Goal: Information Seeking & Learning: Learn about a topic

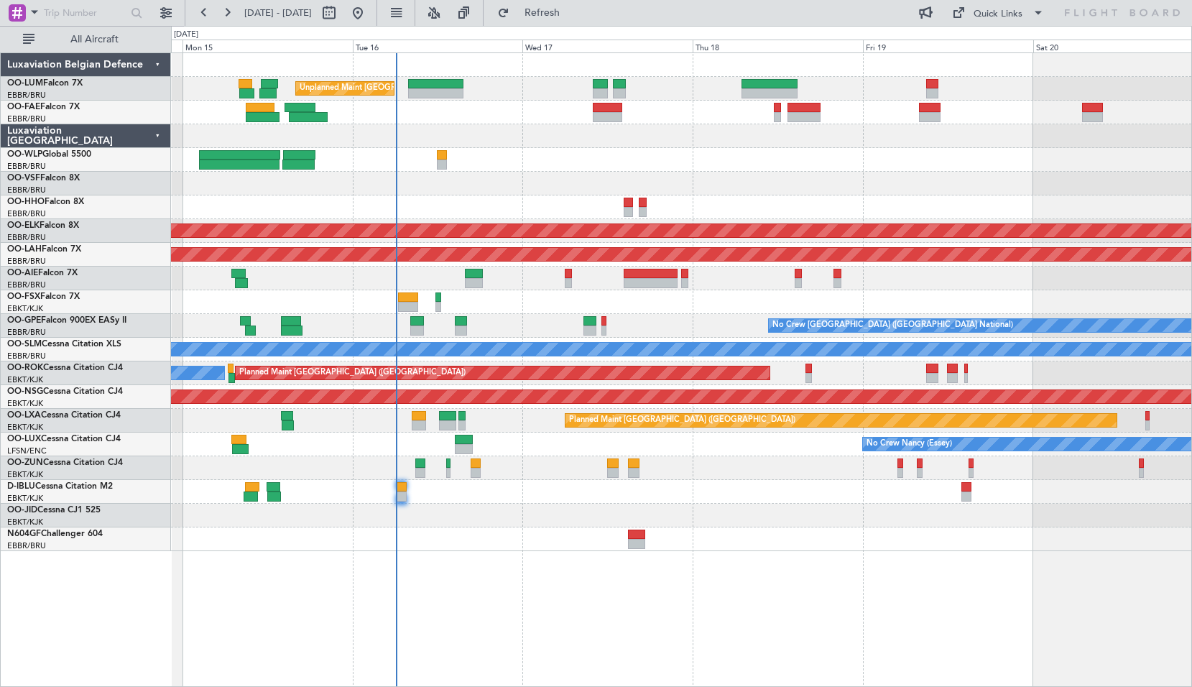
click at [521, 570] on div "Unplanned Maint [GEOGRAPHIC_DATA] ([GEOGRAPHIC_DATA] National) Planned Maint [G…" at bounding box center [681, 369] width 1021 height 634
click at [33, 17] on span at bounding box center [34, 12] width 17 height 18
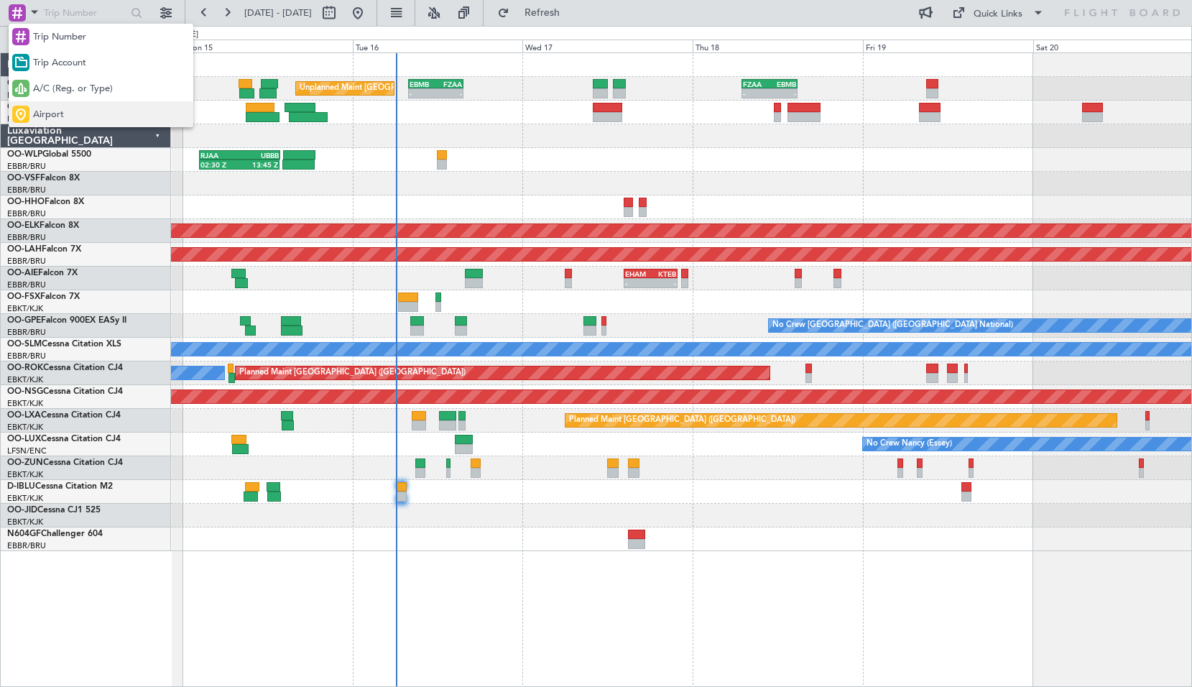
click at [62, 114] on span "Airport" at bounding box center [48, 115] width 31 height 14
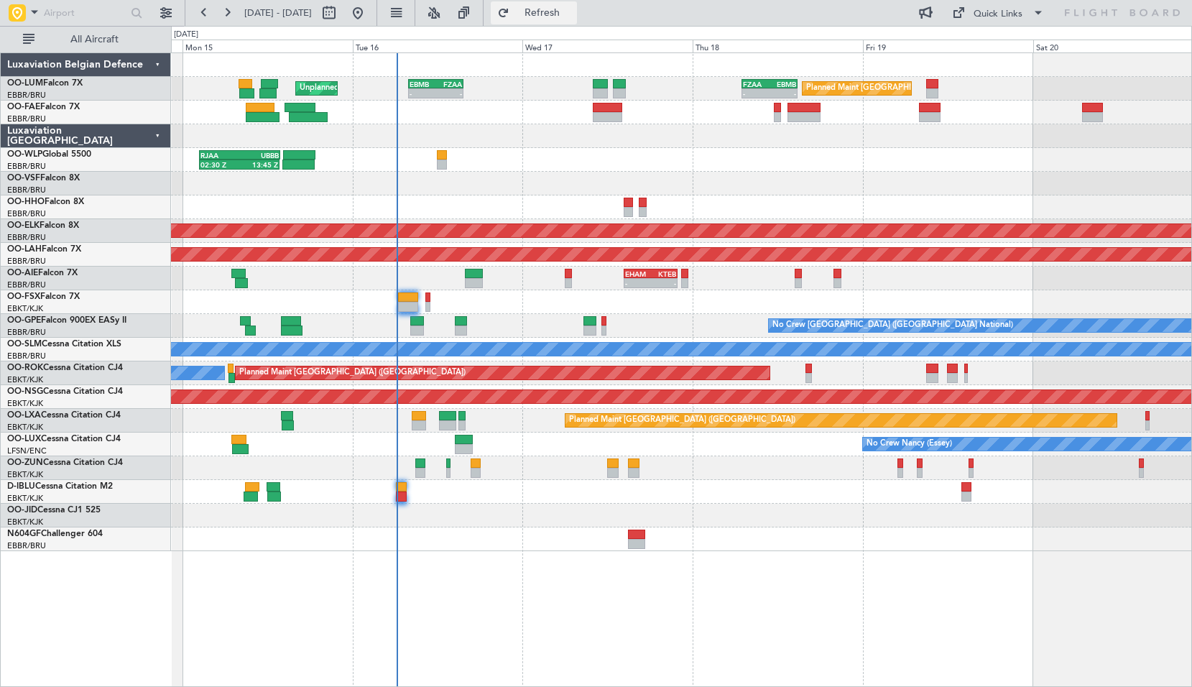
click at [564, 14] on span "Refresh" at bounding box center [542, 13] width 60 height 10
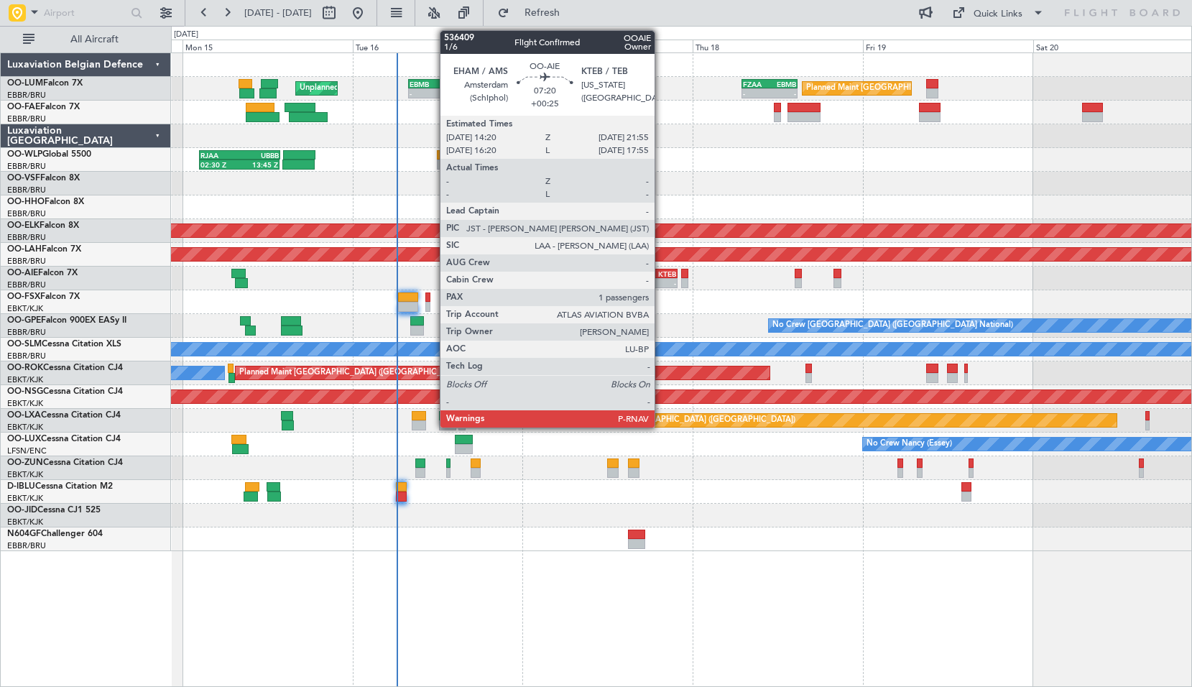
click at [661, 281] on div "-" at bounding box center [663, 283] width 26 height 9
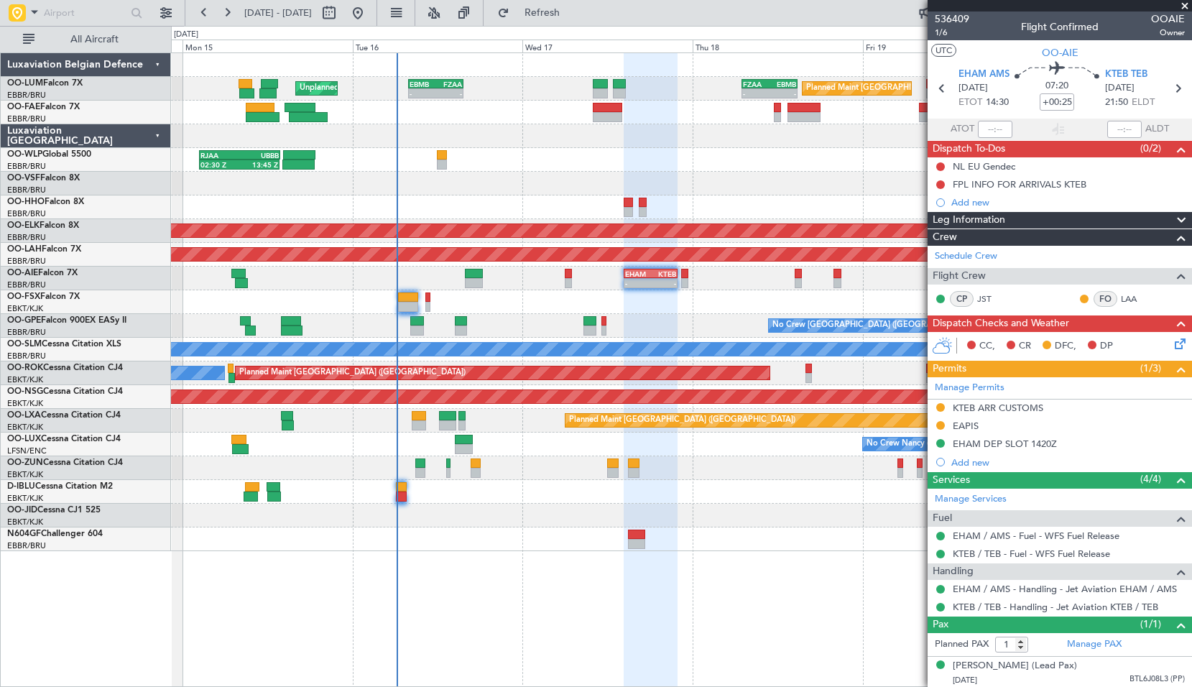
click at [1185, 10] on span at bounding box center [1185, 6] width 14 height 13
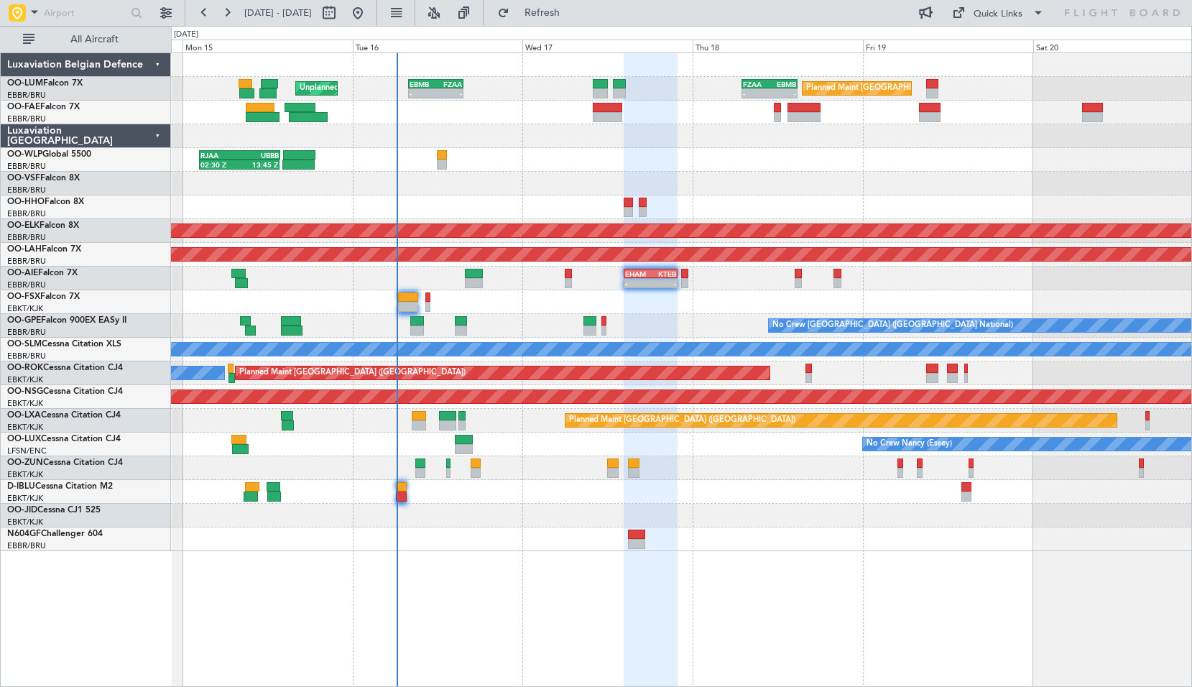
type input "0"
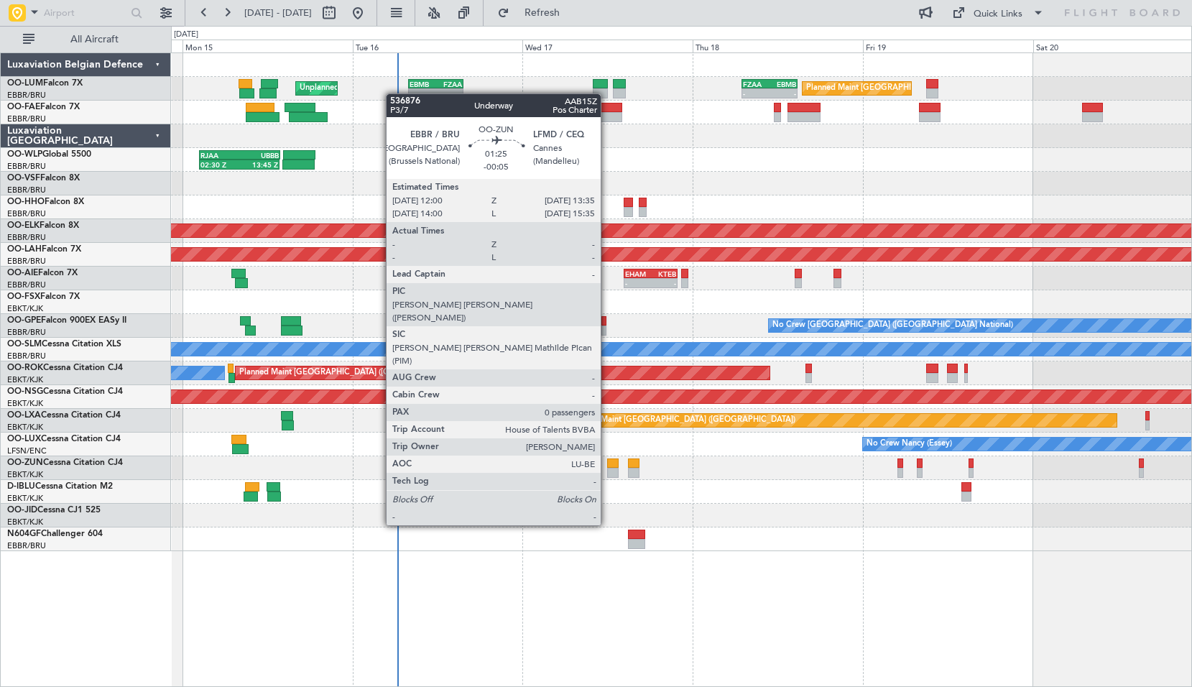
click at [608, 473] on div at bounding box center [612, 473] width 11 height 10
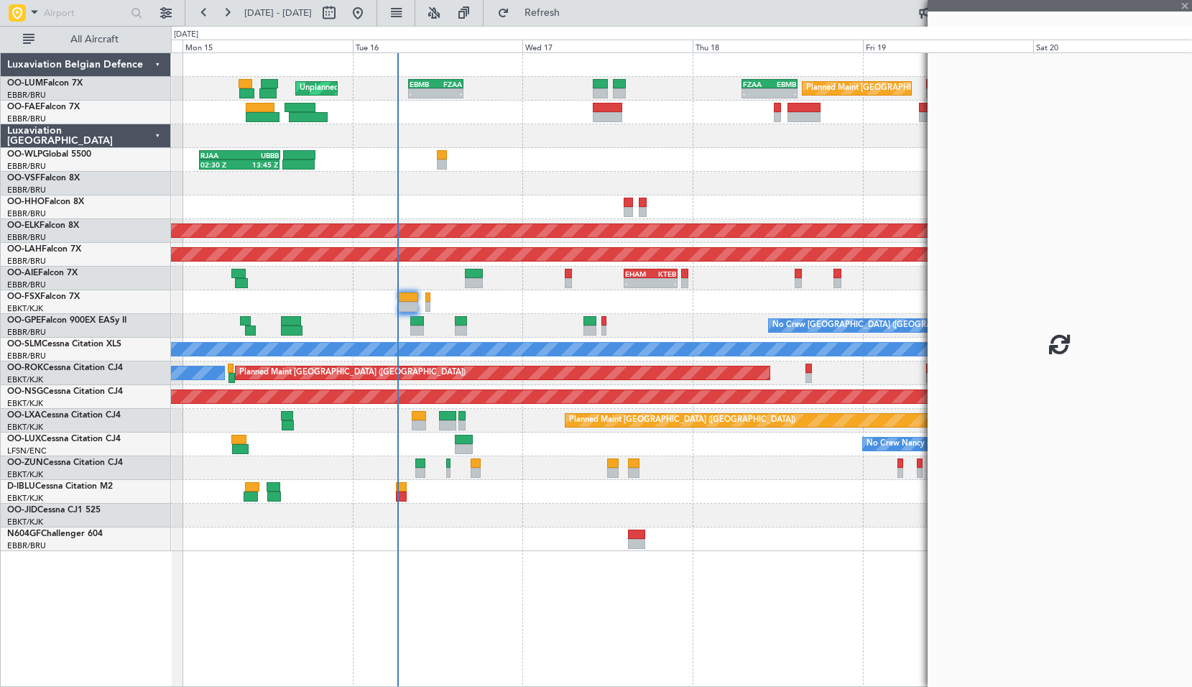
click at [713, 498] on div at bounding box center [681, 492] width 1020 height 24
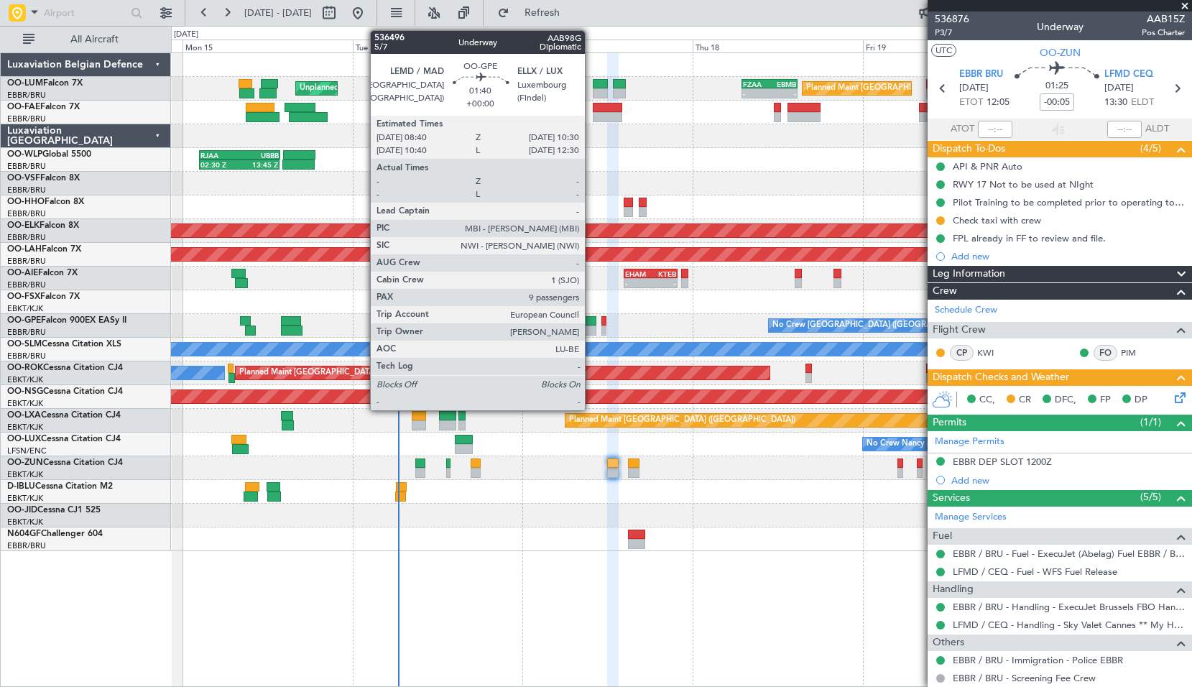
click at [591, 317] on div at bounding box center [590, 321] width 14 height 10
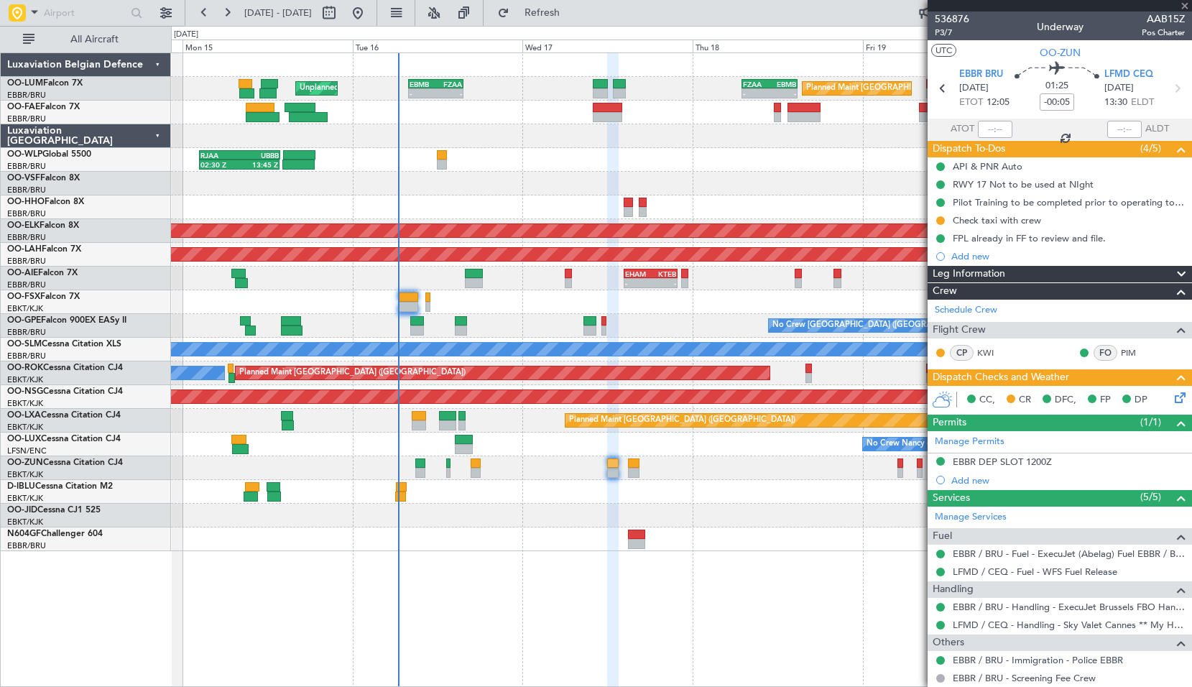
type input "9"
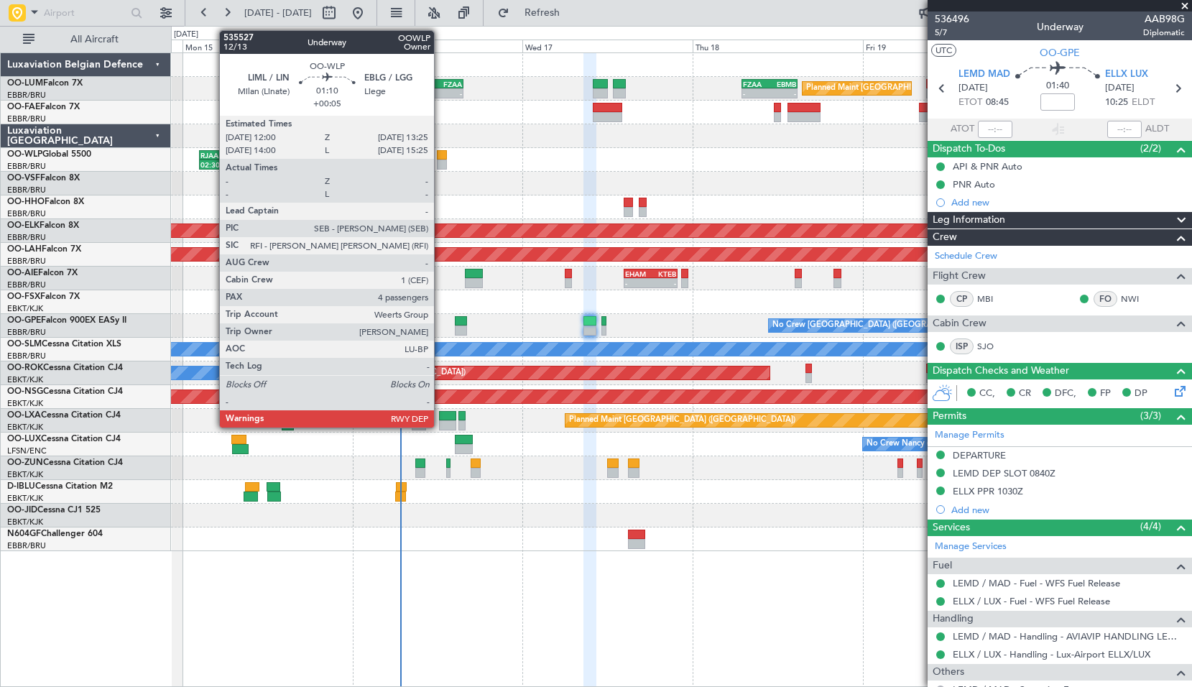
click at [440, 152] on div at bounding box center [442, 155] width 10 height 10
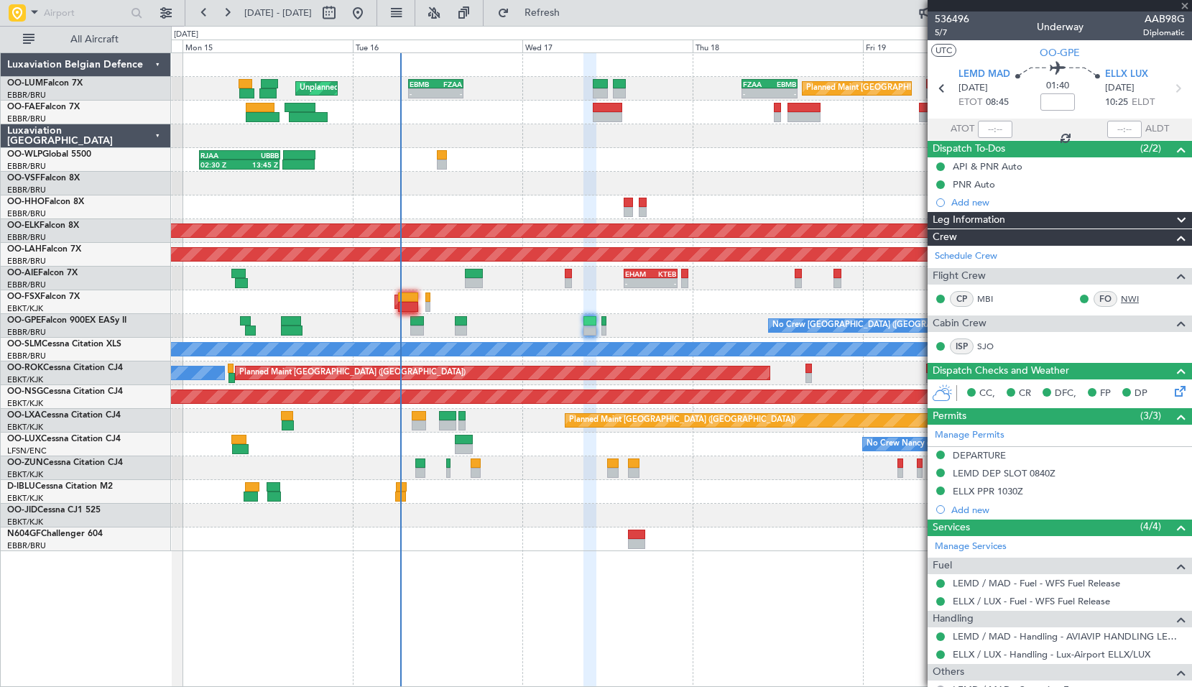
type input "+00:05"
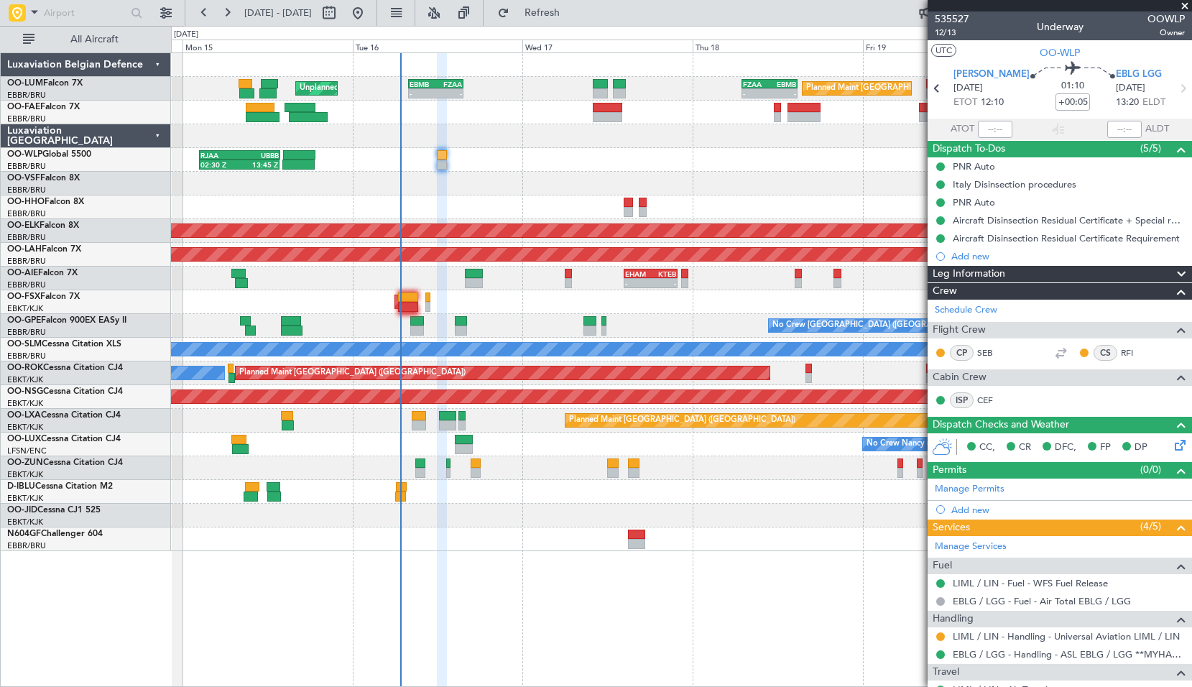
click at [537, 159] on div "02:30 Z 13:45 Z RJAA 02:30 Z UBBB 13:50 Z" at bounding box center [681, 160] width 1020 height 24
click at [1185, 9] on span at bounding box center [1185, 6] width 14 height 13
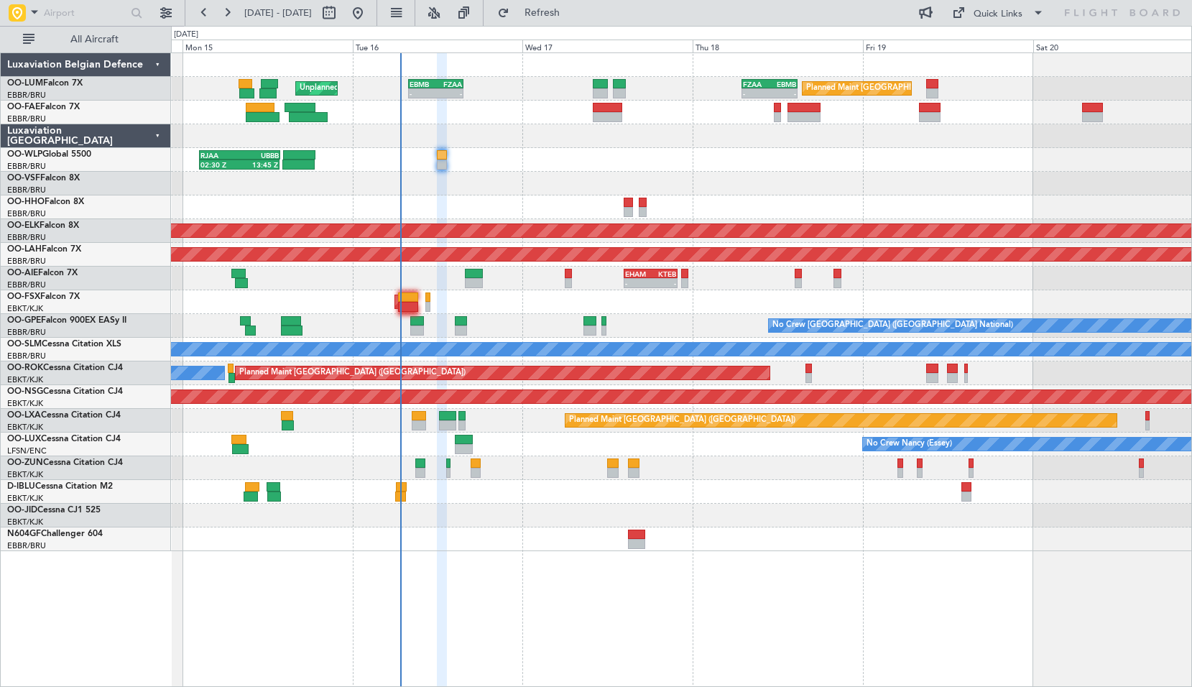
type input "0"
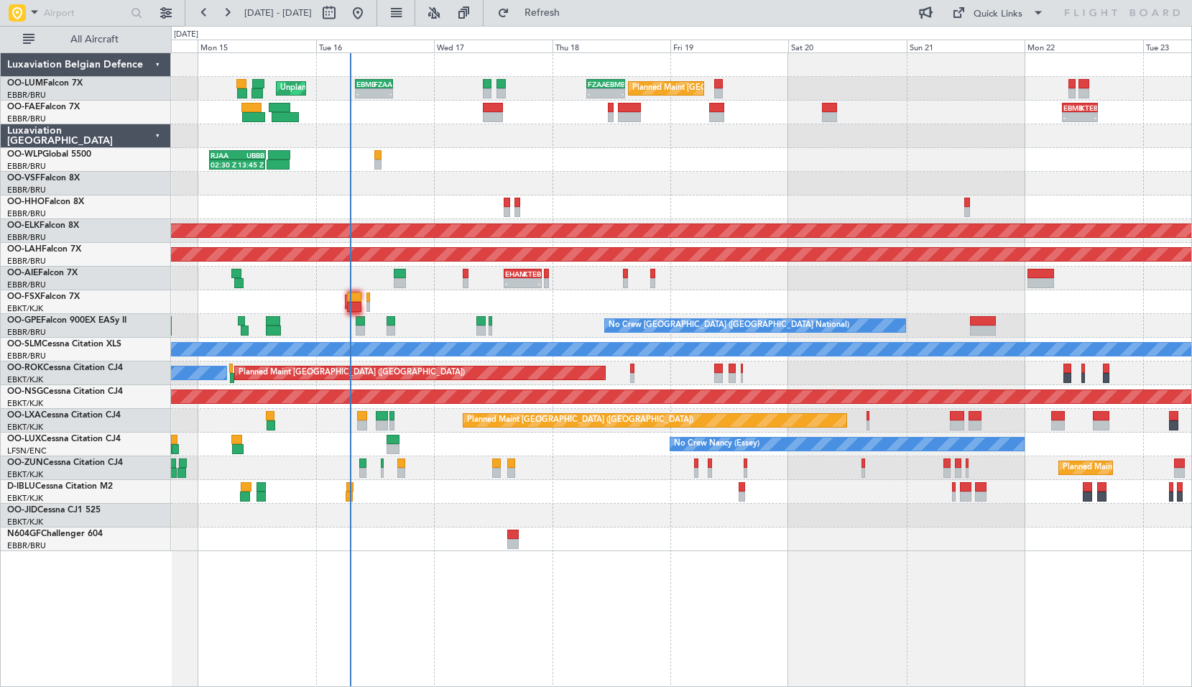
click at [670, 530] on div "Planned Maint Brussels (Brussels National) Unplanned Maint Brussels (Brussels N…" at bounding box center [681, 369] width 1021 height 634
click at [50, 11] on input "text" at bounding box center [85, 13] width 83 height 22
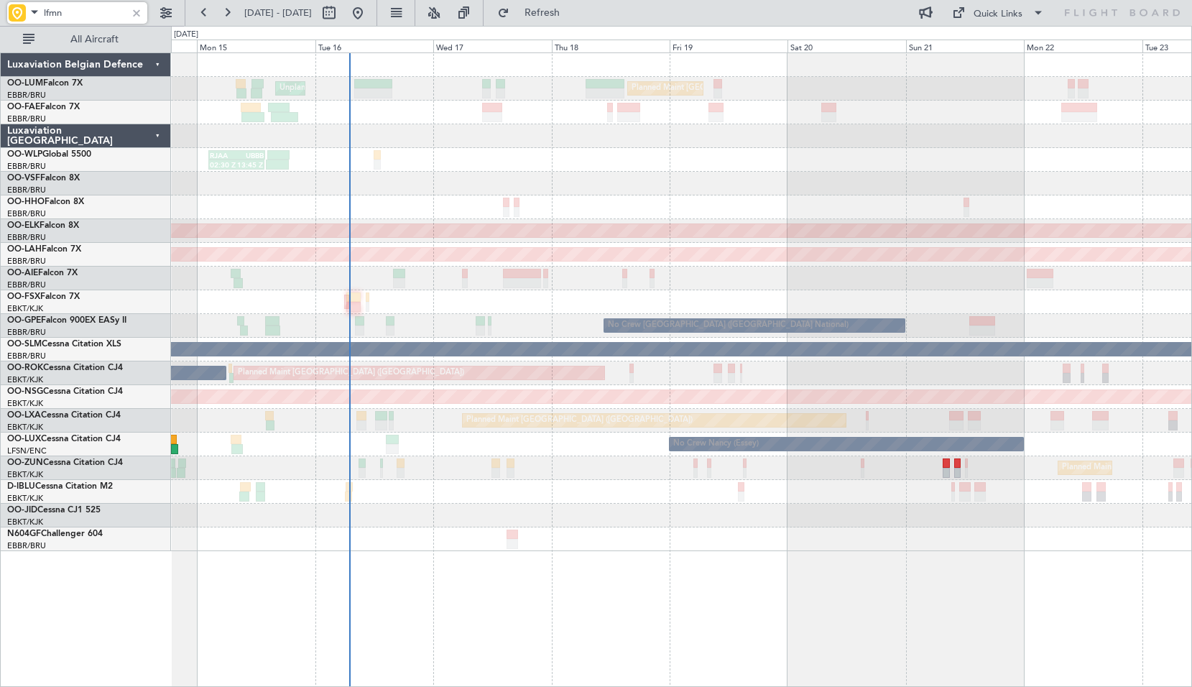
click at [88, 21] on input "lfmn" at bounding box center [85, 13] width 83 height 22
type input "egwu"
click at [134, 17] on div at bounding box center [137, 13] width 16 height 16
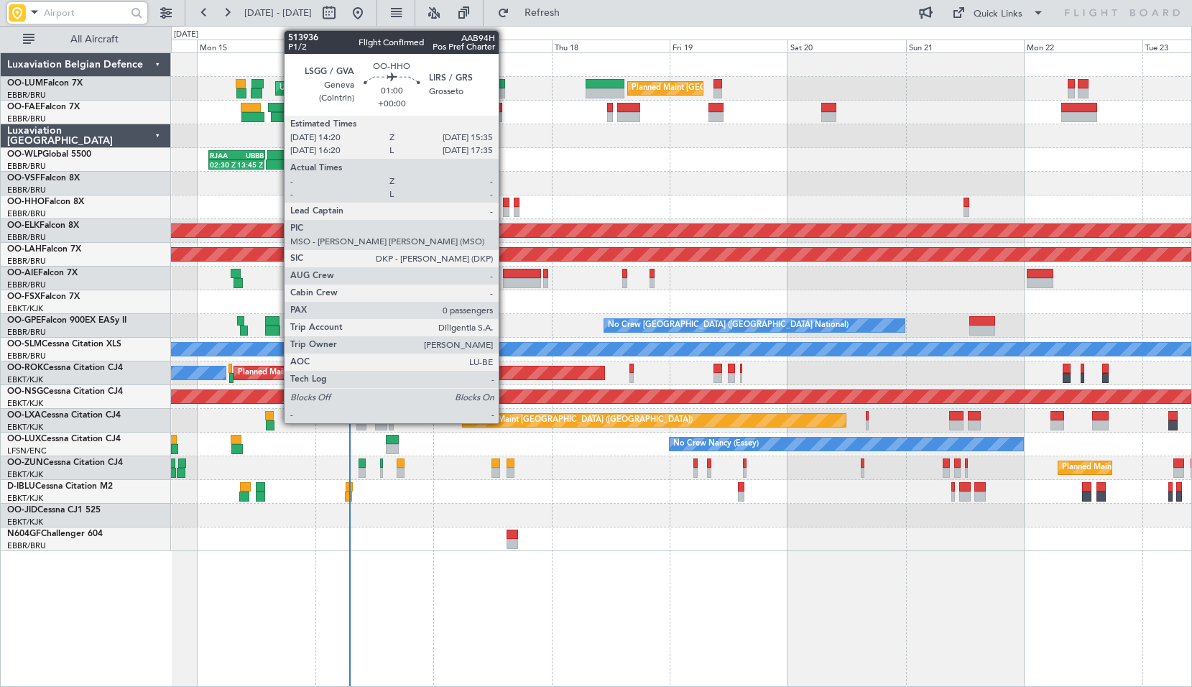
click at [505, 200] on div at bounding box center [506, 203] width 6 height 10
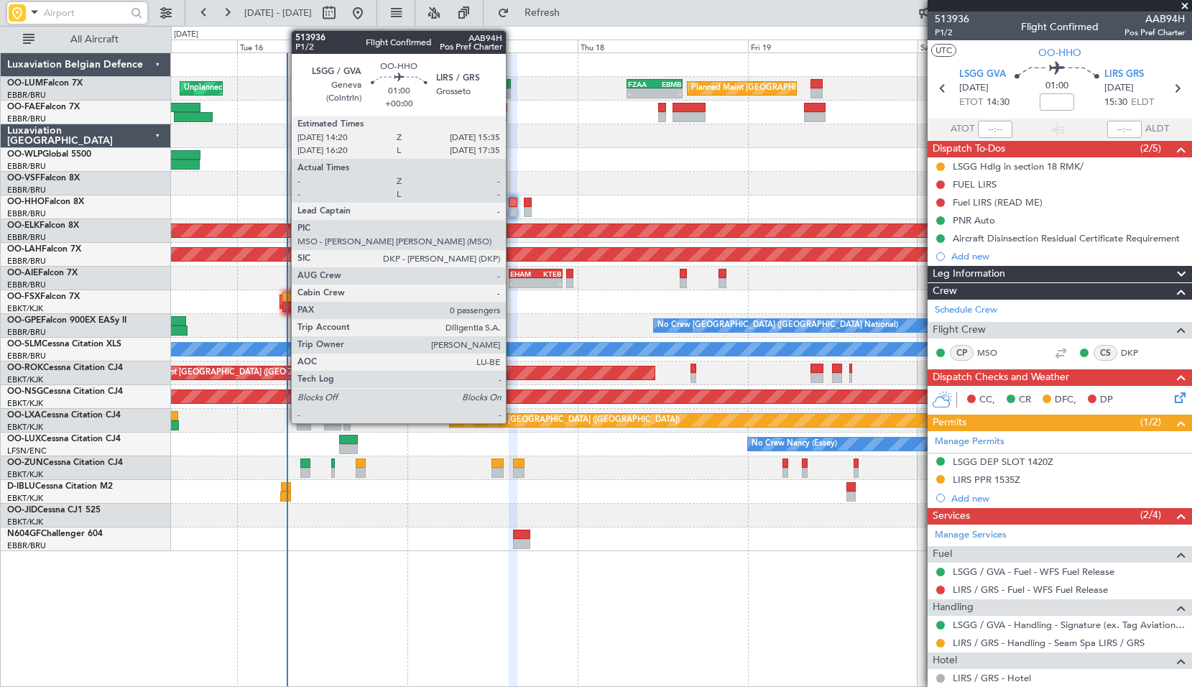
click at [512, 203] on div at bounding box center [513, 203] width 9 height 10
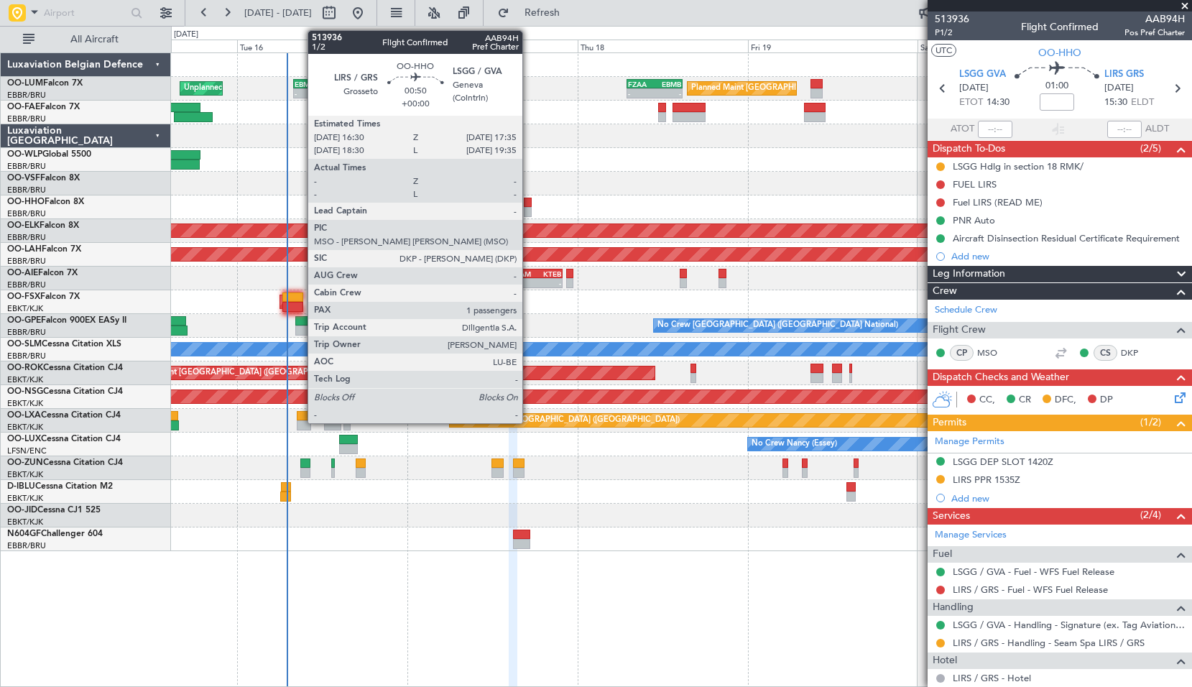
click at [529, 203] on div at bounding box center [528, 203] width 8 height 10
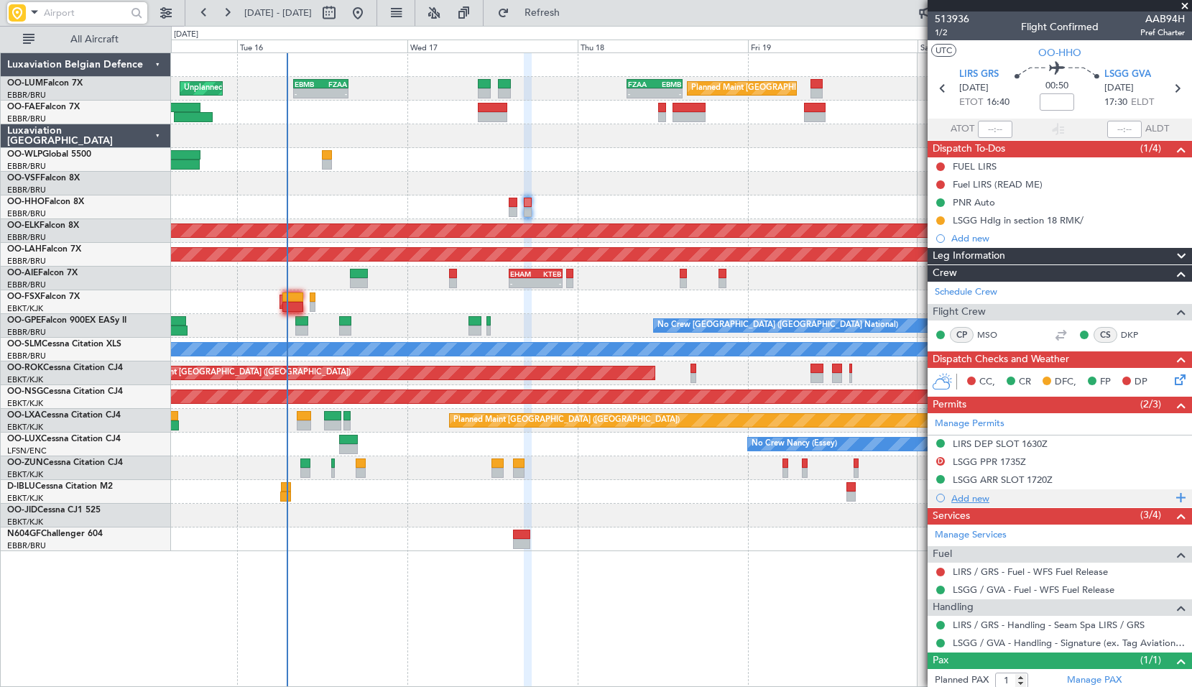
scroll to position [37, 0]
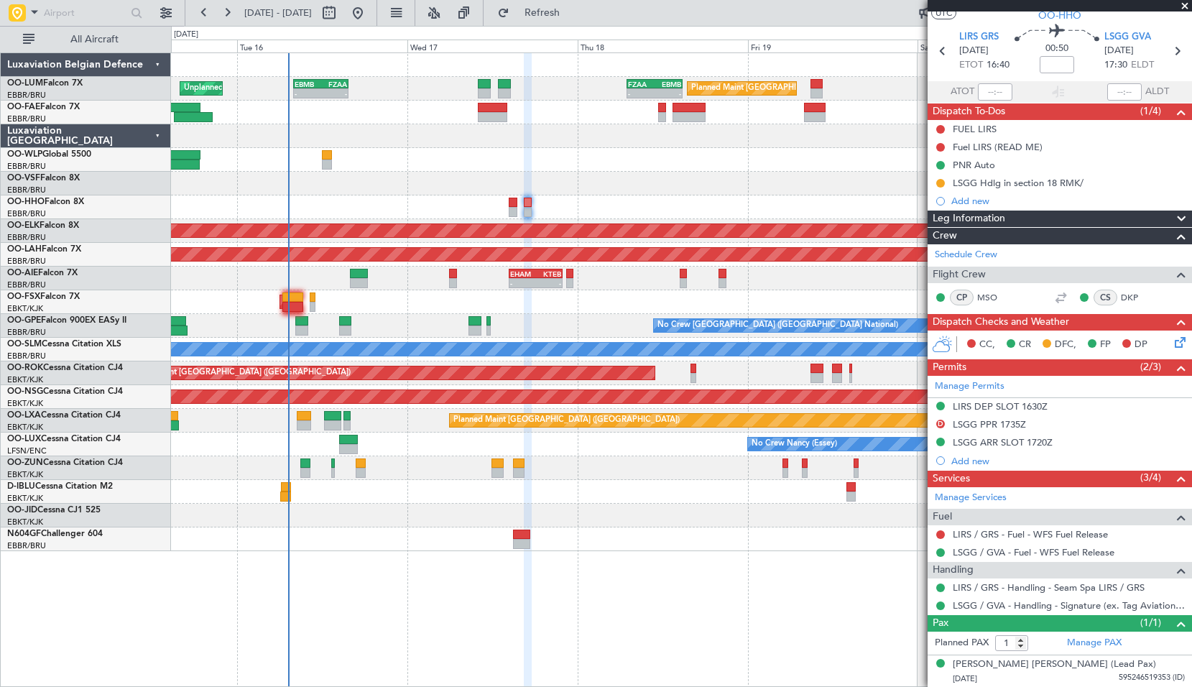
drag, startPoint x: 1182, startPoint y: 6, endPoint x: 1185, endPoint y: 14, distance: 8.7
click at [1183, 6] on span at bounding box center [1185, 6] width 14 height 13
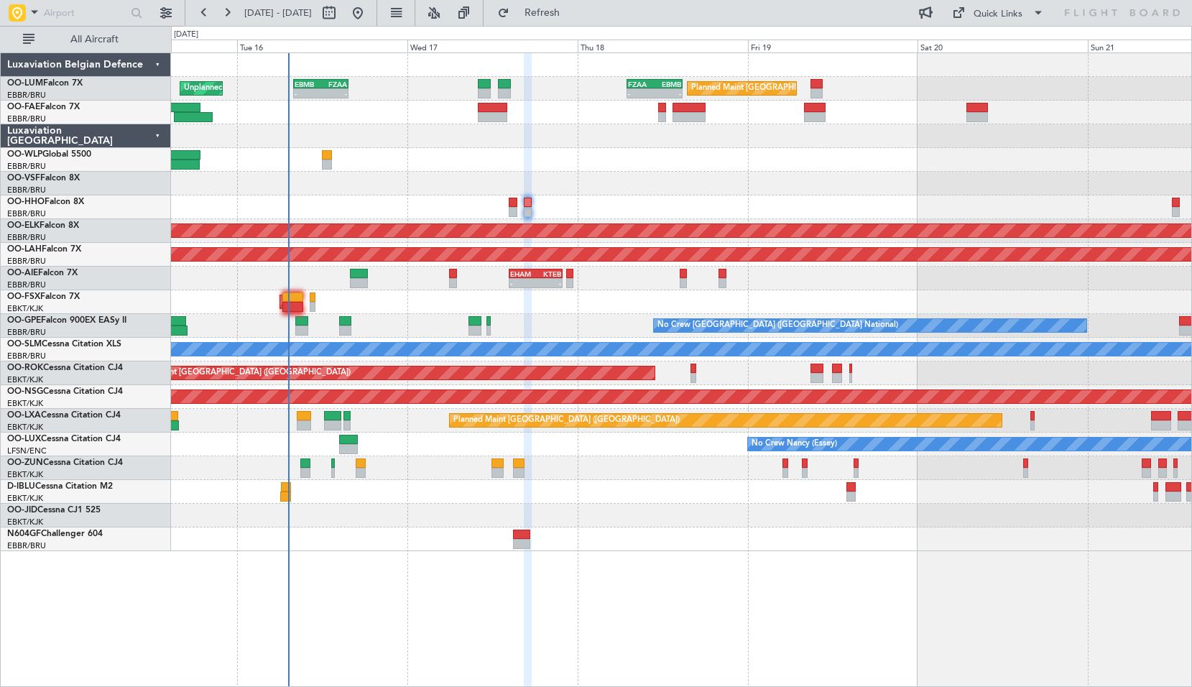
type input "0"
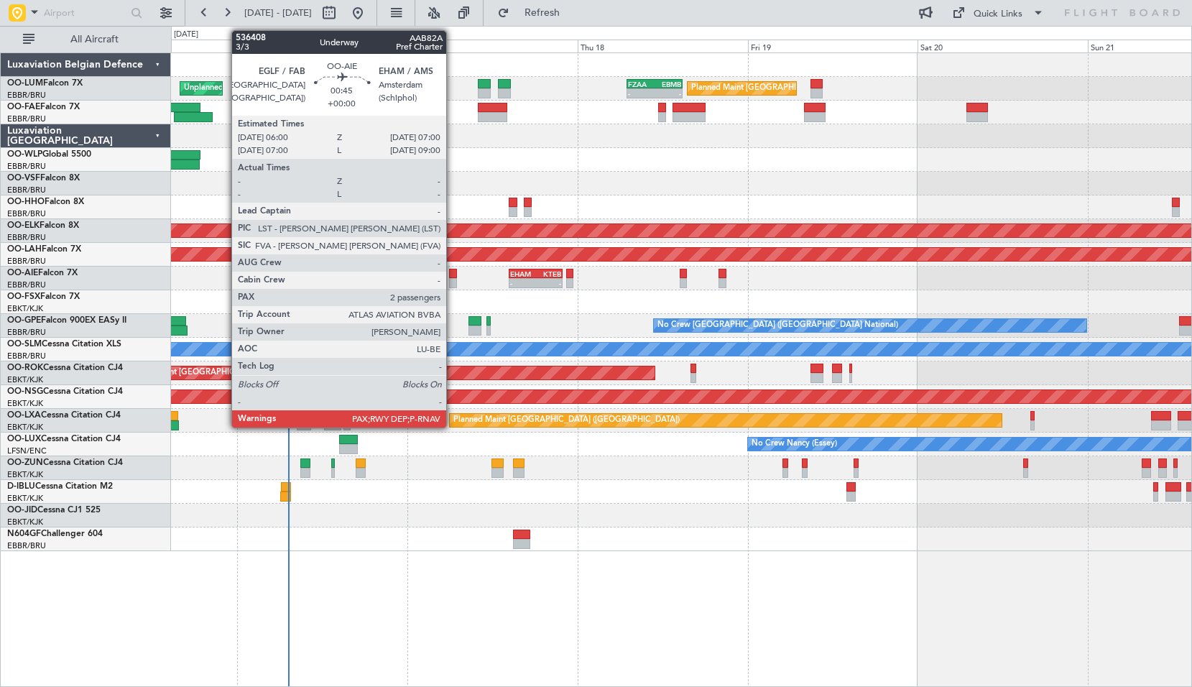
click at [453, 280] on div at bounding box center [452, 283] width 7 height 10
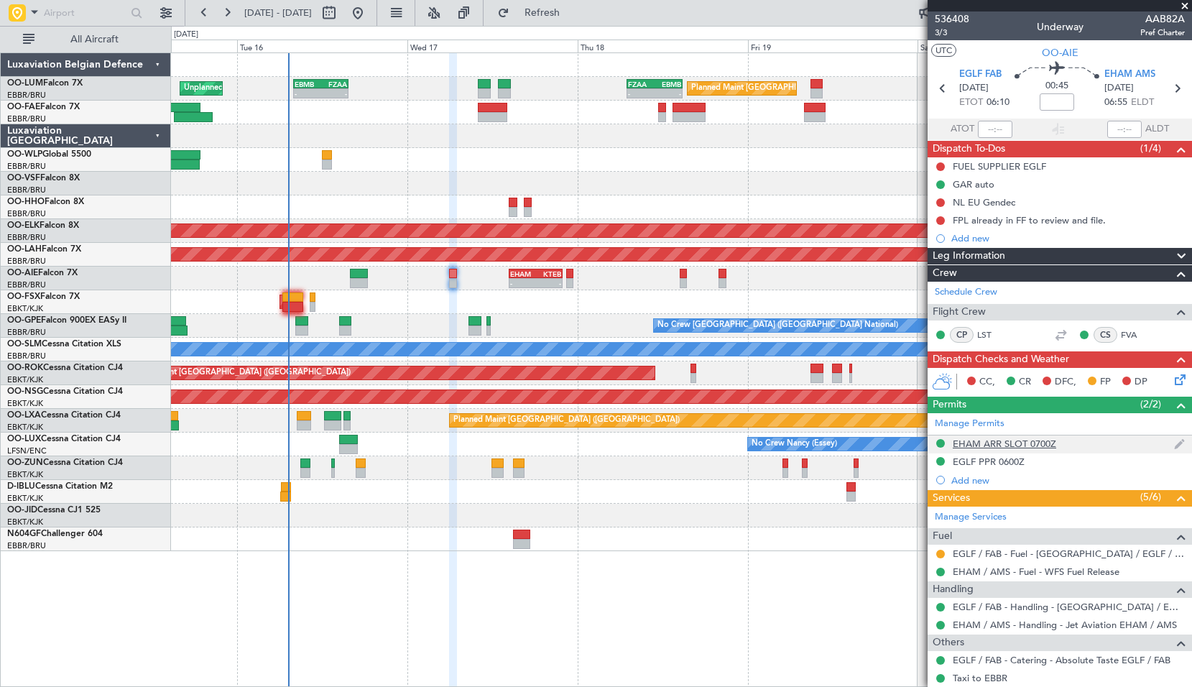
click at [1032, 440] on div "EHAM ARR SLOT 0700Z" at bounding box center [1004, 444] width 103 height 12
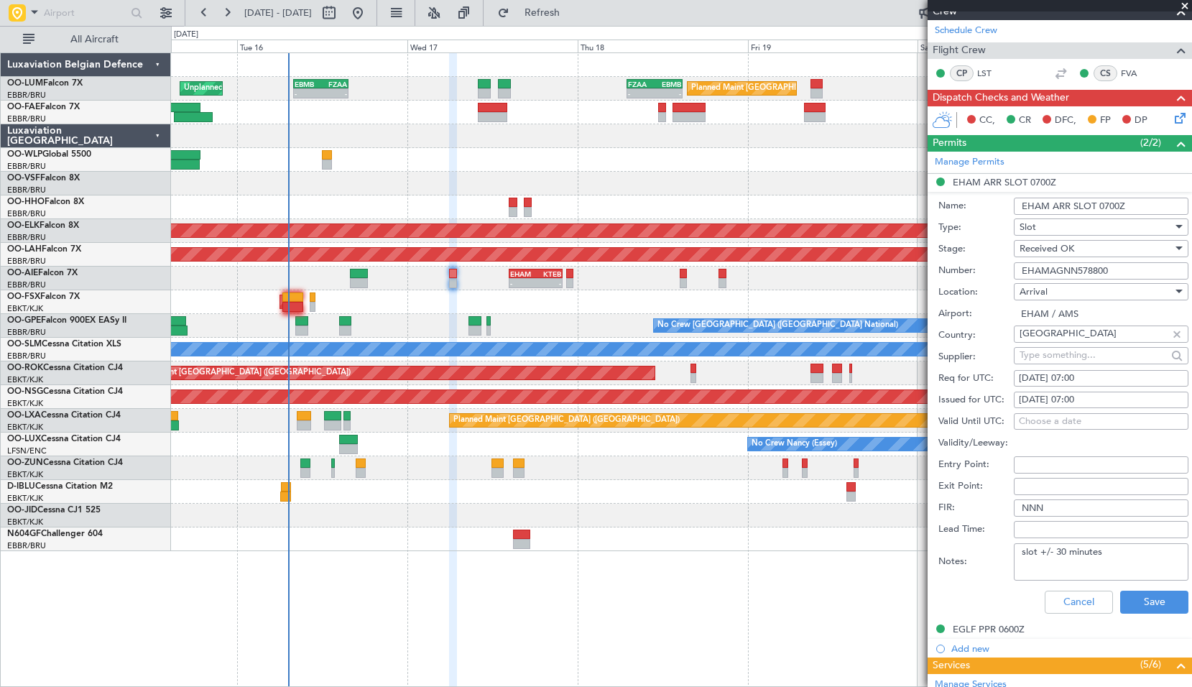
scroll to position [216, 0]
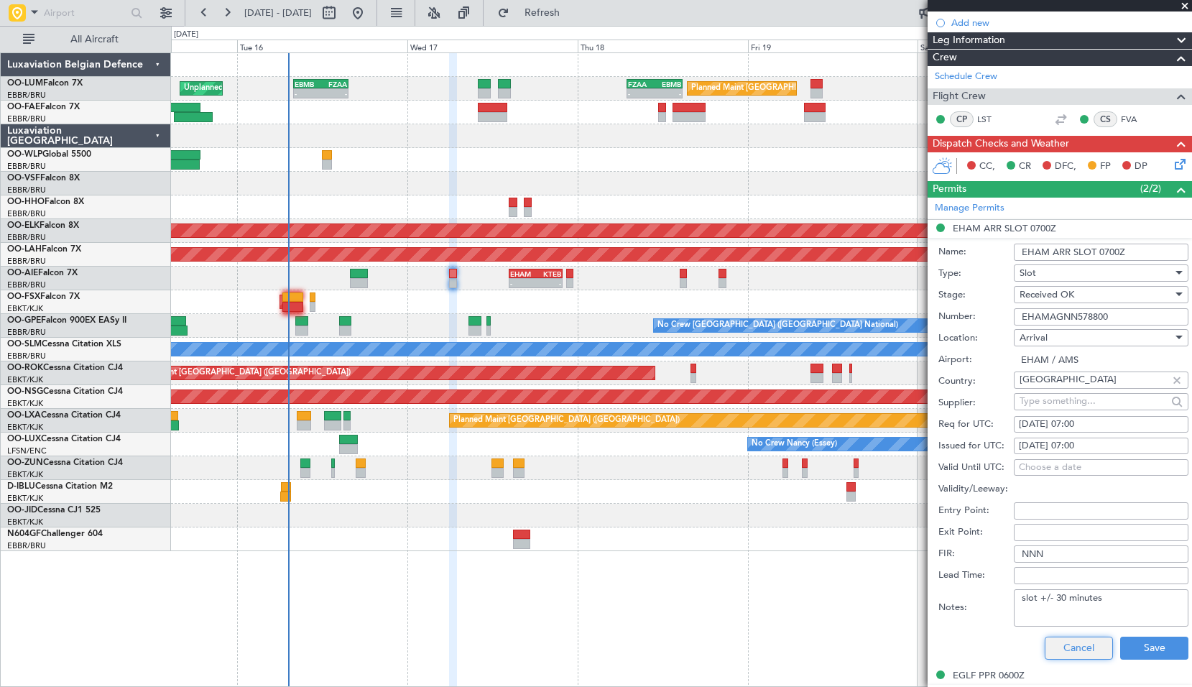
click at [1072, 652] on button "Cancel" at bounding box center [1079, 648] width 68 height 23
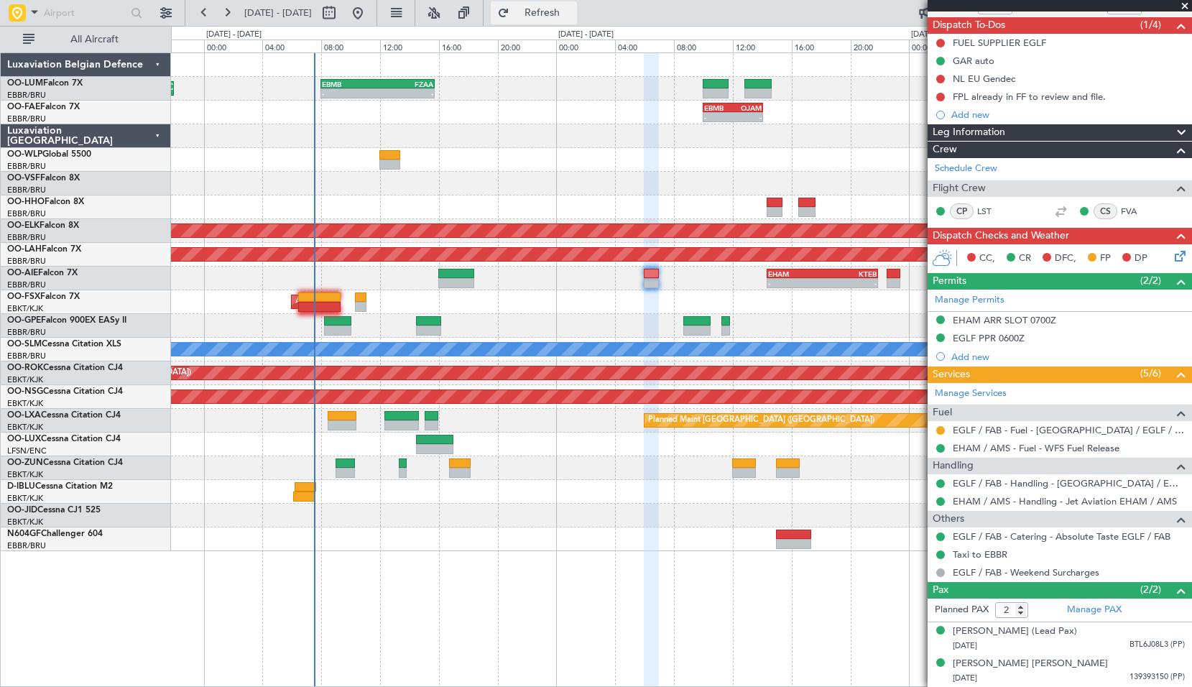
click at [569, 17] on span "Refresh" at bounding box center [542, 13] width 60 height 10
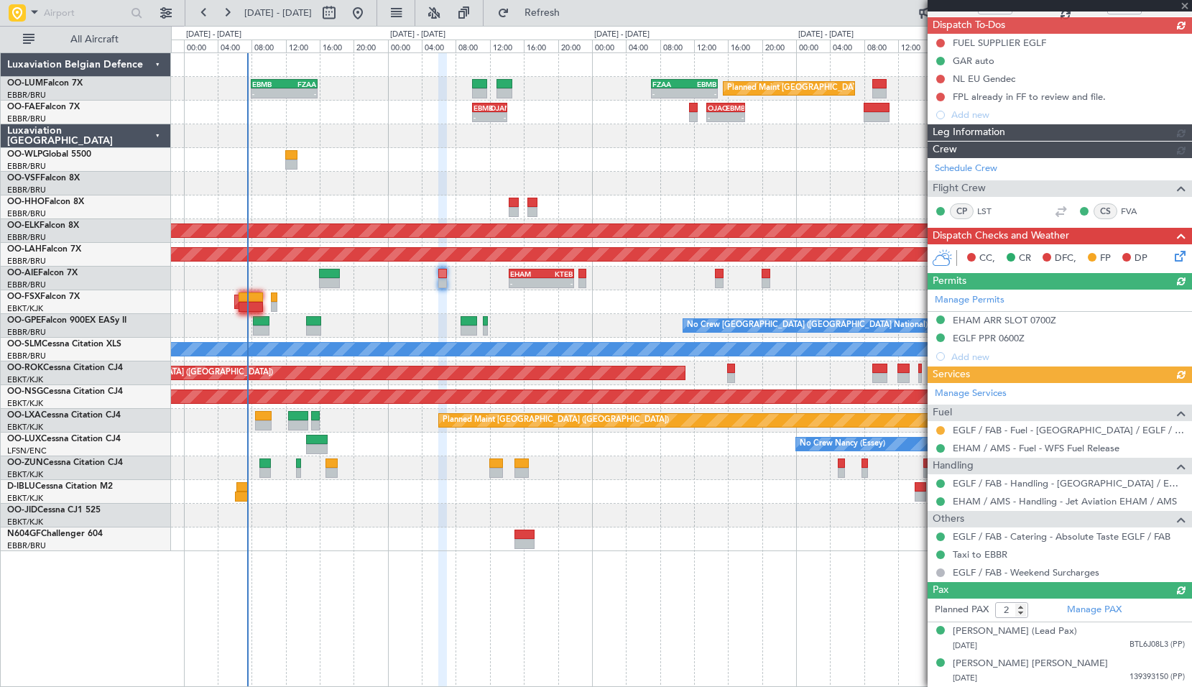
click at [625, 578] on div "Planned Maint Brussels (Brussels National) - - EBMB 08:00 Z FZAA 15:45 Z - - FZ…" at bounding box center [681, 369] width 1021 height 634
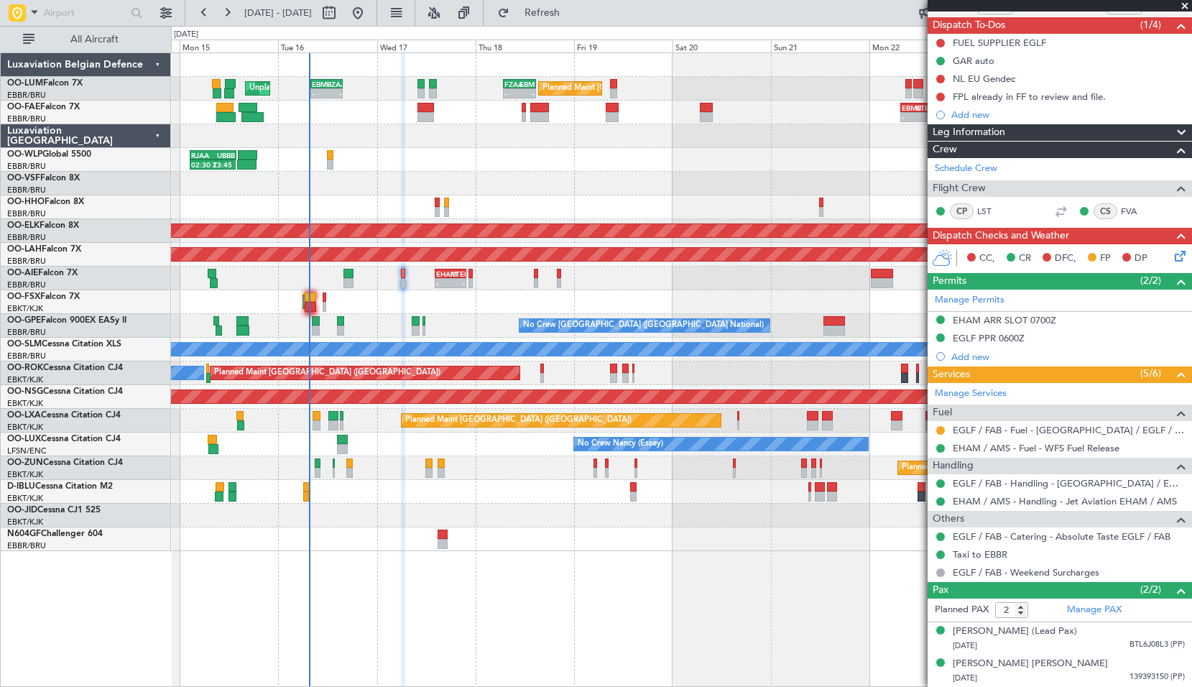
click at [619, 541] on div at bounding box center [681, 539] width 1020 height 24
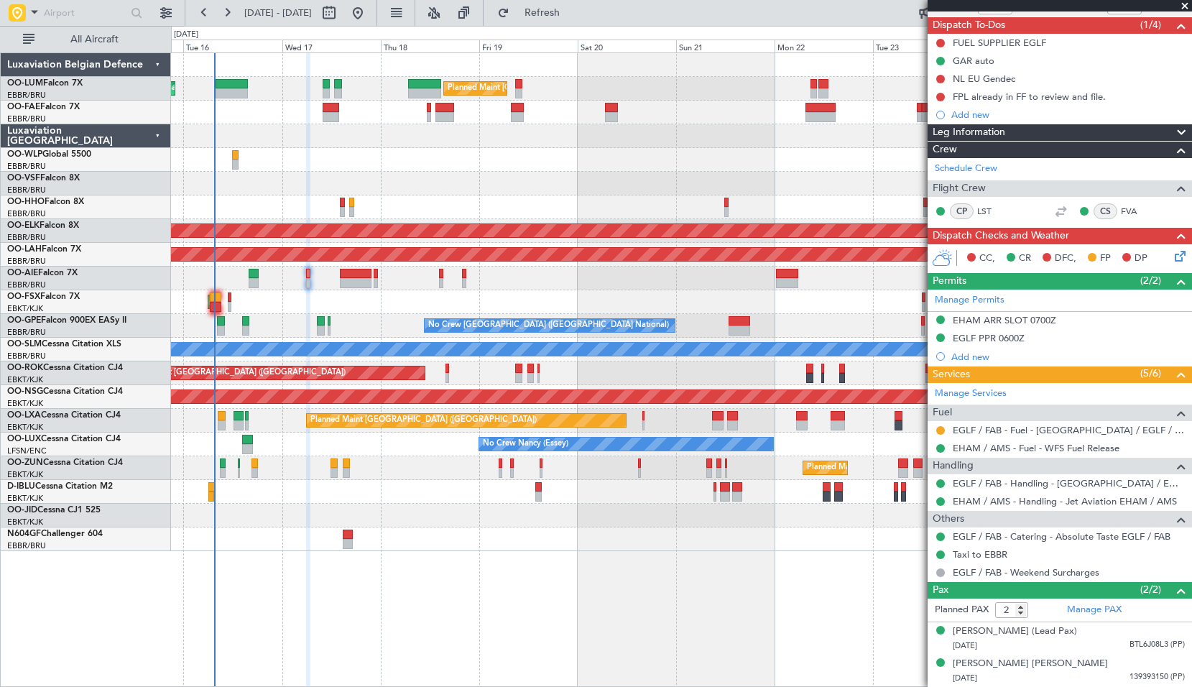
click at [670, 554] on div "Planned Maint Brussels (Brussels National) Unplanned Maint Brussels (Brussels N…" at bounding box center [681, 369] width 1021 height 634
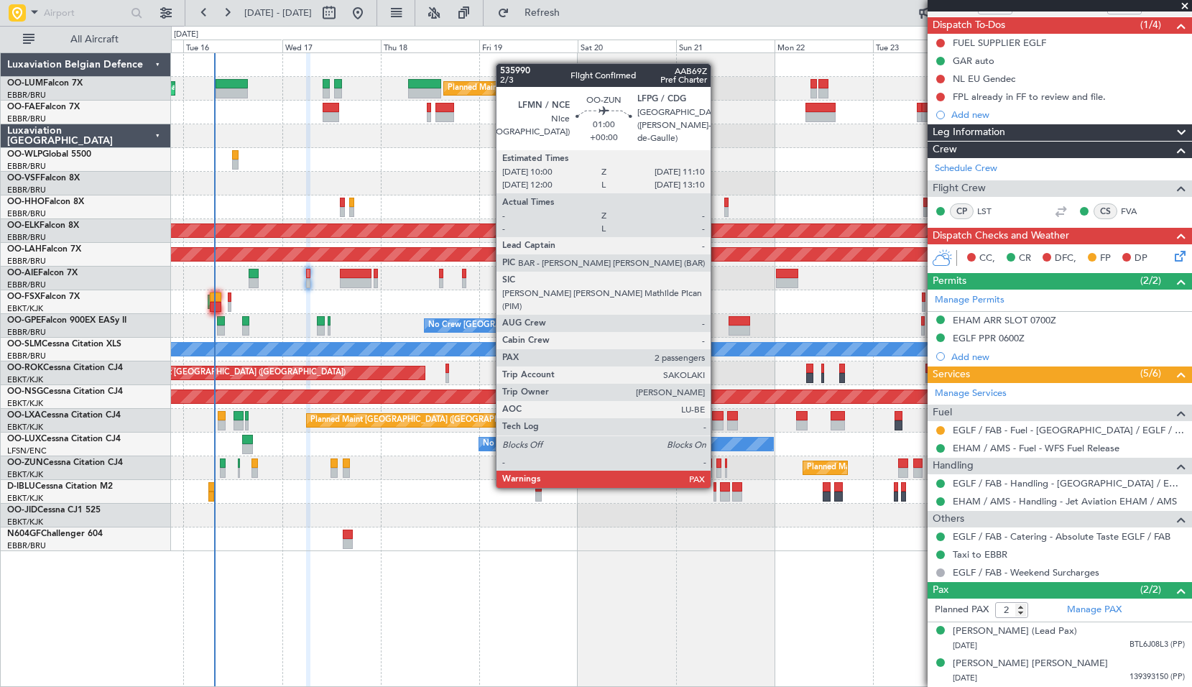
click at [717, 459] on div at bounding box center [718, 463] width 5 height 10
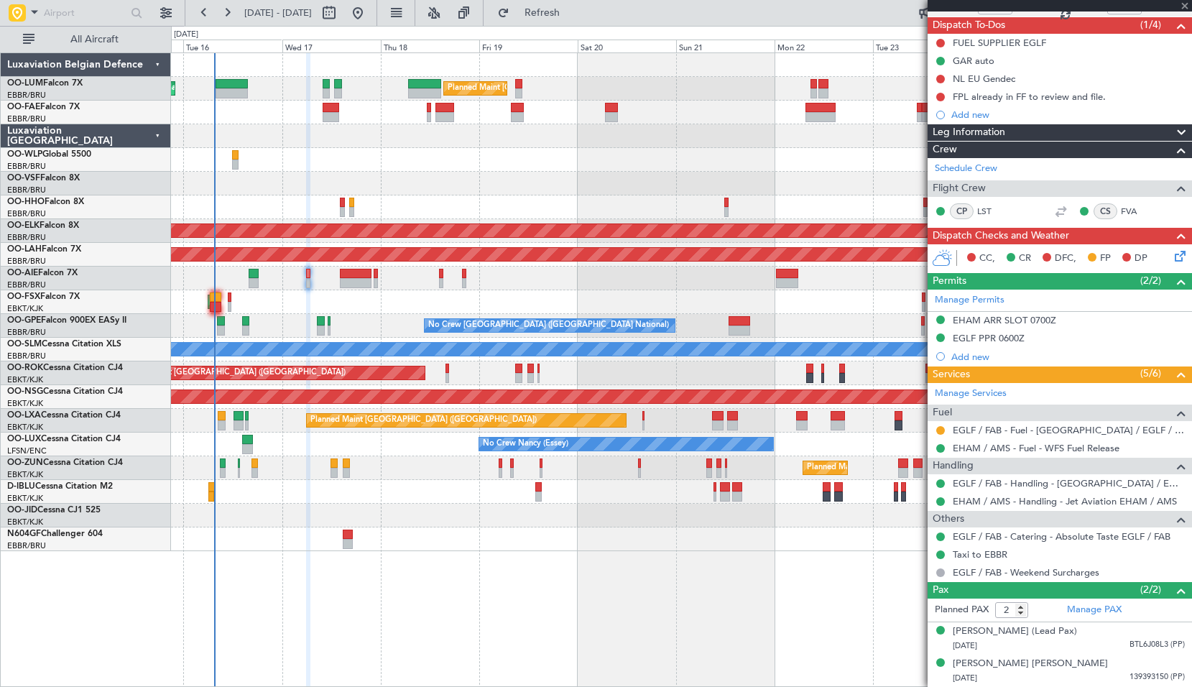
click at [749, 468] on div "Planned Maint Kortrijk-[GEOGRAPHIC_DATA]" at bounding box center [681, 468] width 1020 height 24
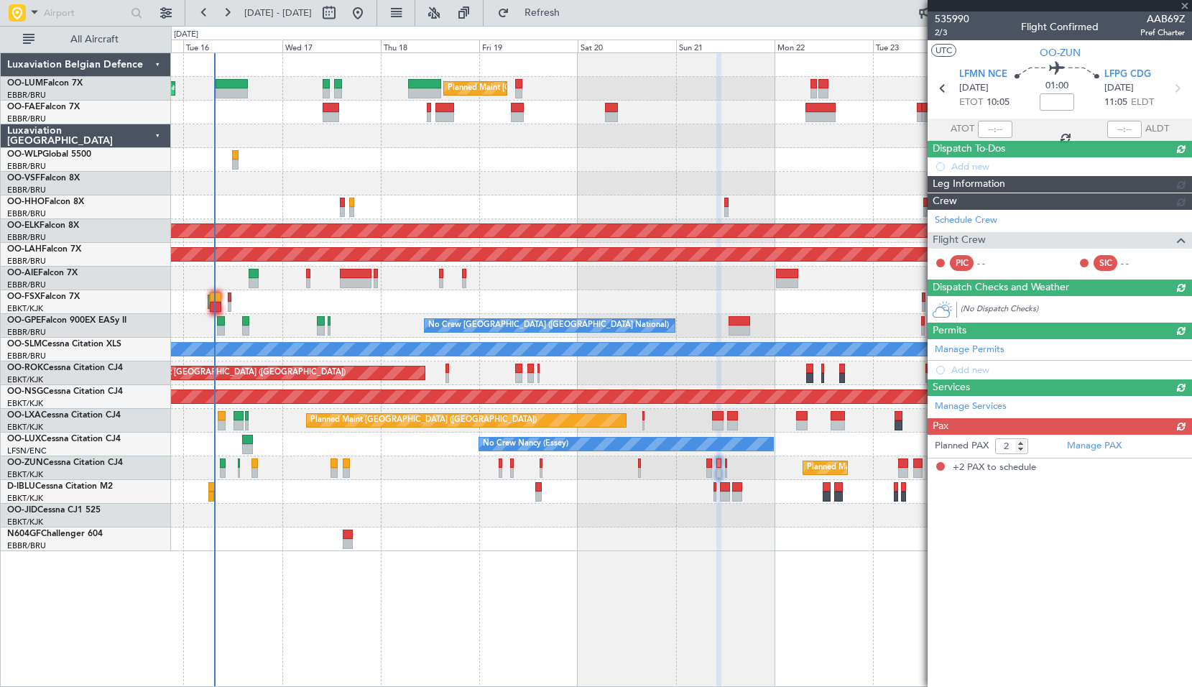
scroll to position [0, 0]
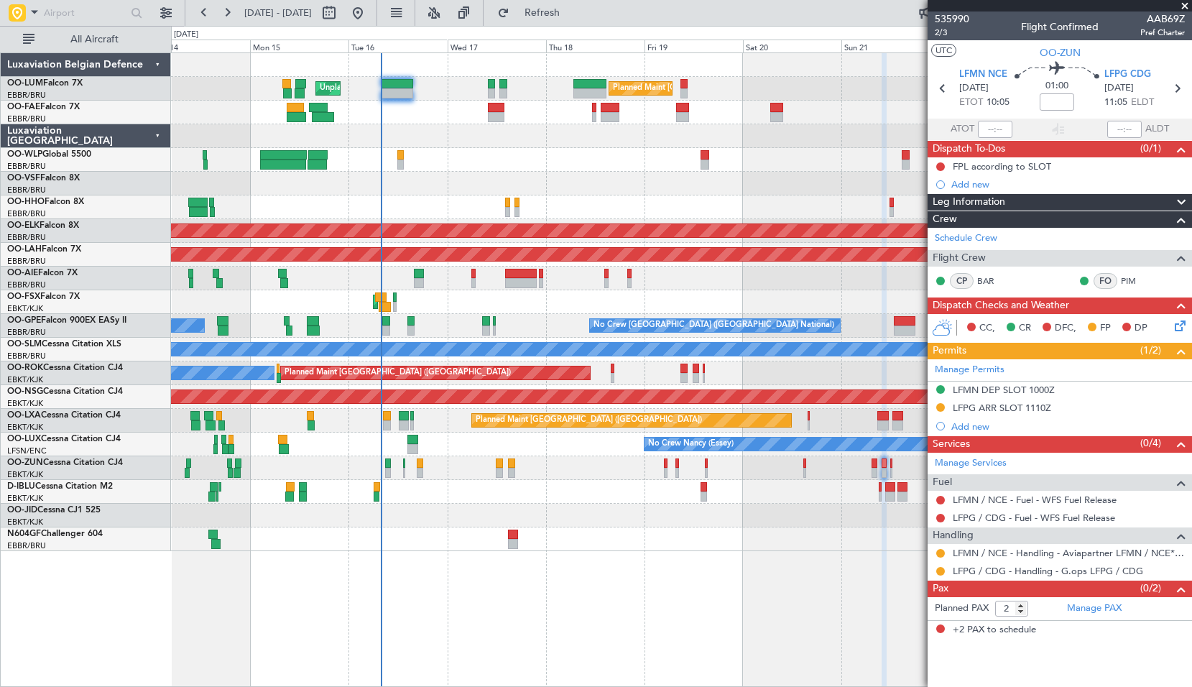
click at [565, 280] on div "Planned Maint Brussels (Brussels National) Unplanned Maint Brussels (Brussels N…" at bounding box center [681, 302] width 1020 height 498
drag, startPoint x: 589, startPoint y: 19, endPoint x: 581, endPoint y: 59, distance: 41.1
click at [573, 18] on span "Refresh" at bounding box center [542, 13] width 60 height 10
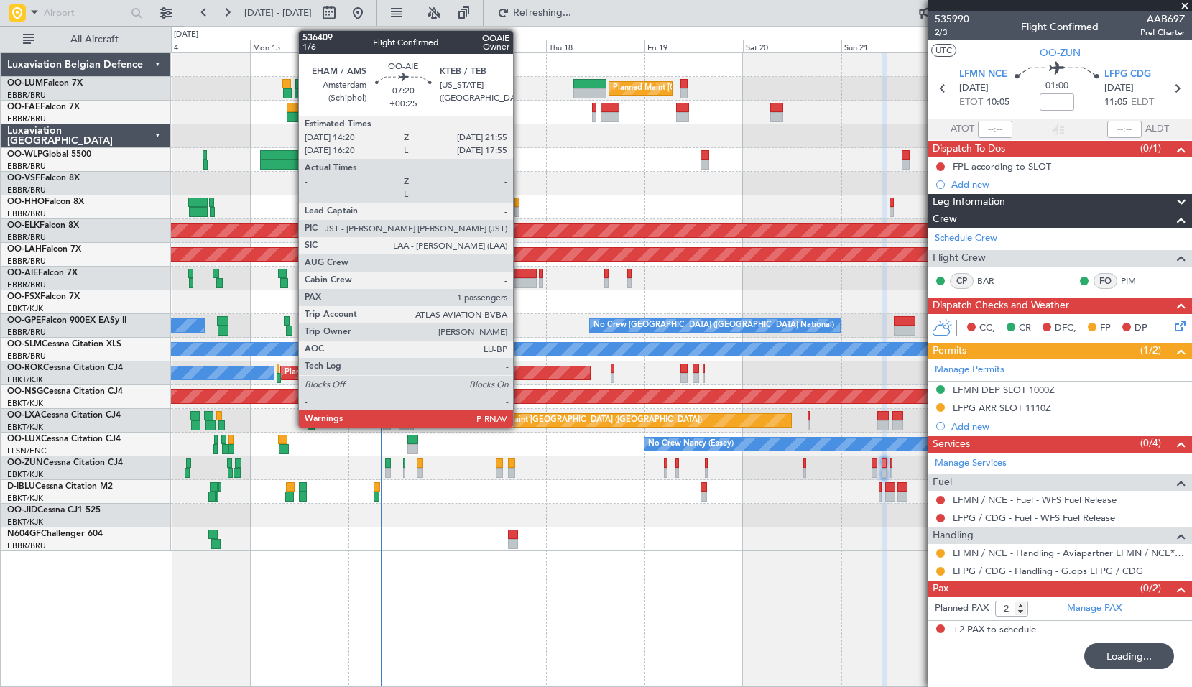
click at [519, 282] on div at bounding box center [521, 283] width 32 height 10
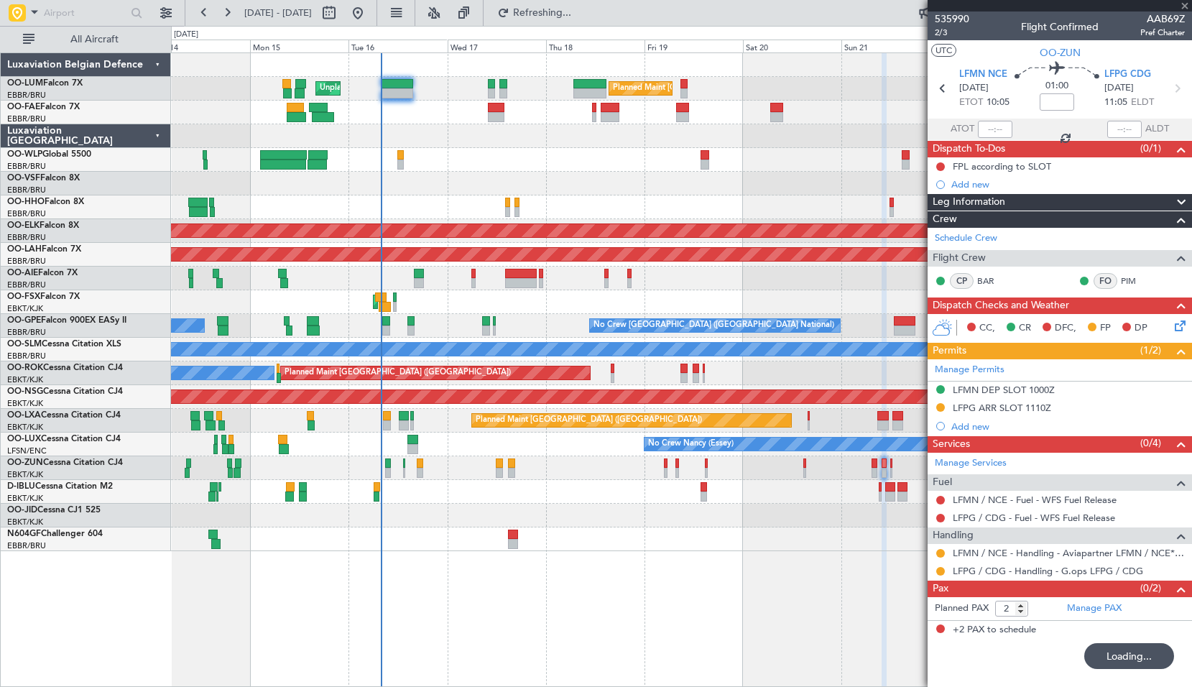
click at [674, 279] on div "Planned Maint [GEOGRAPHIC_DATA] ([GEOGRAPHIC_DATA])" at bounding box center [681, 279] width 1020 height 24
type input "+00:25"
type input "1"
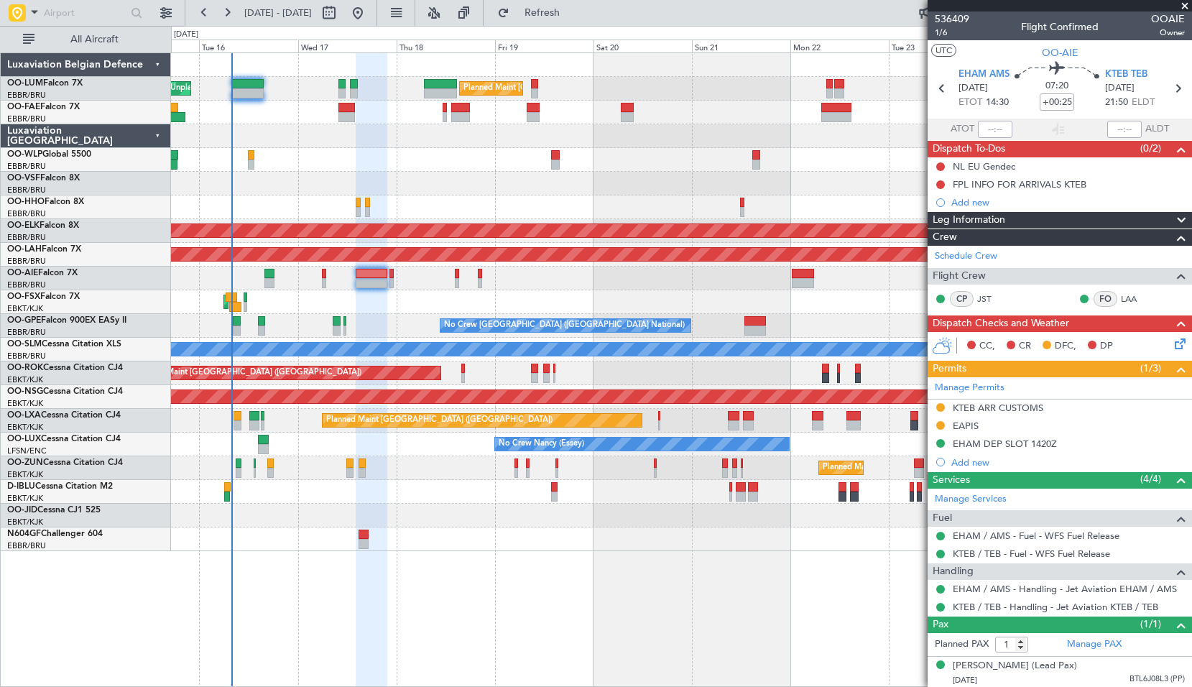
click at [581, 282] on div "Planned Maint Brussels (Brussels National) Unplanned Maint Brussels (Brussels N…" at bounding box center [681, 302] width 1020 height 498
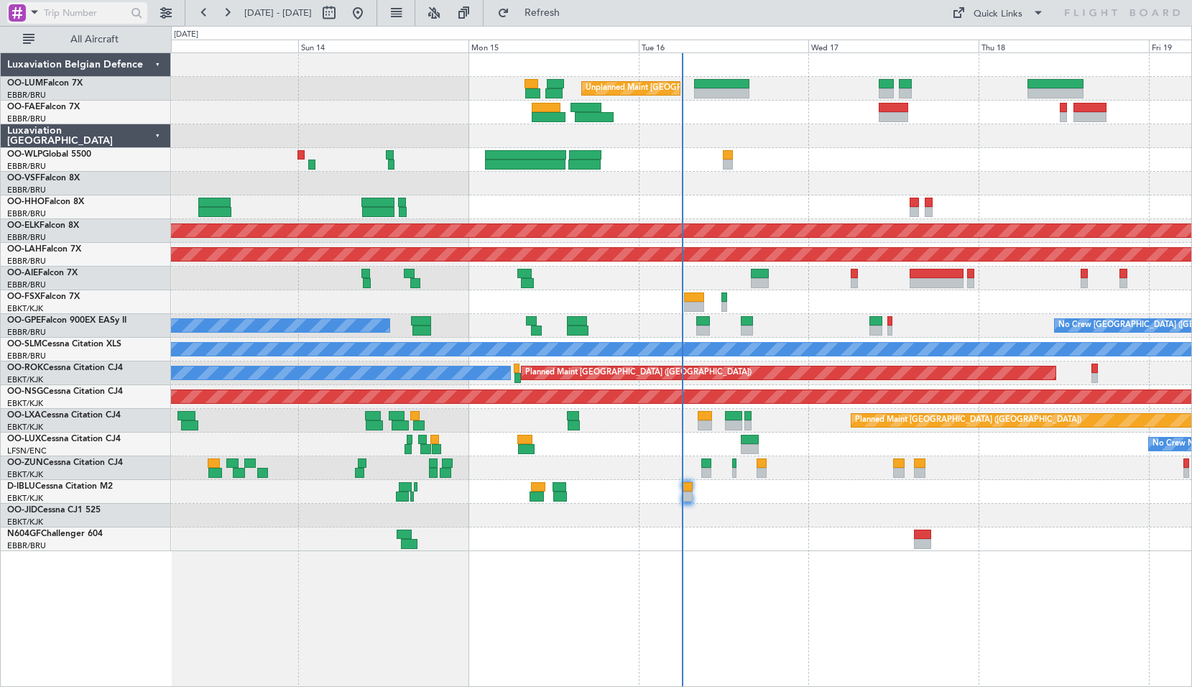
click at [37, 11] on span at bounding box center [34, 12] width 17 height 18
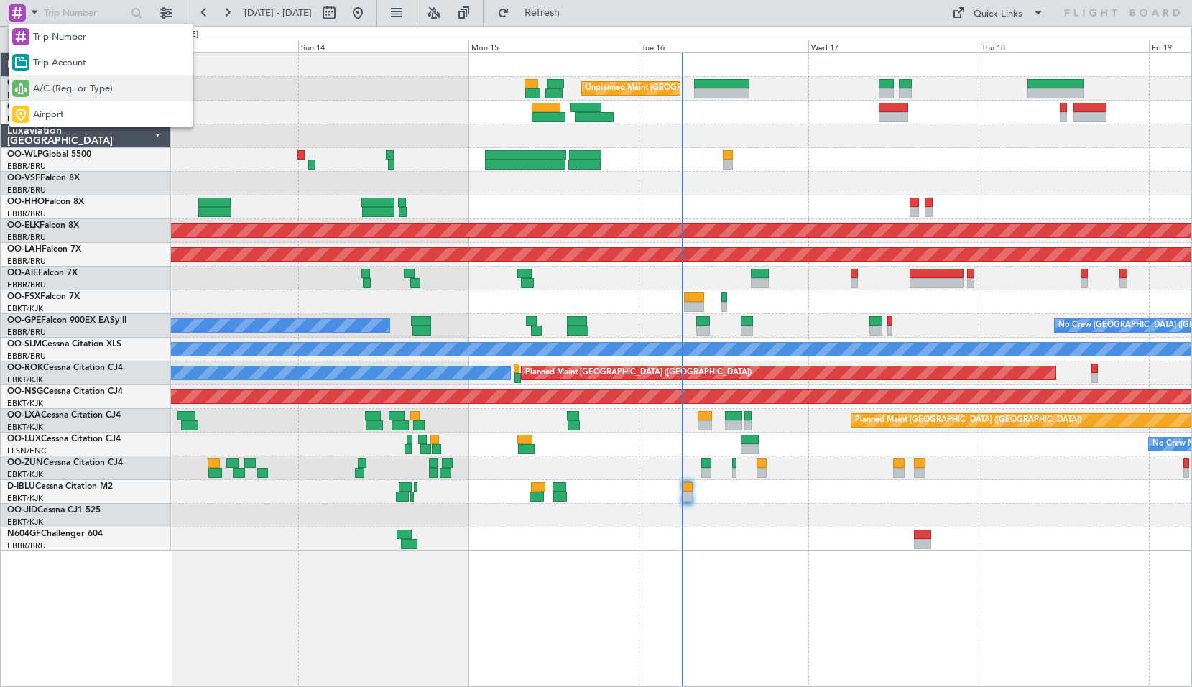
click at [63, 93] on span "A/C (Reg. or Type)" at bounding box center [73, 89] width 80 height 14
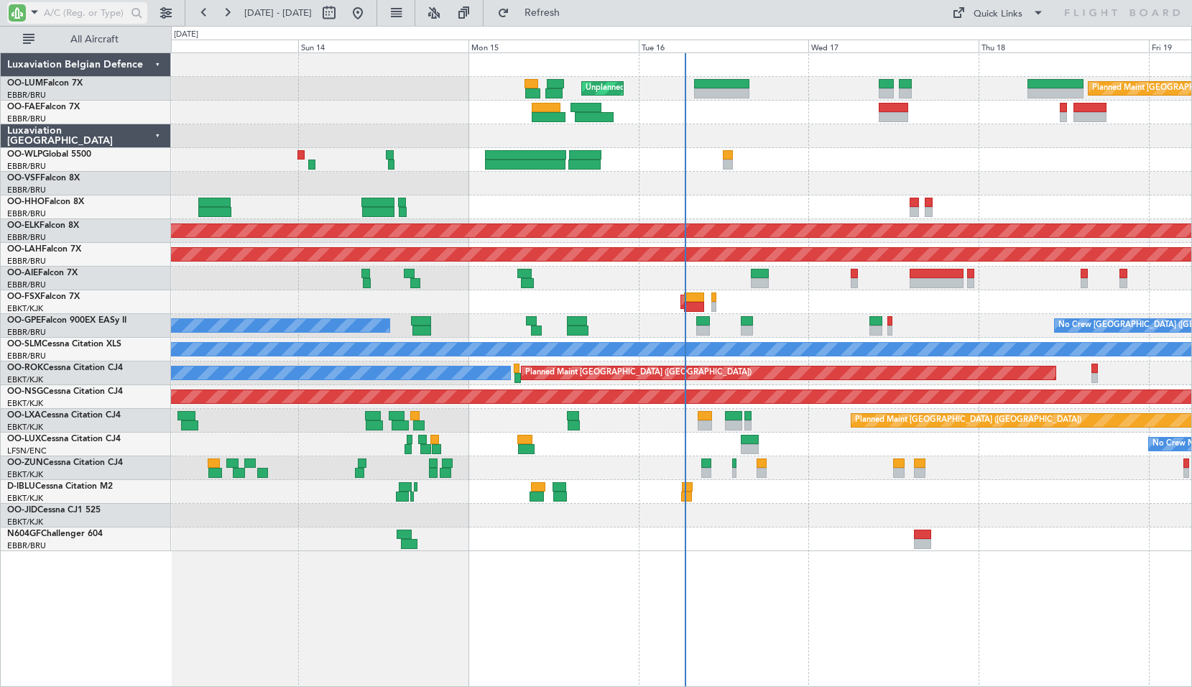
click at [65, 17] on input "text" at bounding box center [85, 13] width 83 height 22
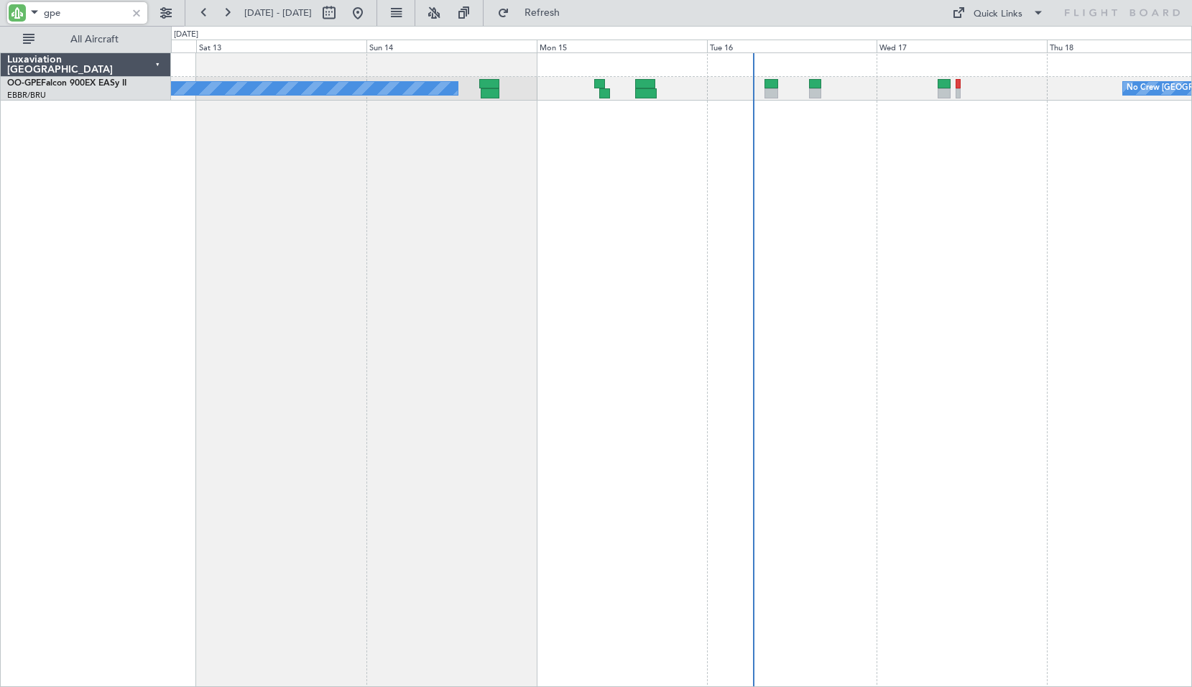
click at [614, 224] on div "Planned Maint [GEOGRAPHIC_DATA] ([GEOGRAPHIC_DATA] National) No Crew [GEOGRAPHI…" at bounding box center [681, 369] width 1021 height 634
type input "gpe"
click at [137, 16] on div at bounding box center [137, 13] width 16 height 16
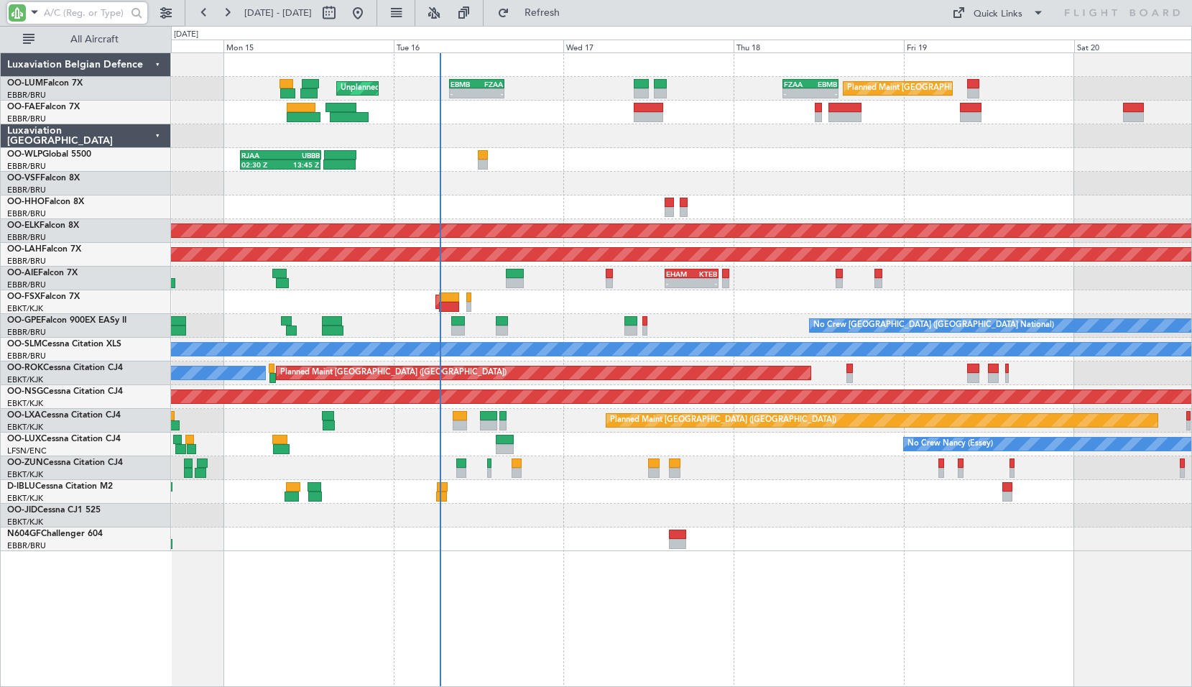
click at [772, 517] on div at bounding box center [681, 516] width 1020 height 24
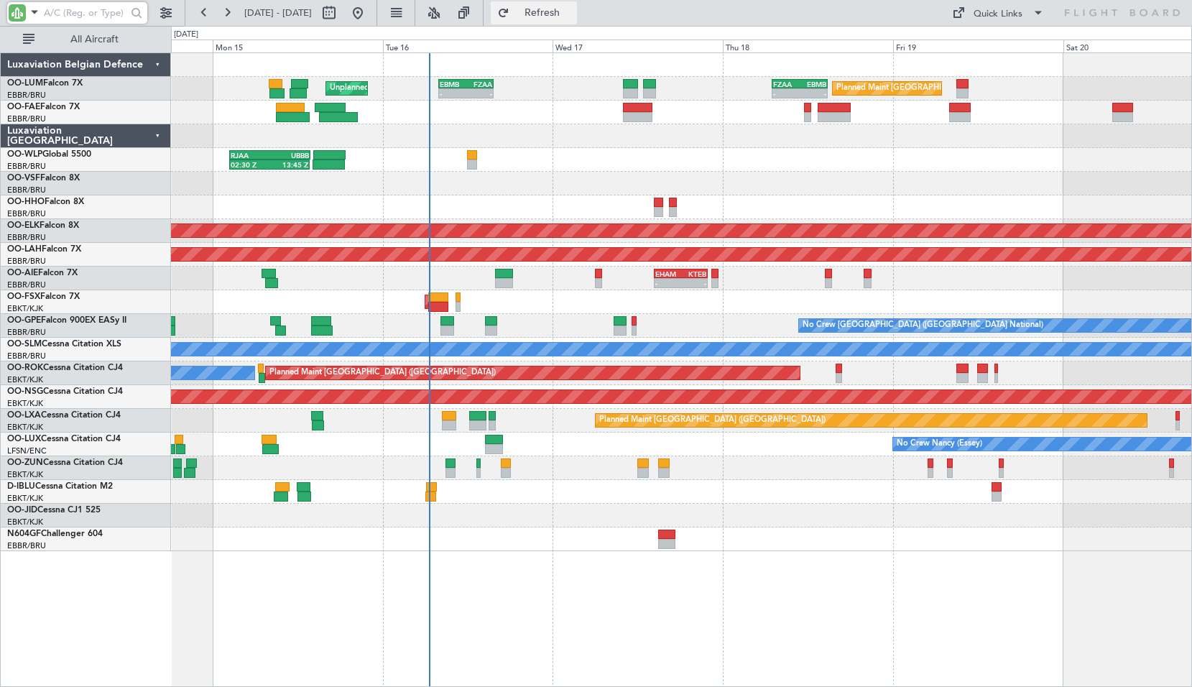
click at [566, 14] on span "Refresh" at bounding box center [542, 13] width 60 height 10
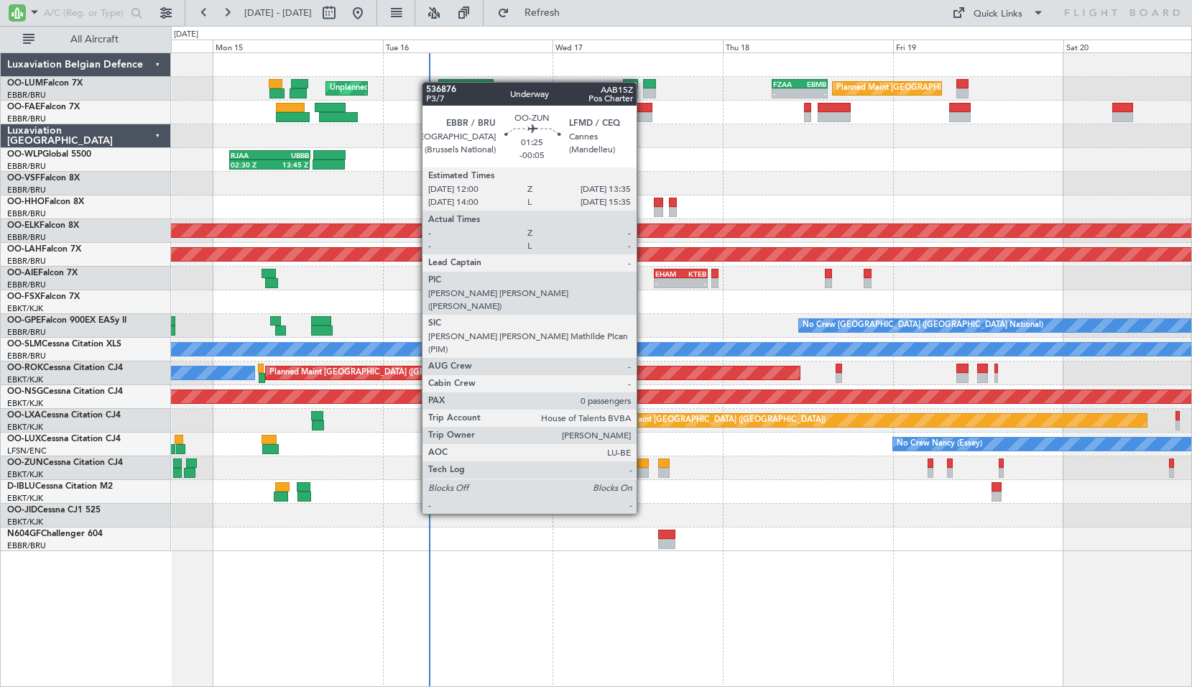
click at [642, 462] on div at bounding box center [642, 463] width 11 height 10
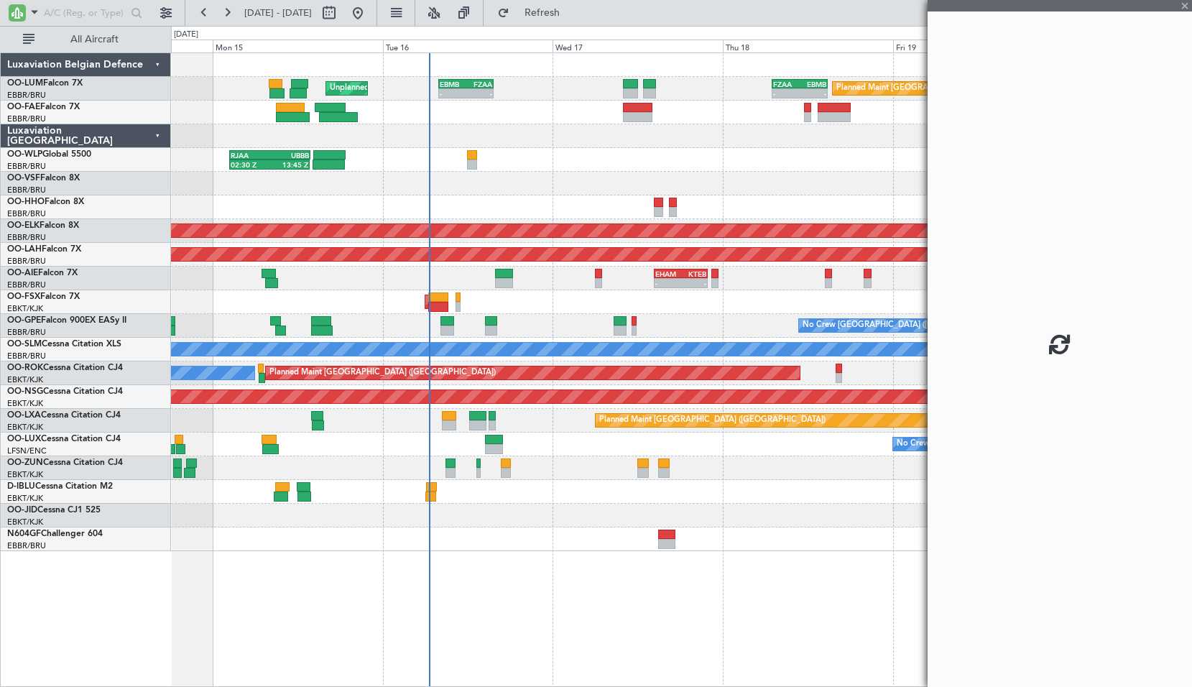
click at [715, 481] on div at bounding box center [681, 492] width 1020 height 24
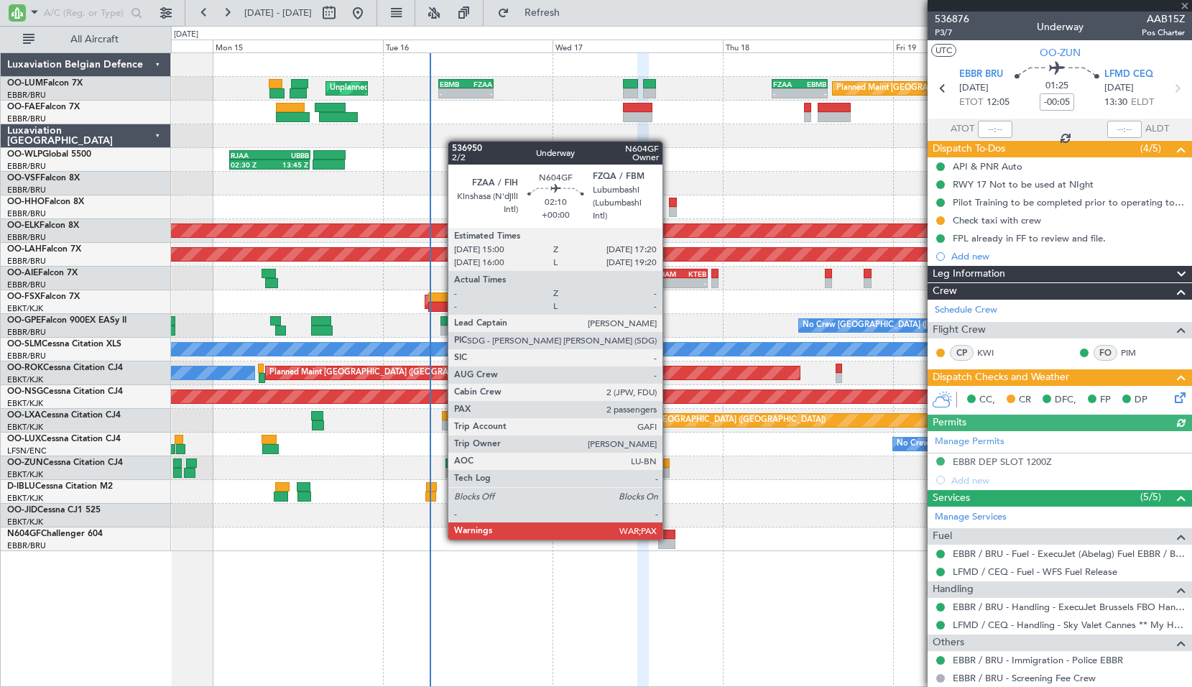
click at [669, 538] on div at bounding box center [666, 535] width 17 height 10
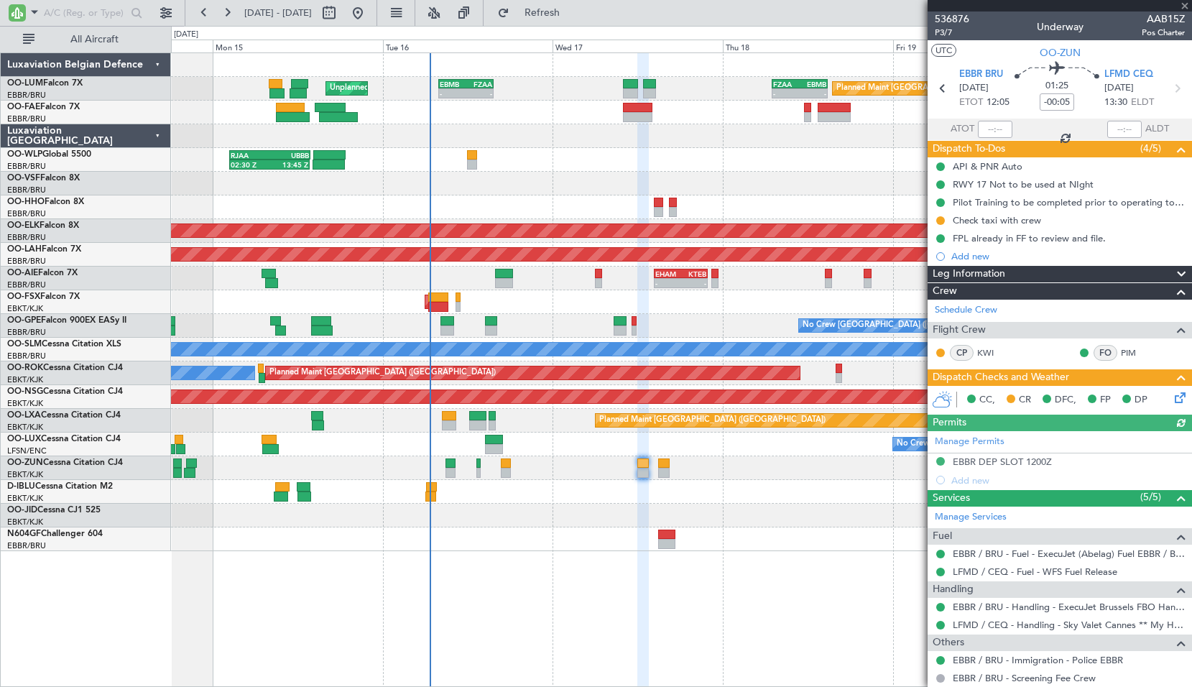
click at [749, 524] on div at bounding box center [681, 516] width 1020 height 24
type input "2"
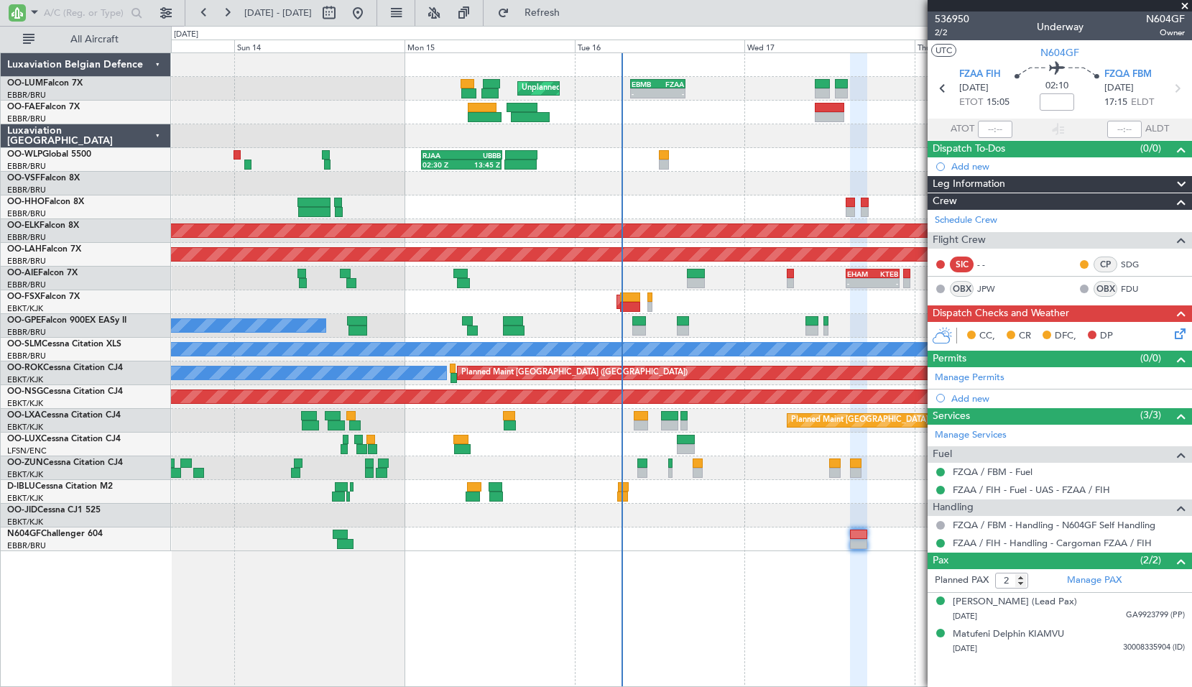
click at [706, 193] on div "Planned Maint [GEOGRAPHIC_DATA] ([GEOGRAPHIC_DATA] National) Unplanned Maint [G…" at bounding box center [681, 302] width 1020 height 498
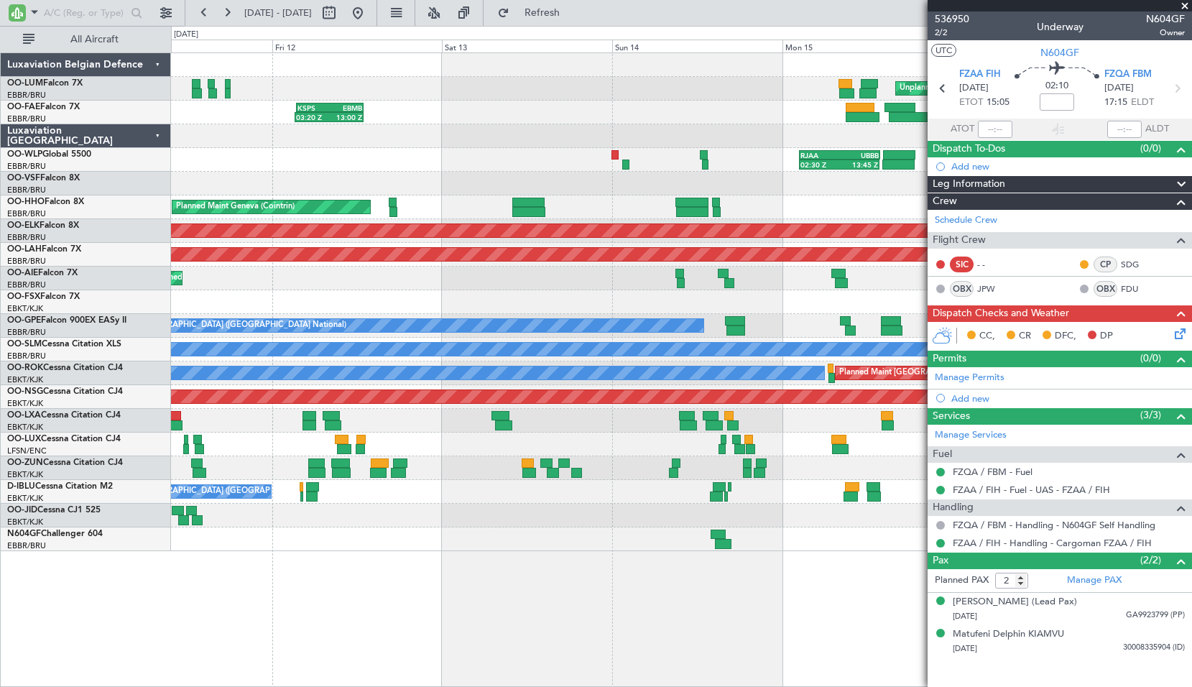
click at [662, 301] on div "AOG Maint Kortrijk-[GEOGRAPHIC_DATA] Planned Maint [GEOGRAPHIC_DATA]-[GEOGRAPHI…" at bounding box center [681, 302] width 1020 height 24
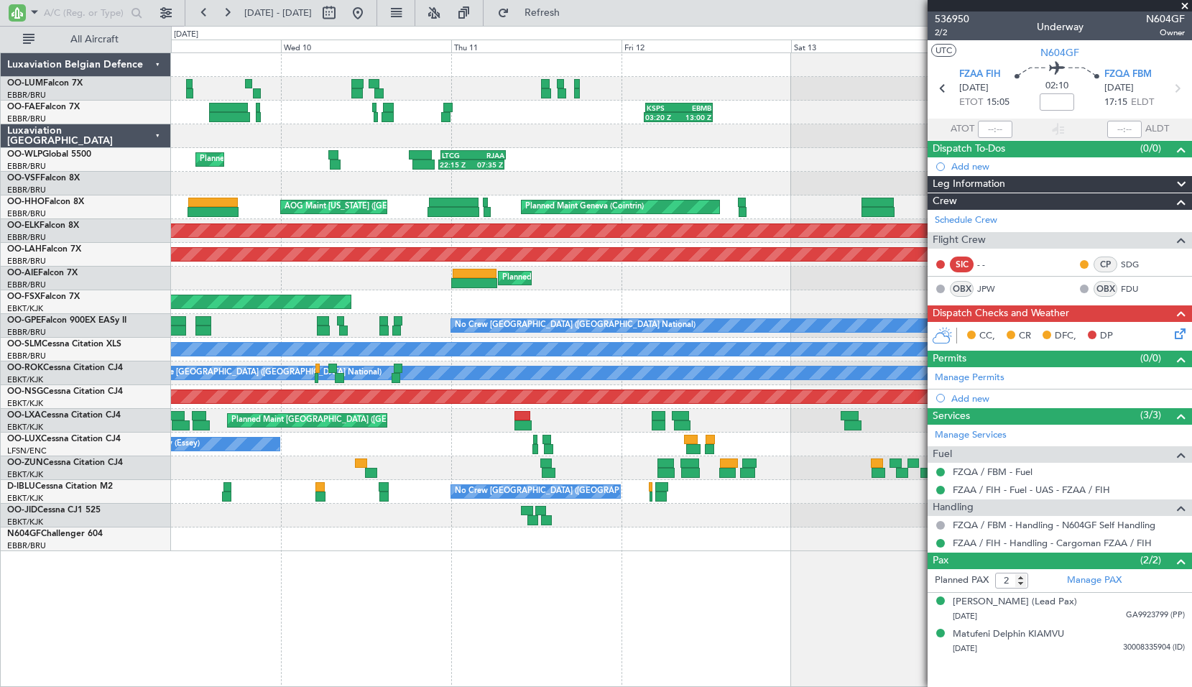
click at [699, 297] on div "Planned Maint Kortrijk-[GEOGRAPHIC_DATA] AOG Maint [GEOGRAPHIC_DATA]-[GEOGRAPHI…" at bounding box center [681, 302] width 1020 height 24
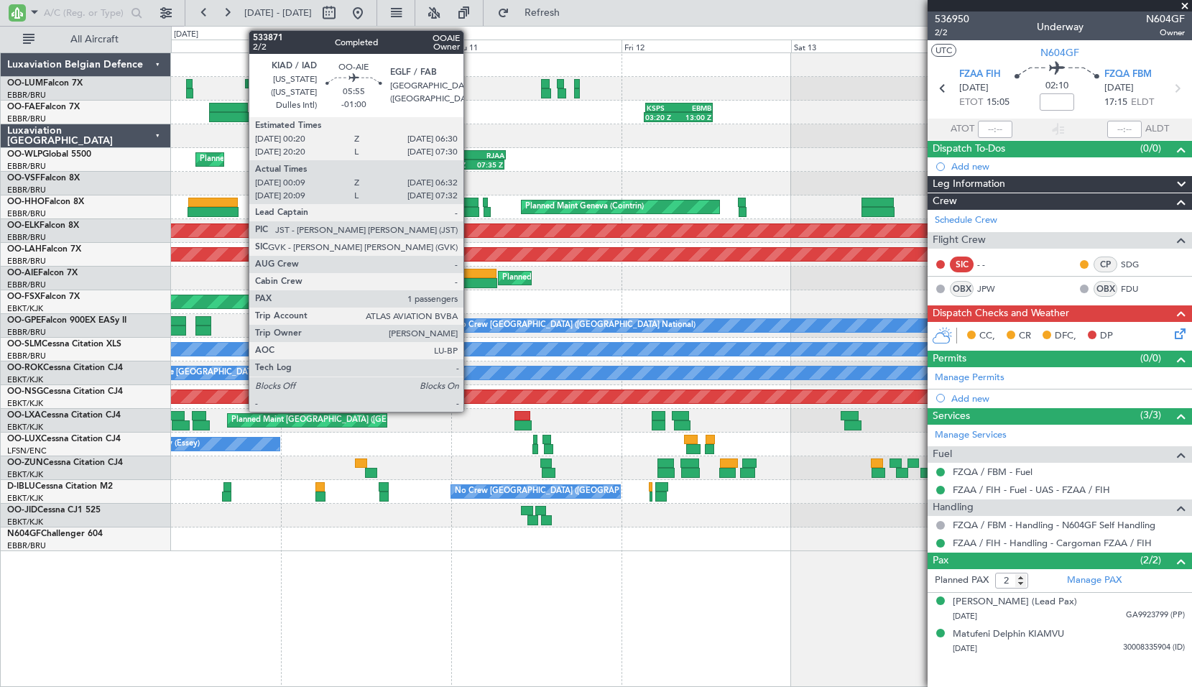
click at [470, 279] on div at bounding box center [473, 283] width 45 height 10
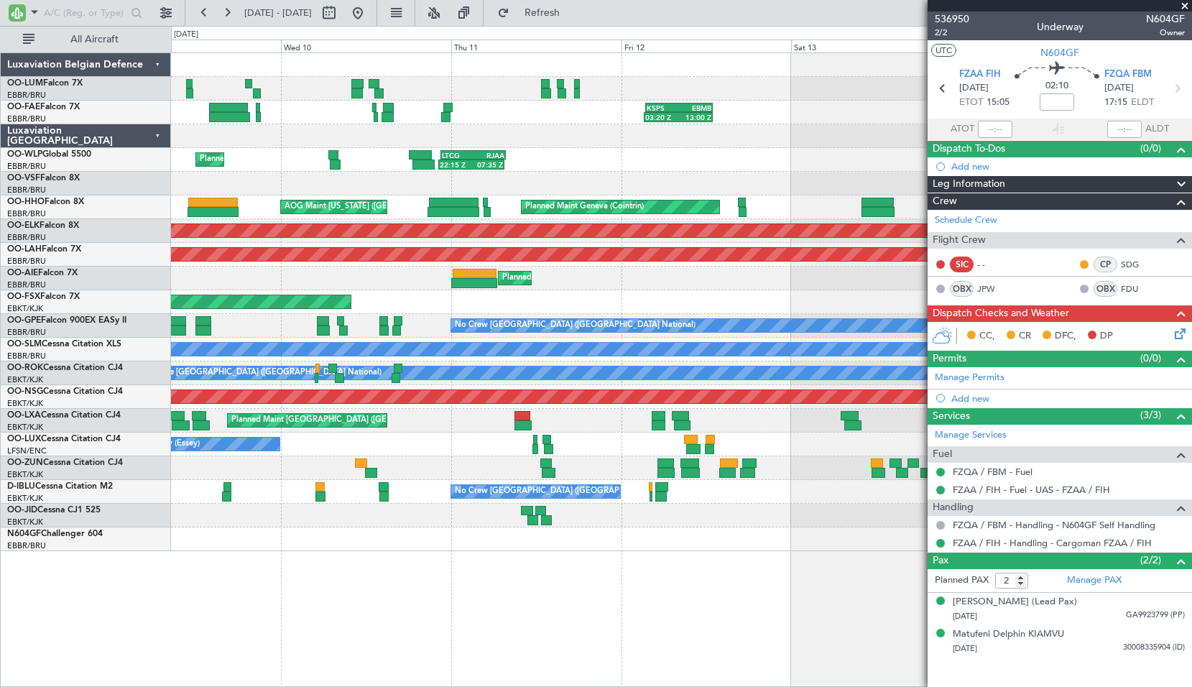
click at [568, 284] on div "Planned Maint [GEOGRAPHIC_DATA] ([GEOGRAPHIC_DATA]) 10:10 Z 18:15 Z EGLF 10:00 …" at bounding box center [681, 279] width 1020 height 24
type input "-01:00"
type input "00:19"
type input "06:27"
type input "1"
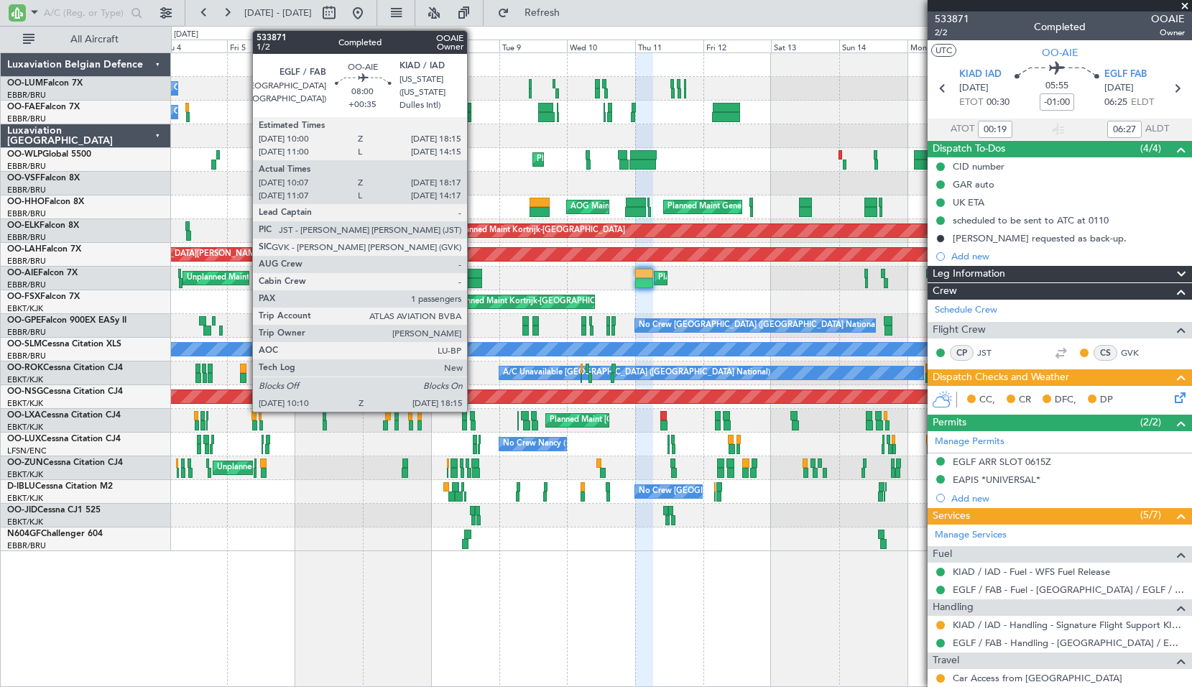
click at [473, 277] on div at bounding box center [470, 274] width 24 height 10
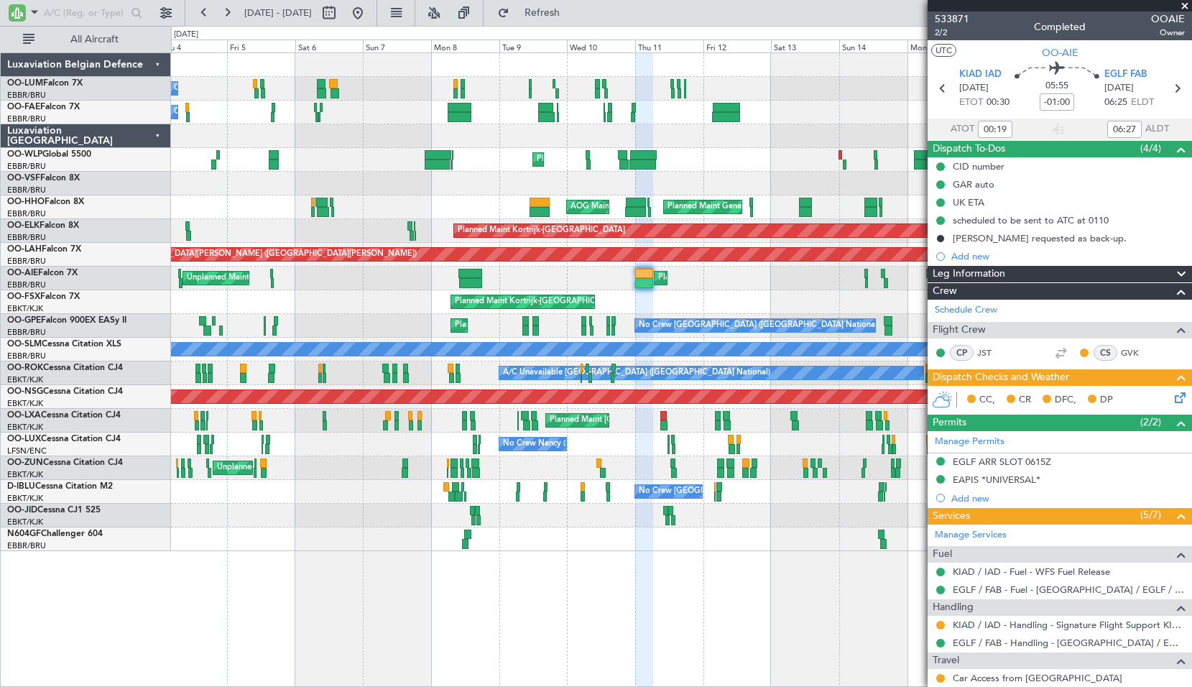
click at [535, 277] on div "Planned Maint [GEOGRAPHIC_DATA] ([GEOGRAPHIC_DATA]) Unplanned Maint [GEOGRAPHIC…" at bounding box center [681, 279] width 1020 height 24
type input "+00:35"
type input "10:17"
type input "18:12"
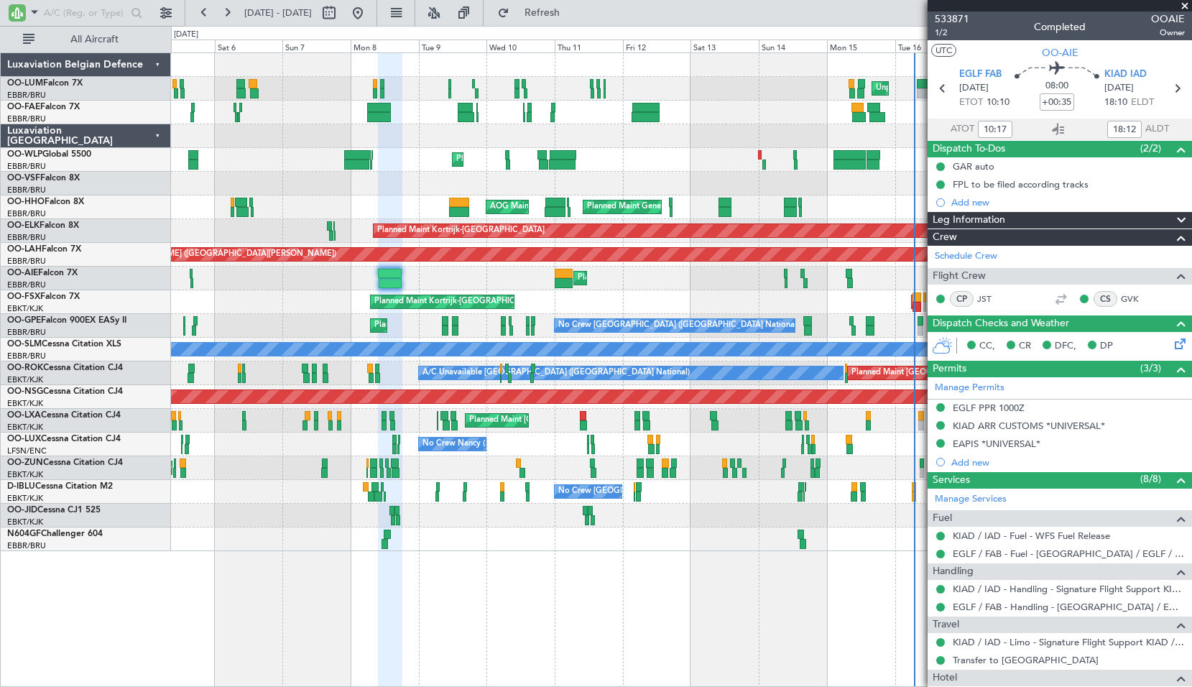
click at [672, 290] on div "Planned Maint [GEOGRAPHIC_DATA] ([GEOGRAPHIC_DATA]) Unplanned Maint [GEOGRAPHIC…" at bounding box center [681, 279] width 1020 height 24
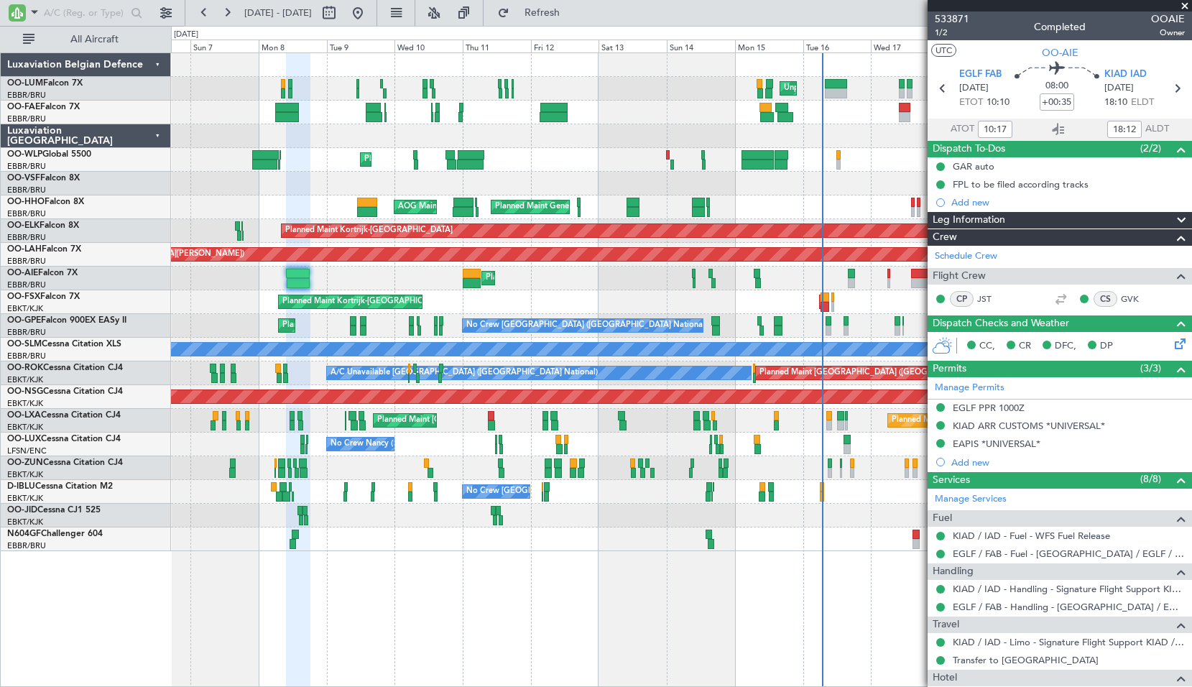
click at [616, 282] on div "Planned Maint [GEOGRAPHIC_DATA] ([GEOGRAPHIC_DATA]) Unplanned Maint [GEOGRAPHIC…" at bounding box center [681, 279] width 1020 height 24
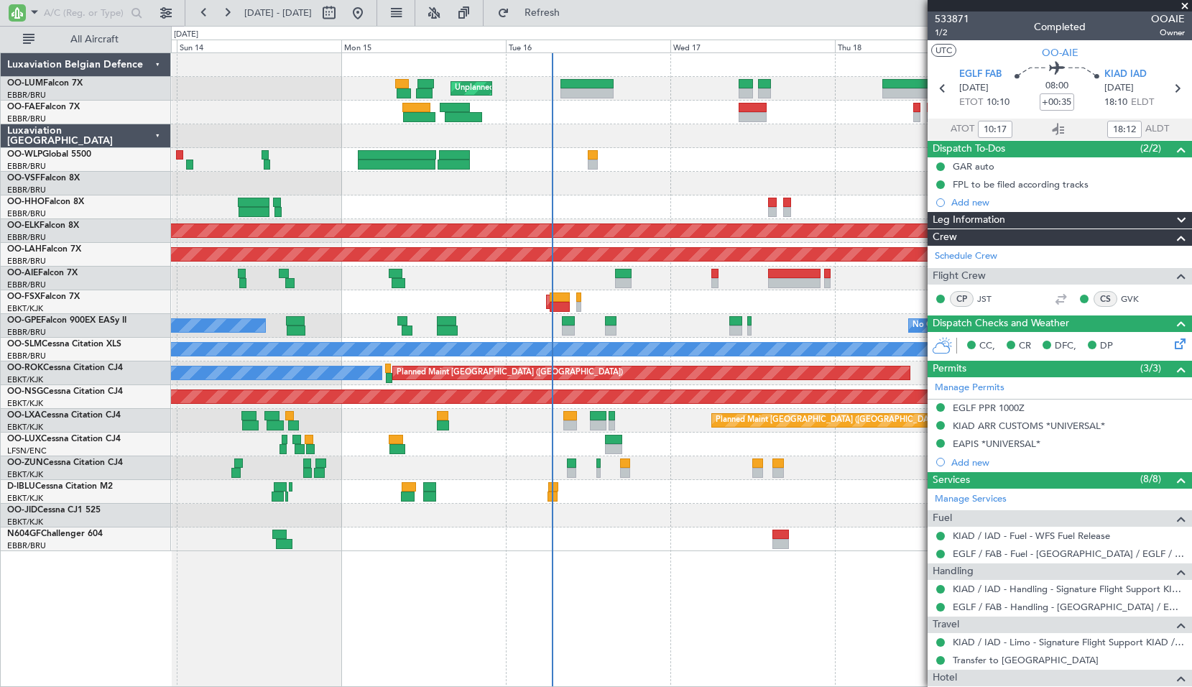
click at [519, 195] on div at bounding box center [681, 184] width 1020 height 24
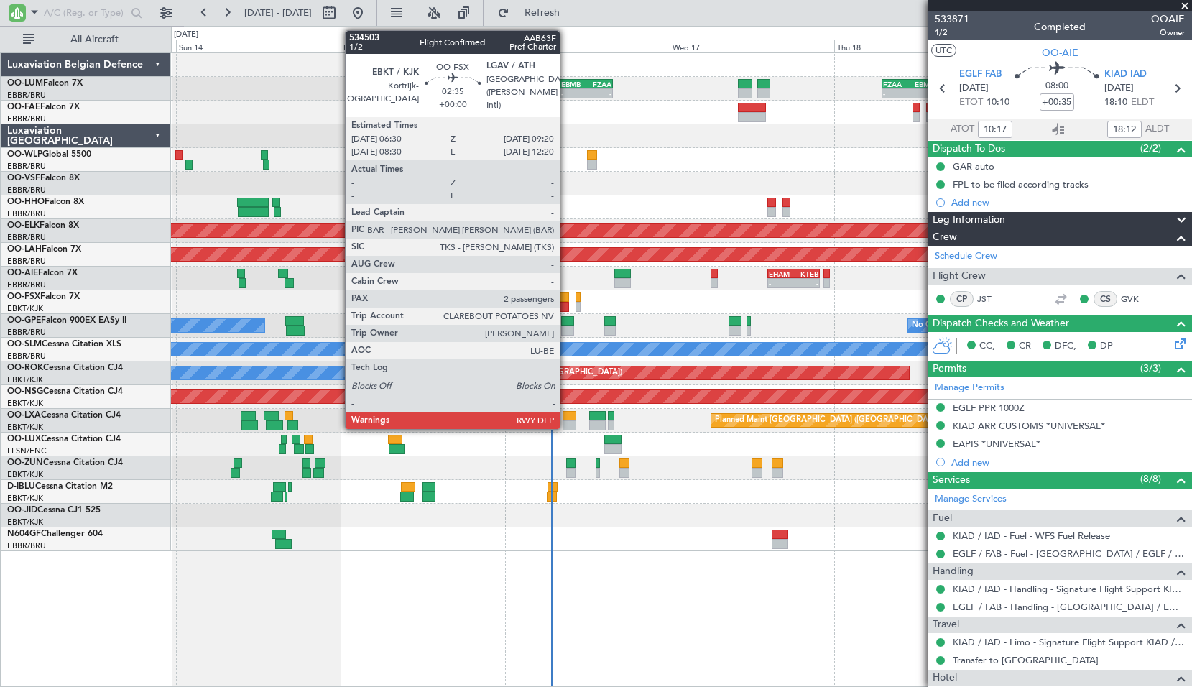
click at [566, 305] on div at bounding box center [559, 307] width 20 height 10
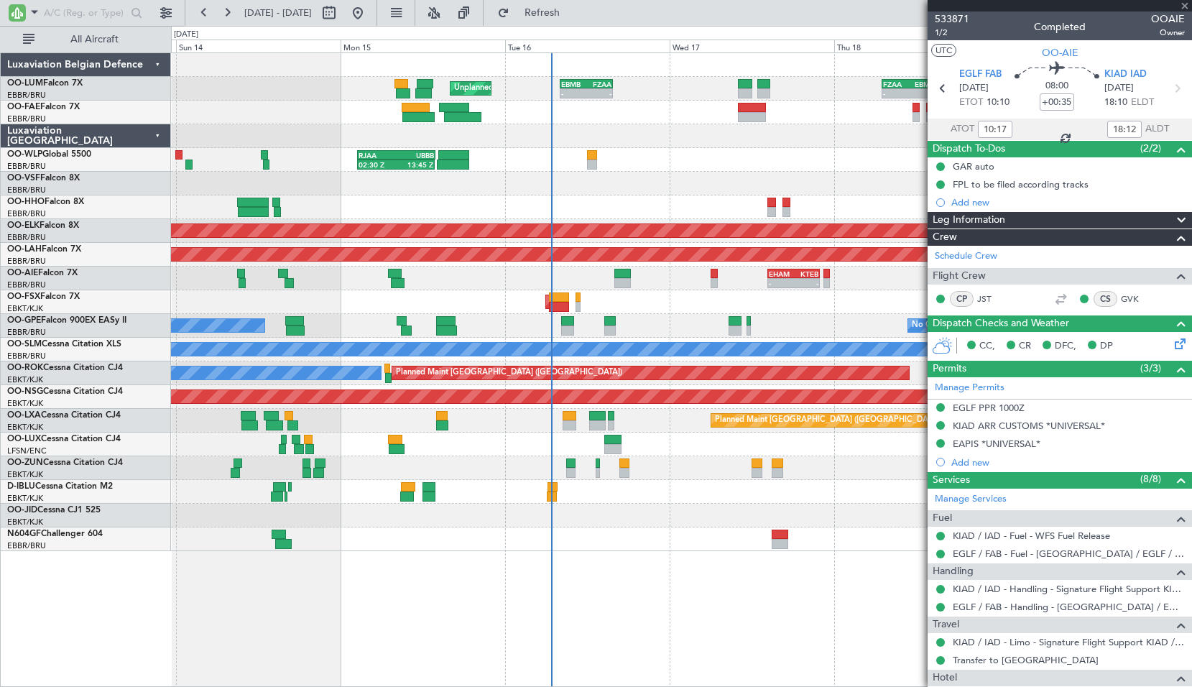
click at [647, 304] on div "AOG Maint Kortrijk-[GEOGRAPHIC_DATA]" at bounding box center [681, 302] width 1020 height 24
type input "2"
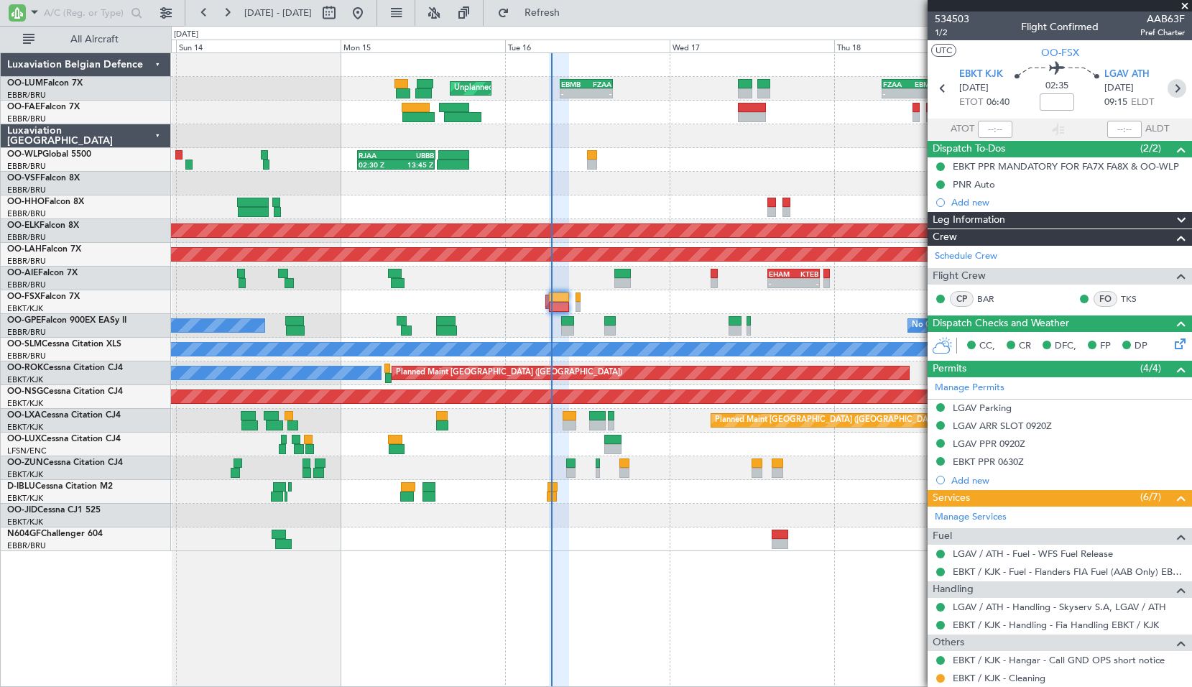
click at [1169, 89] on icon at bounding box center [1177, 88] width 19 height 19
type input "-00:10"
type input "0"
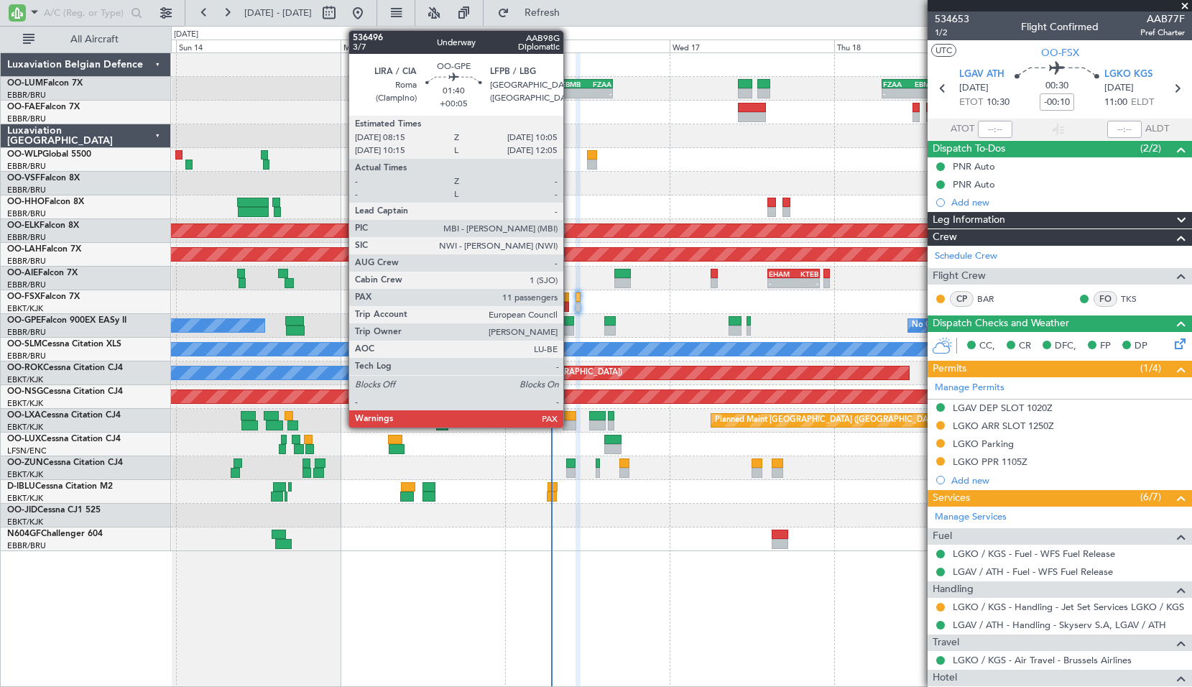
click at [570, 323] on div at bounding box center [567, 321] width 13 height 10
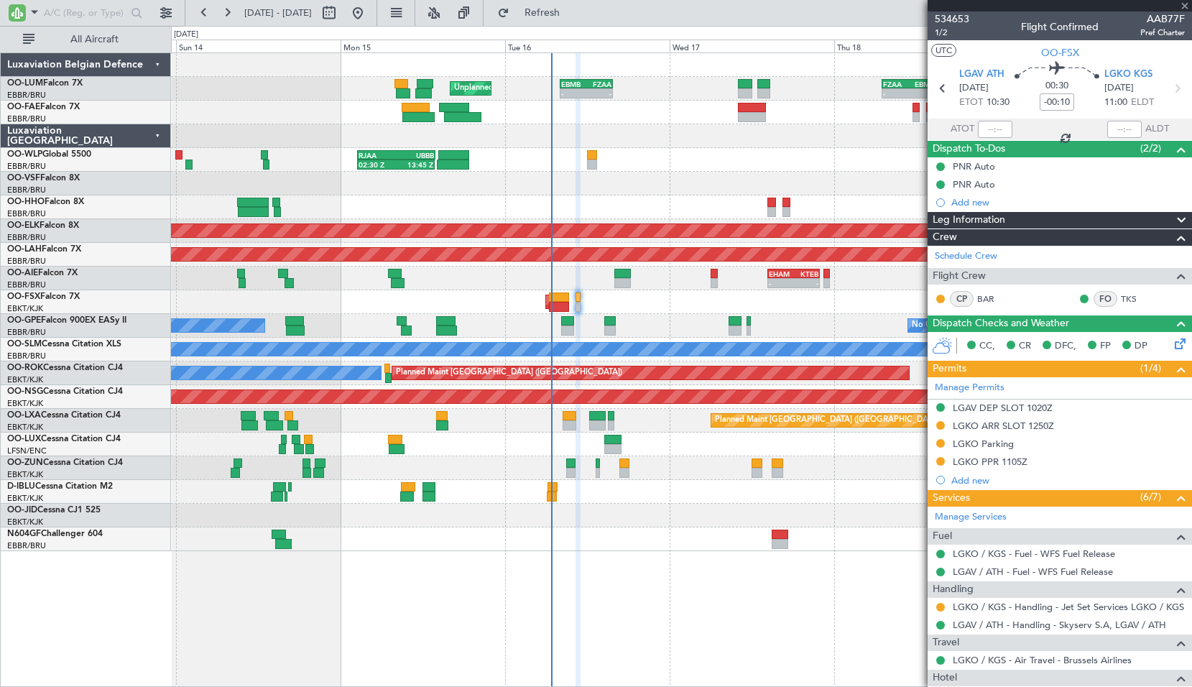
click at [653, 323] on div "Planned Maint [GEOGRAPHIC_DATA] ([GEOGRAPHIC_DATA] National) No Crew [GEOGRAPHI…" at bounding box center [681, 326] width 1020 height 24
type input "+00:05"
type input "11"
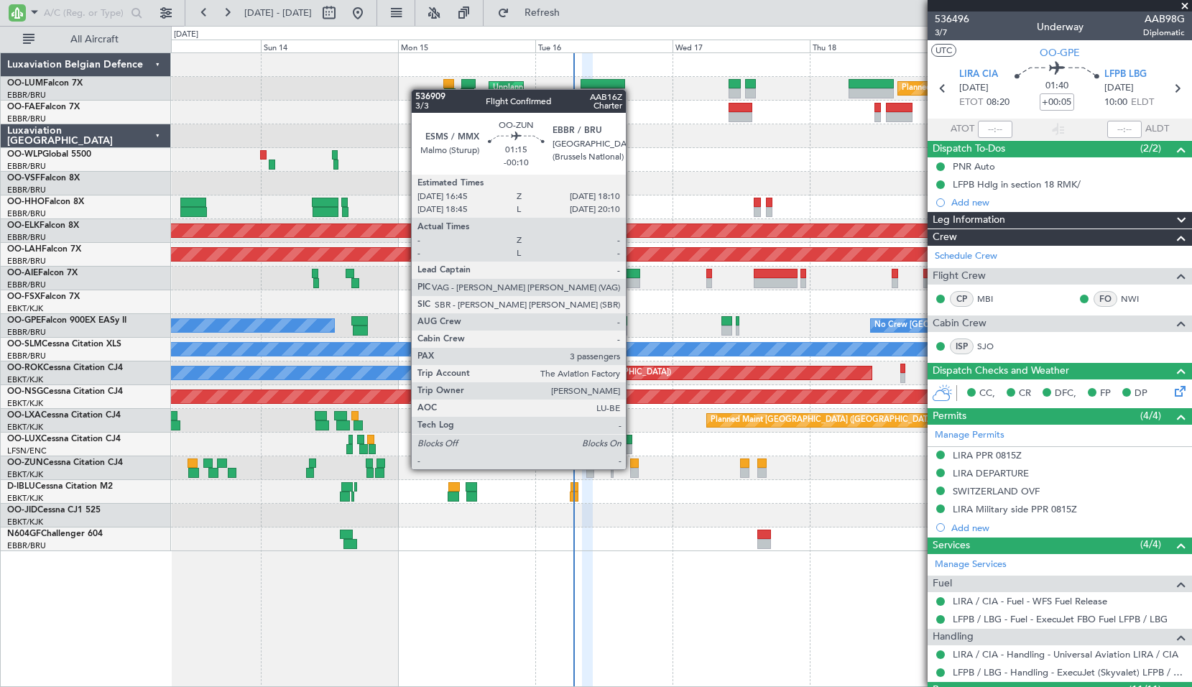
click at [632, 469] on div at bounding box center [634, 473] width 9 height 10
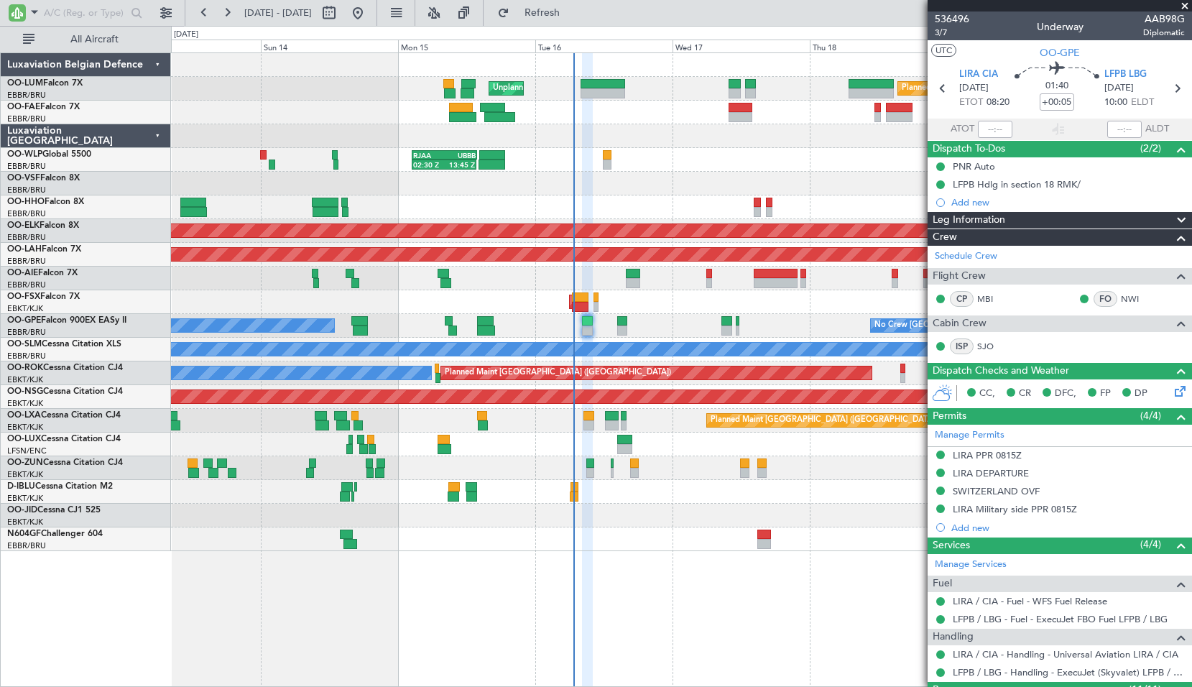
click at [637, 504] on div at bounding box center [681, 516] width 1020 height 24
type input "-00:10"
type input "3"
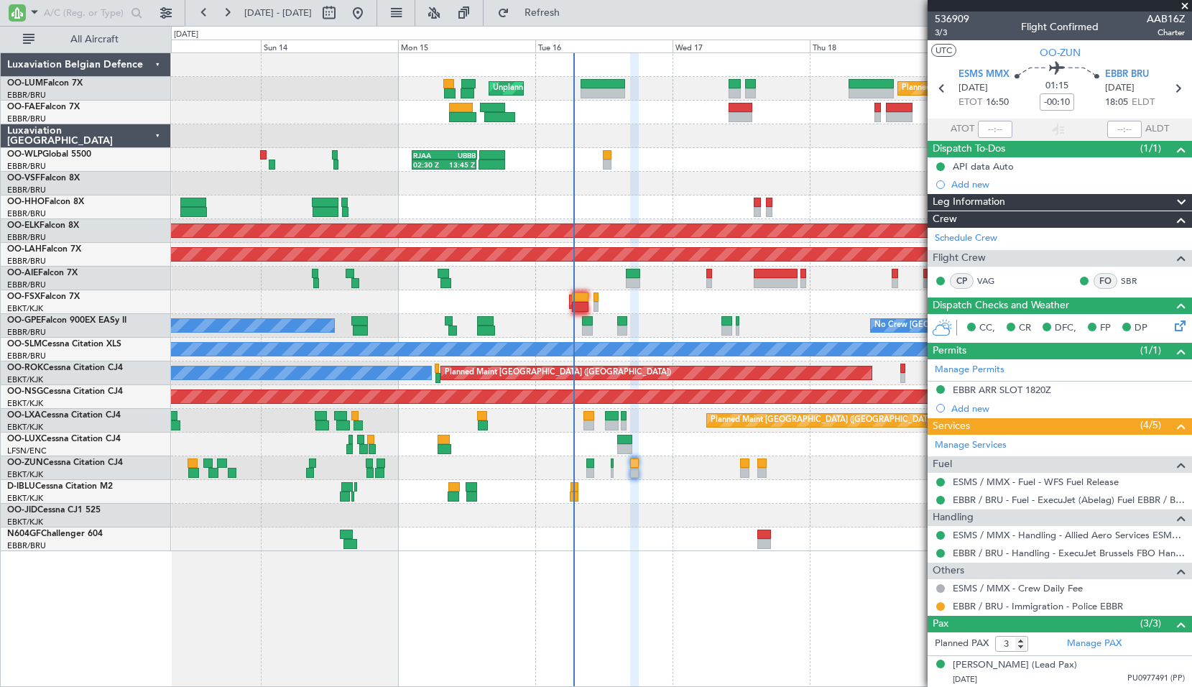
scroll to position [65, 0]
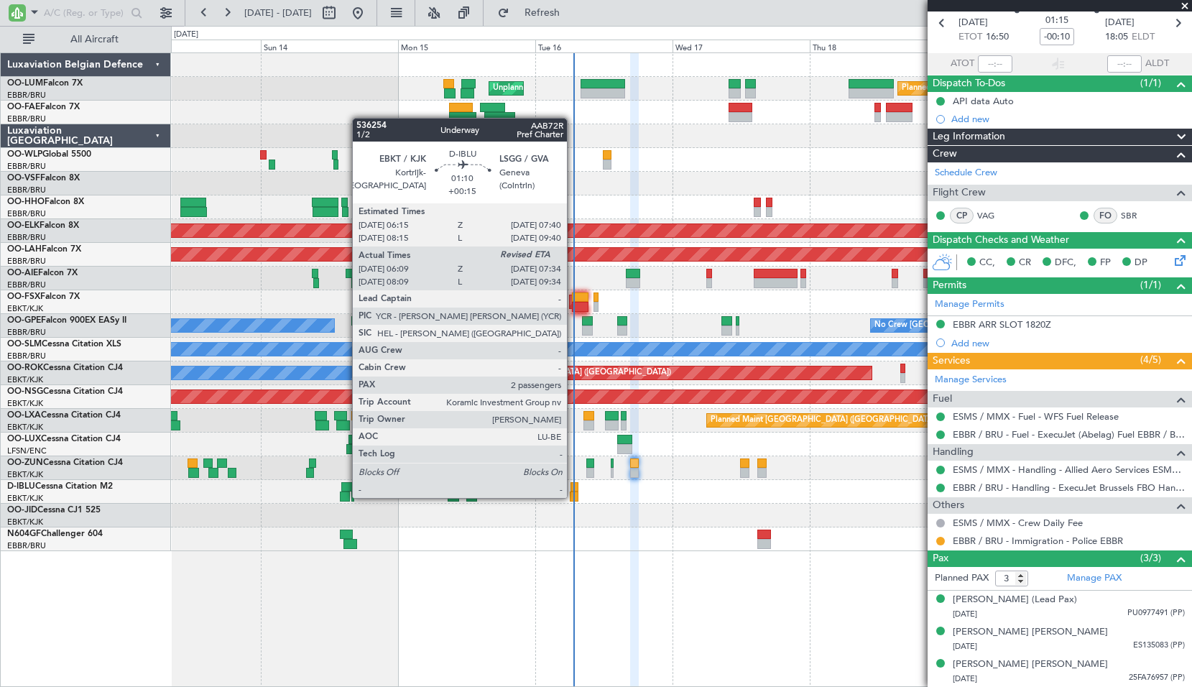
click at [573, 496] on div at bounding box center [574, 496] width 9 height 10
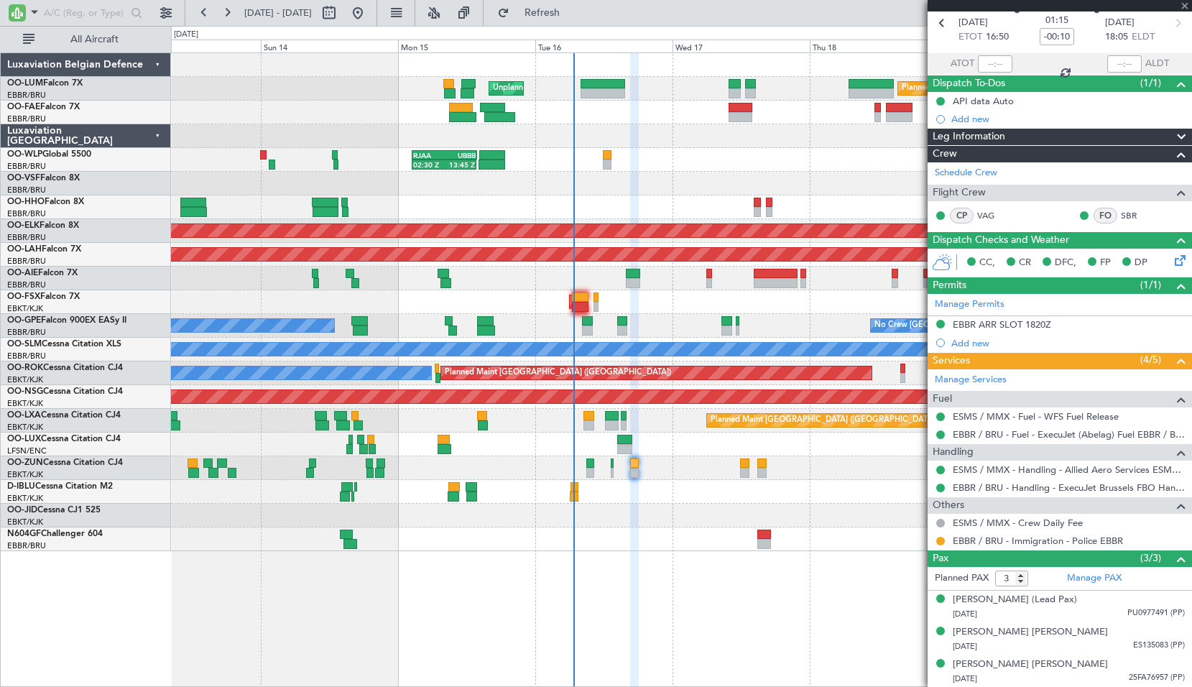
click at [604, 507] on div at bounding box center [681, 516] width 1020 height 24
type input "+00:15"
type input "06:19"
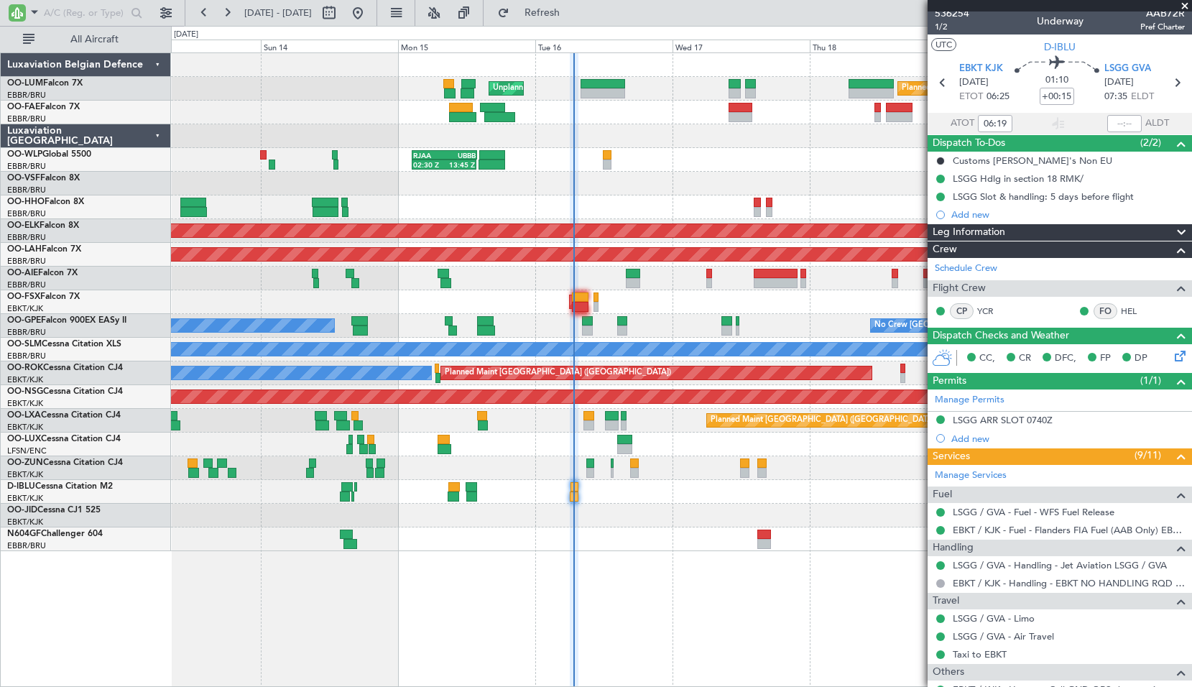
scroll to position [0, 0]
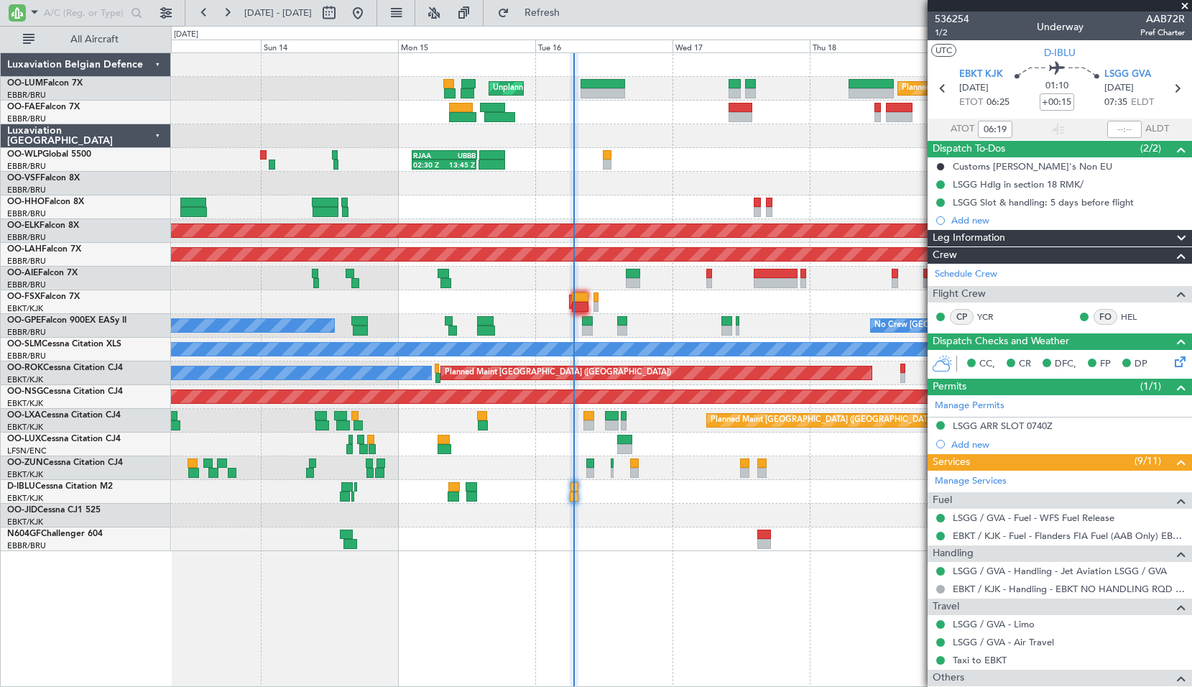
click at [1184, 8] on span at bounding box center [1185, 6] width 14 height 13
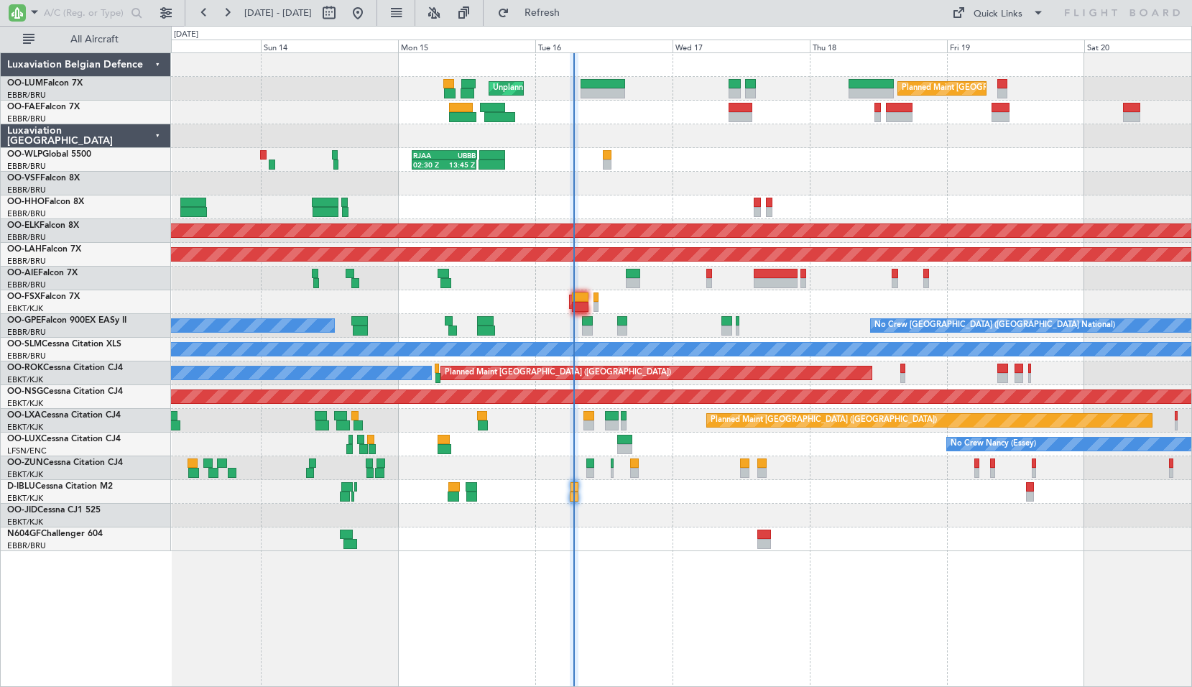
type input "0"
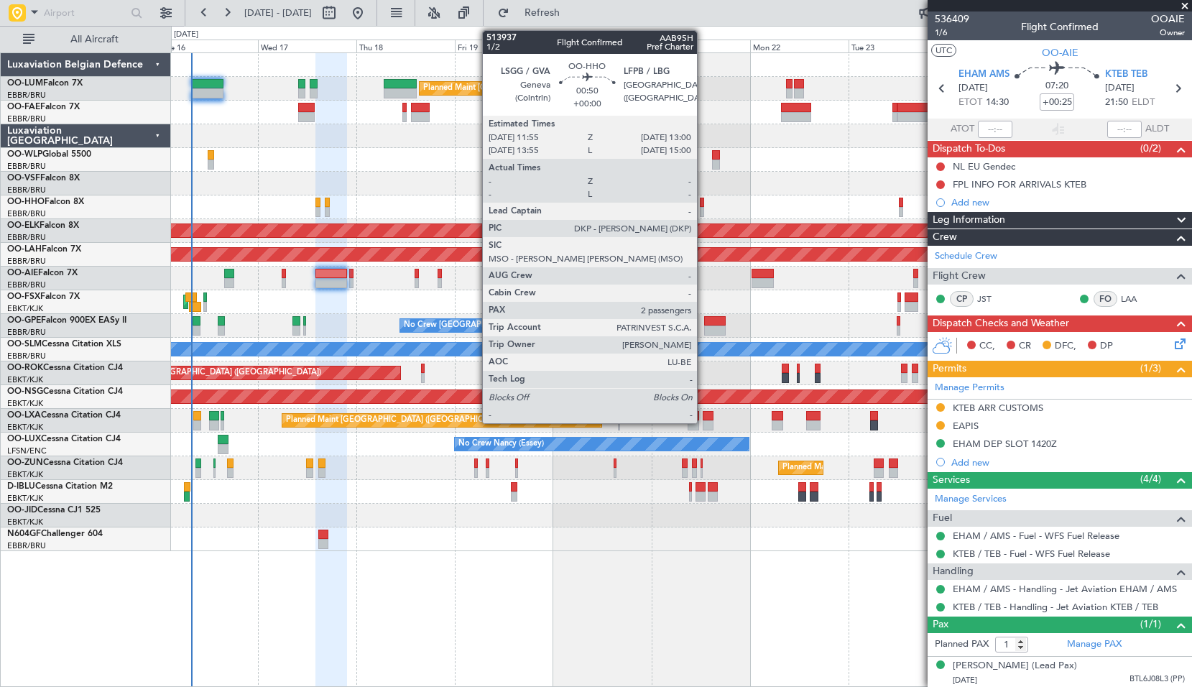
click at [703, 203] on div at bounding box center [702, 203] width 5 height 10
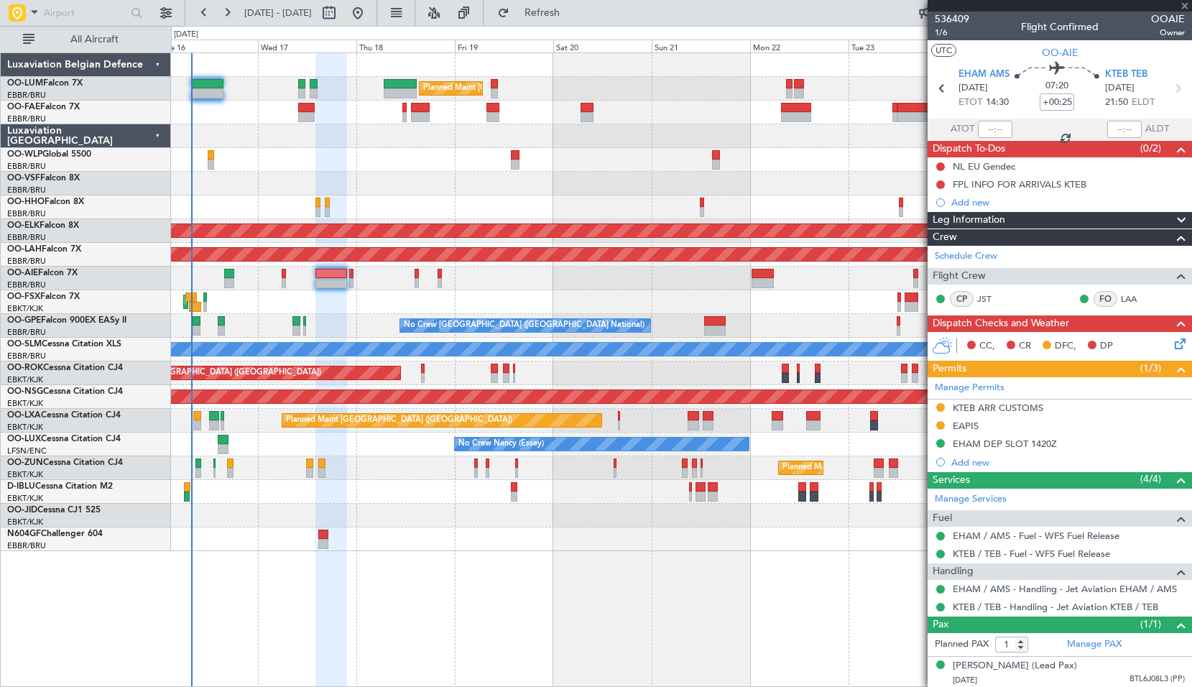
click at [736, 203] on div at bounding box center [681, 207] width 1020 height 24
type input "2"
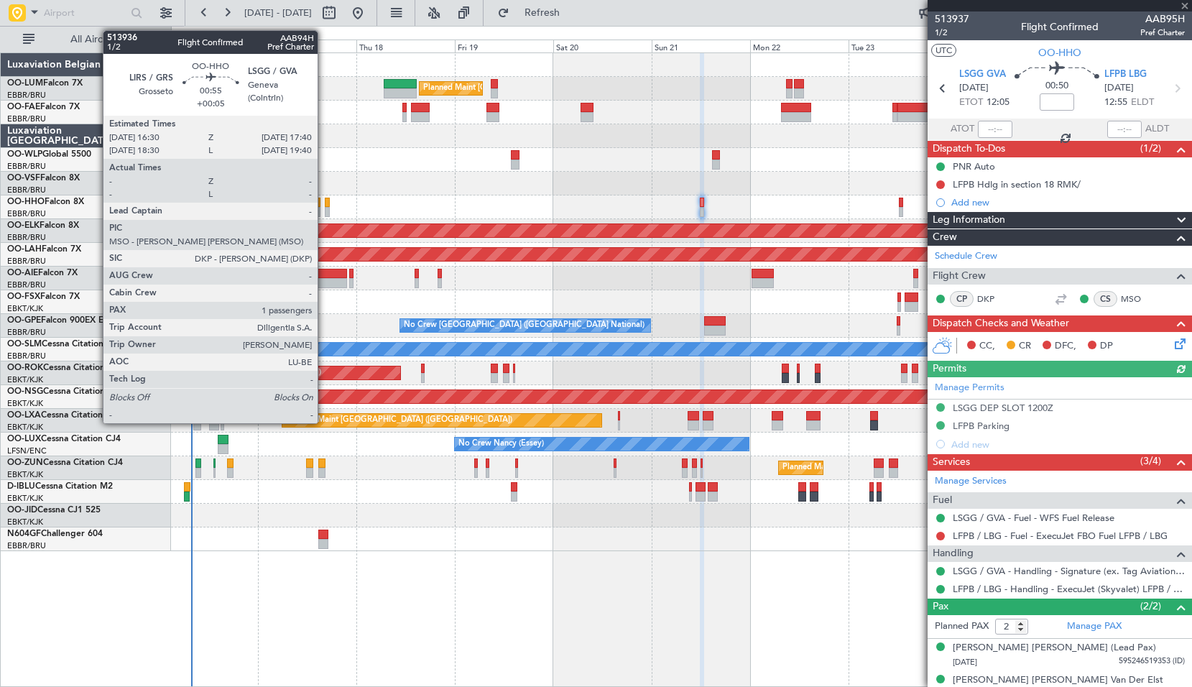
click at [323, 203] on div at bounding box center [681, 207] width 1020 height 24
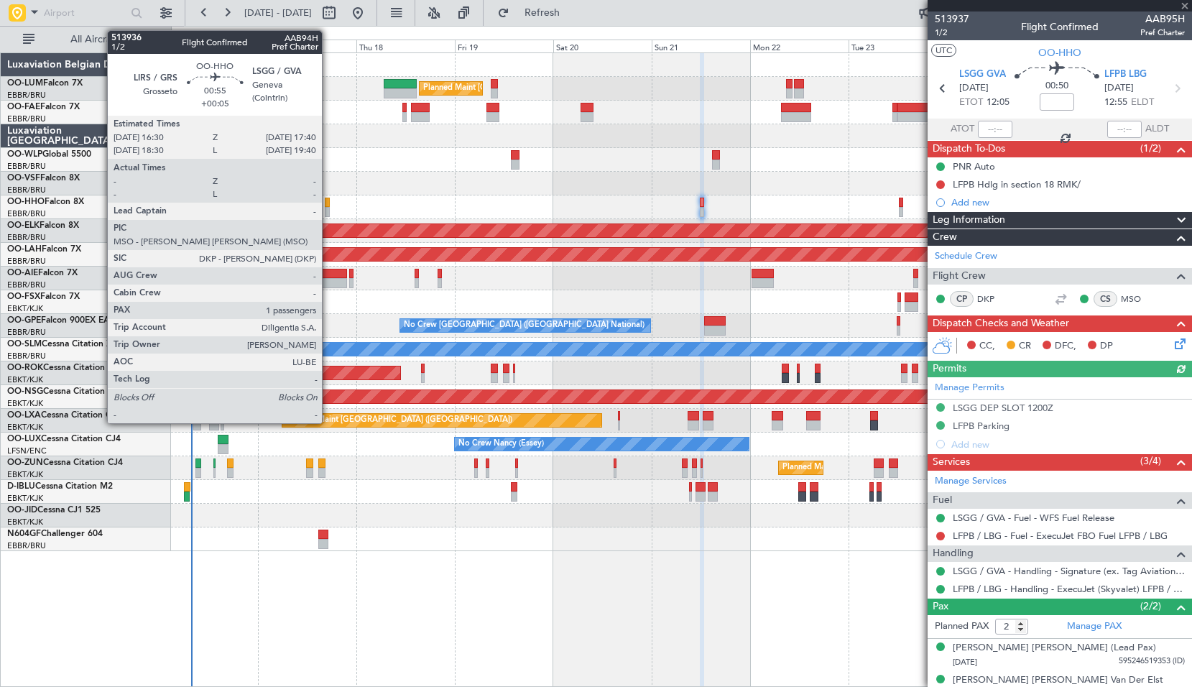
click at [328, 205] on div at bounding box center [327, 203] width 5 height 10
click at [405, 198] on div at bounding box center [681, 207] width 1020 height 24
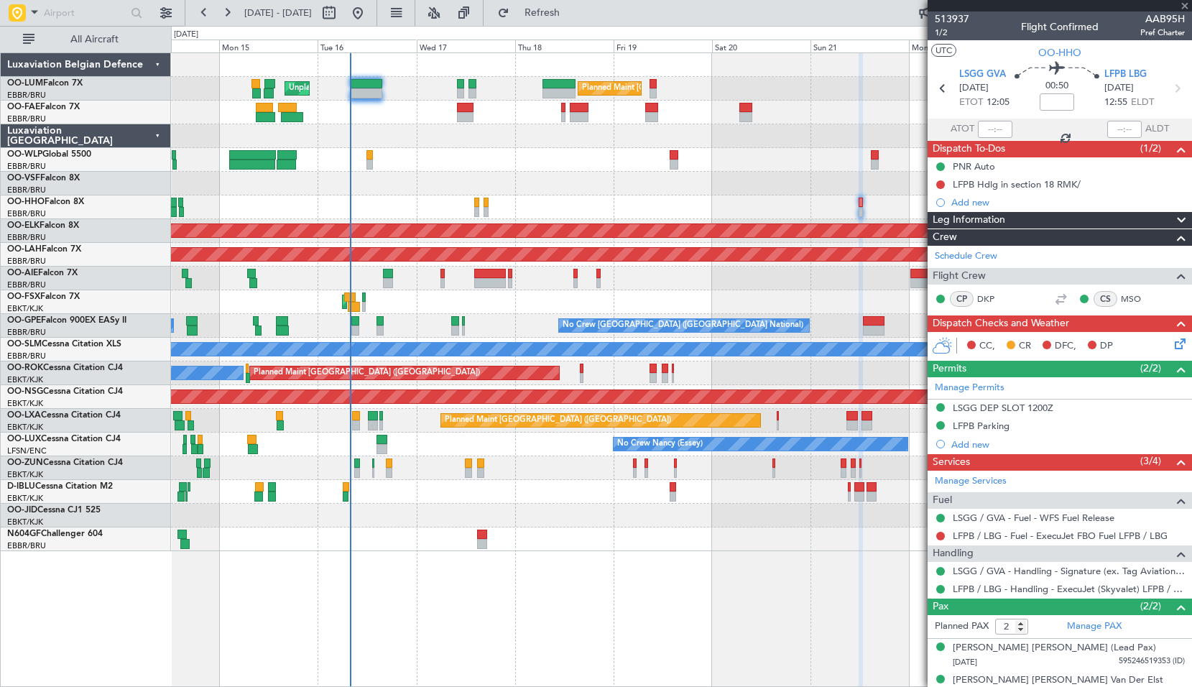
click at [588, 193] on div at bounding box center [681, 184] width 1020 height 24
type input "+00:05"
type input "1"
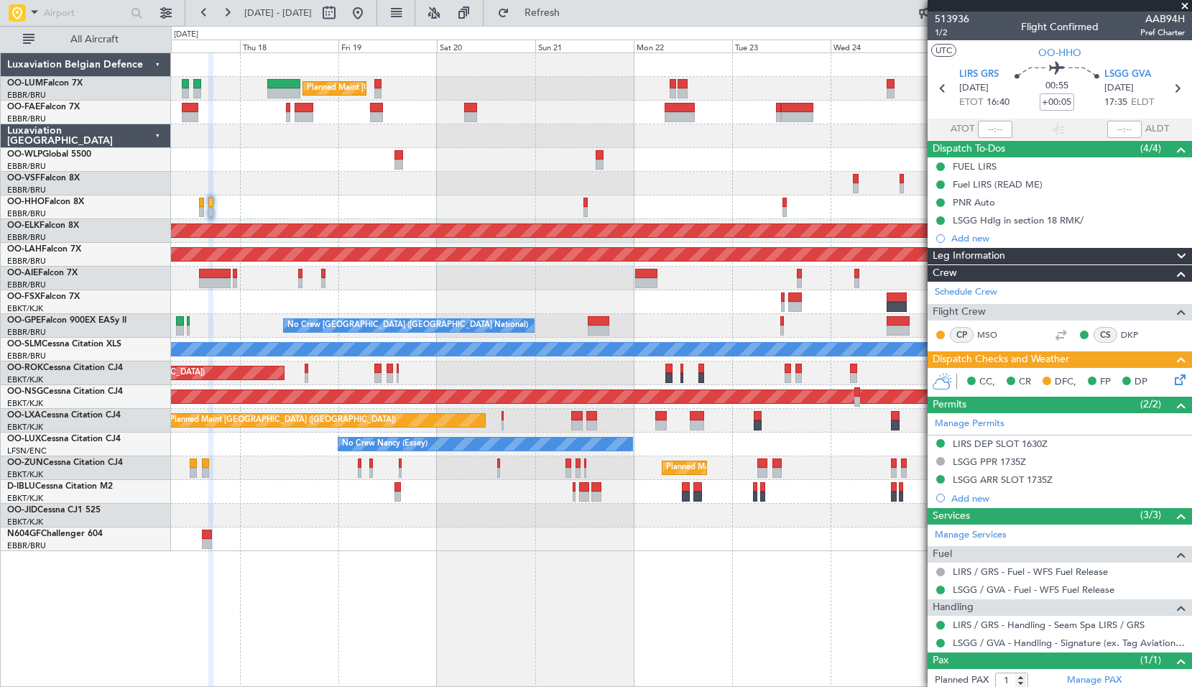
click at [507, 194] on div "Planned Maint Brussels (Brussels National) Unplanned Maint Brussels (Brussels N…" at bounding box center [681, 302] width 1020 height 498
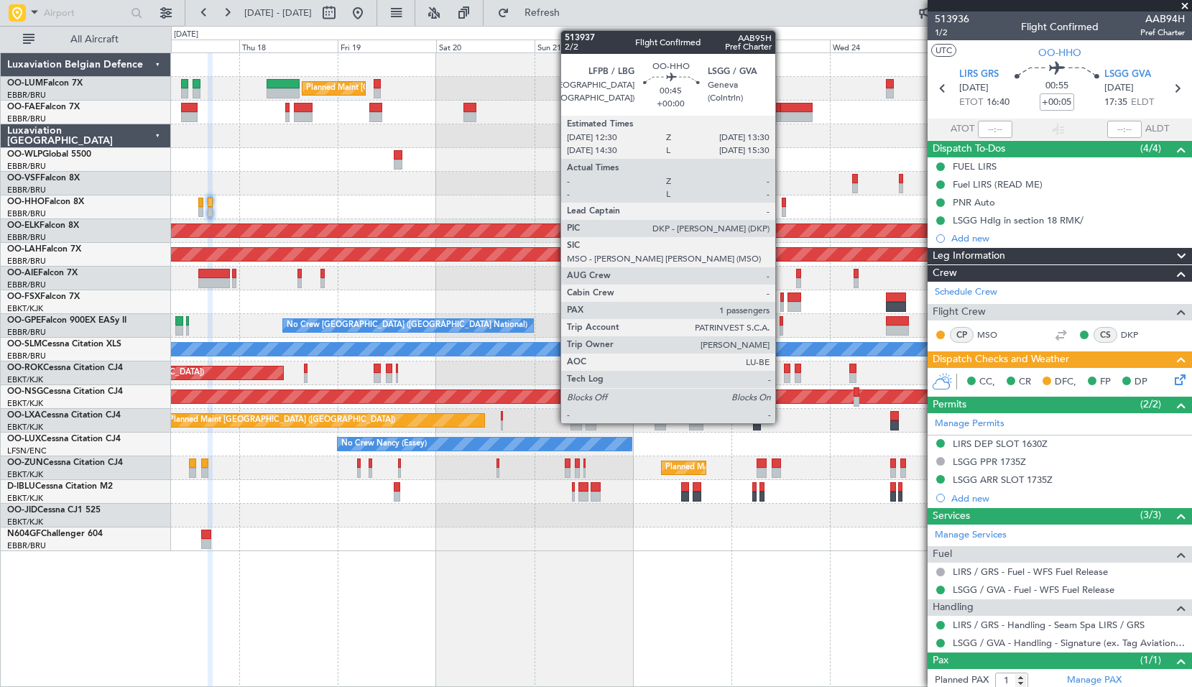
click at [782, 205] on div at bounding box center [784, 203] width 4 height 10
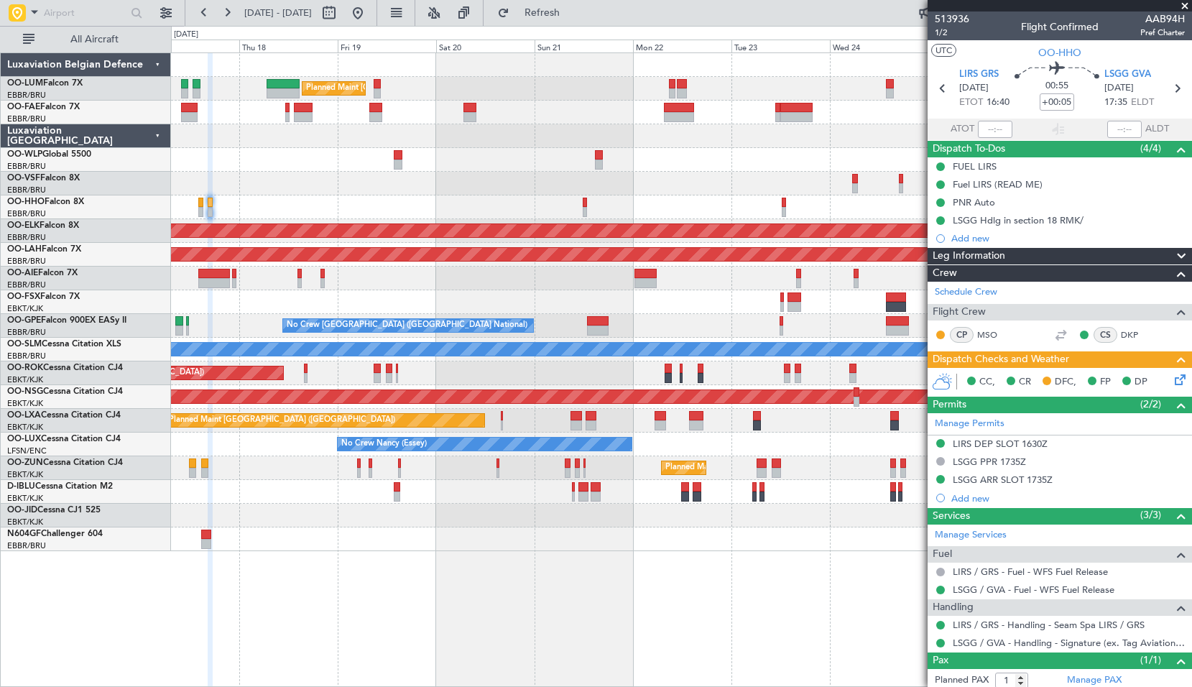
click at [719, 186] on div at bounding box center [681, 184] width 1020 height 24
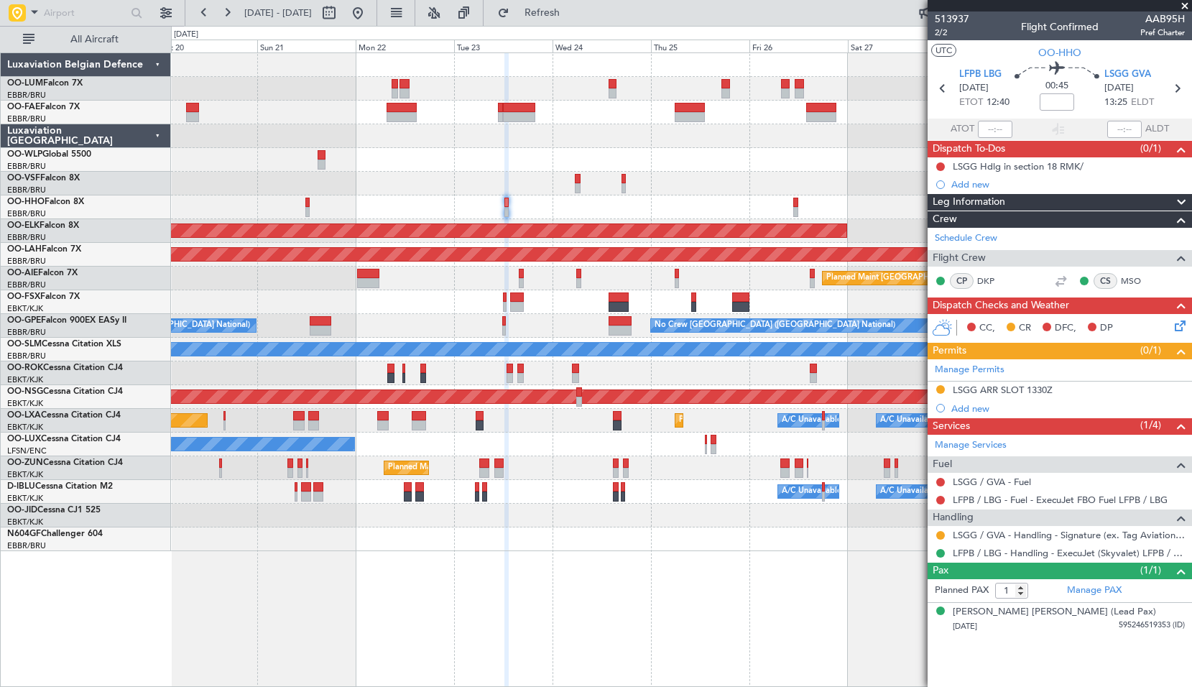
click at [482, 308] on div at bounding box center [681, 302] width 1020 height 24
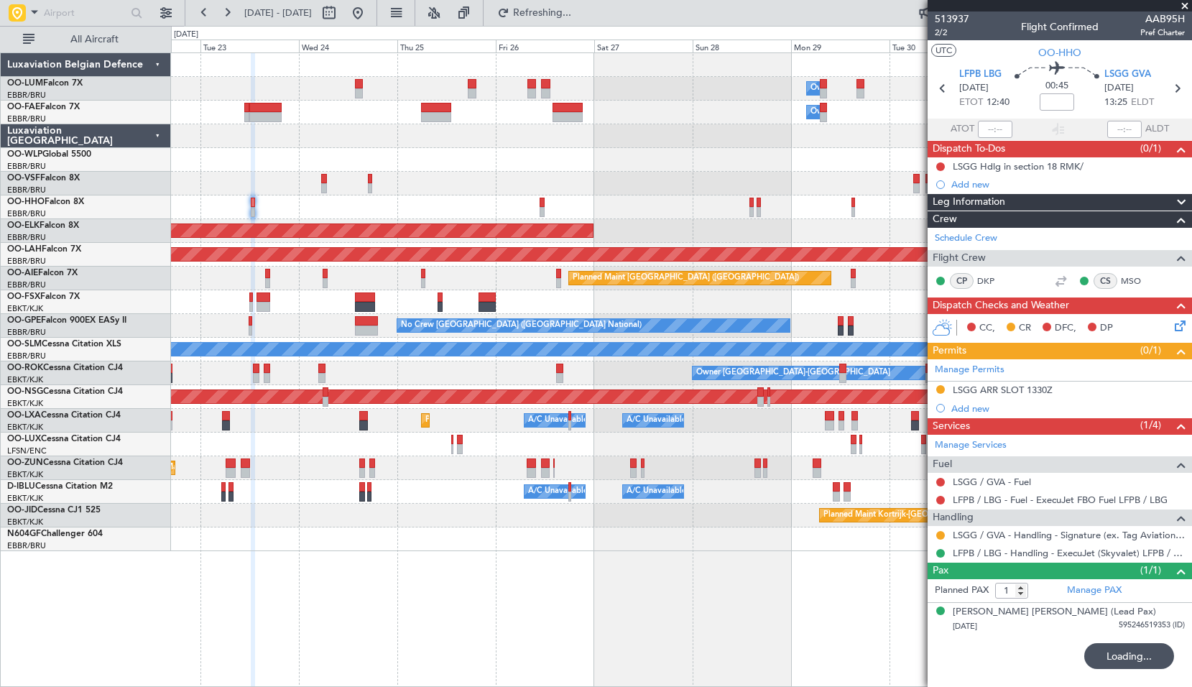
click at [466, 436] on div "No Crew Nancy (Essey)" at bounding box center [681, 445] width 1020 height 24
click at [1186, 1] on span at bounding box center [1185, 6] width 14 height 13
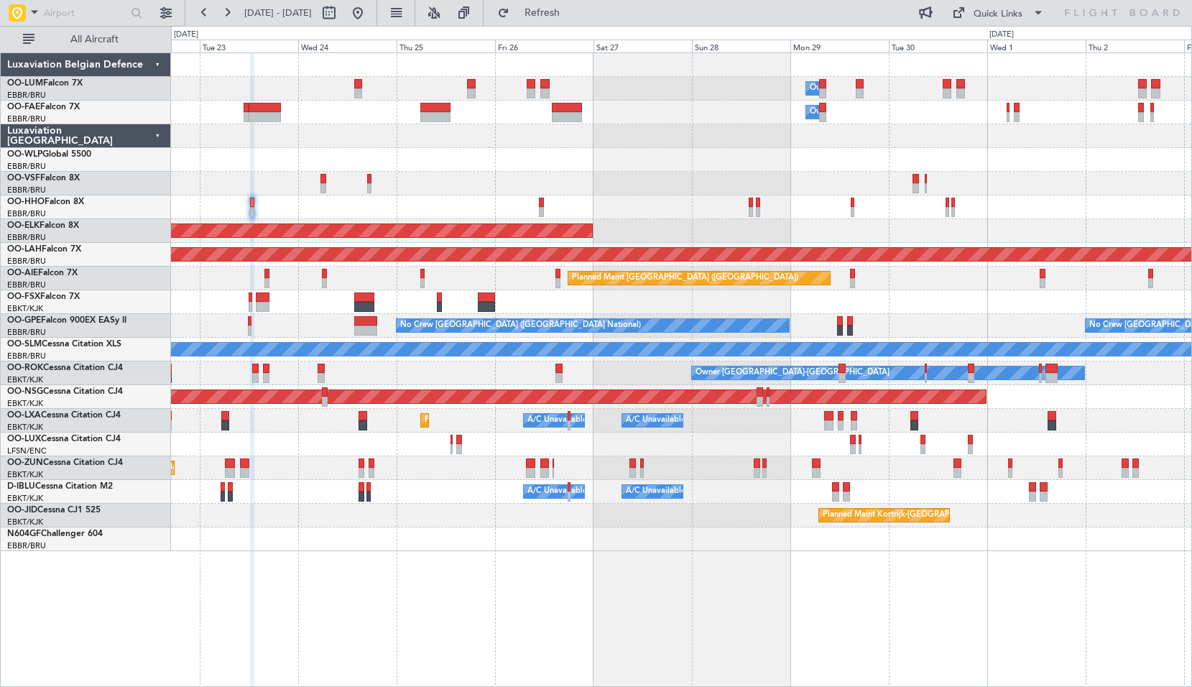
type input "0"
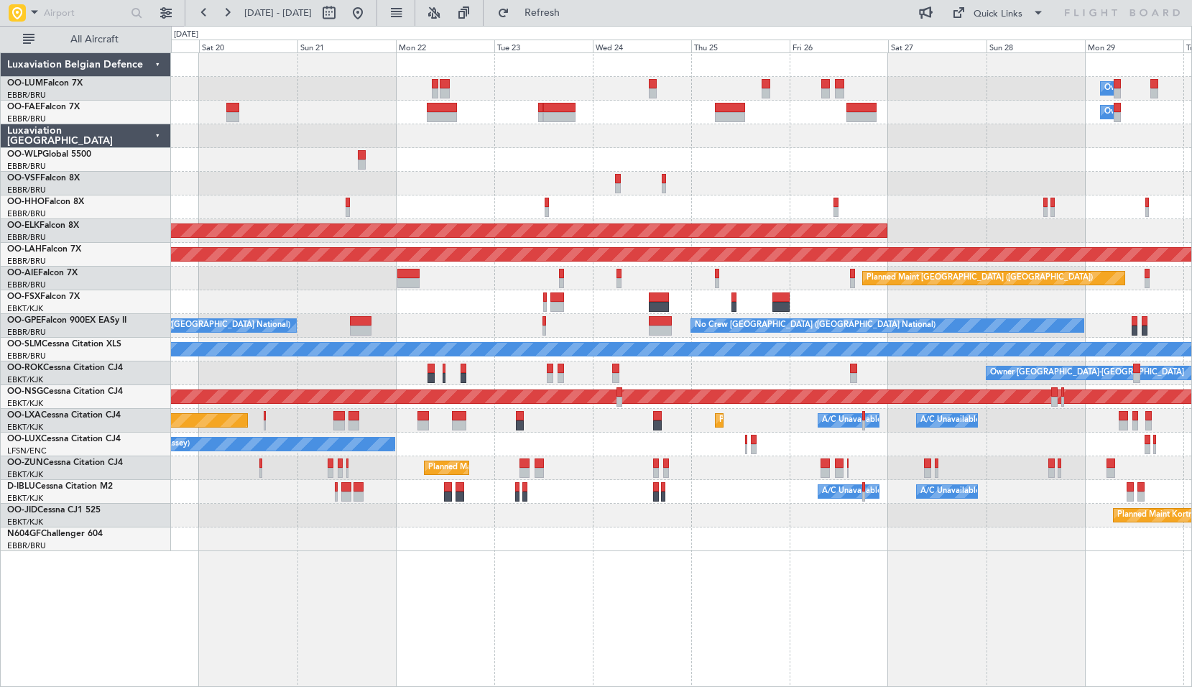
click at [955, 532] on div "Owner Melsbroek Air Base Planned Maint Brussels (Brussels National) Owner Melsb…" at bounding box center [681, 302] width 1020 height 498
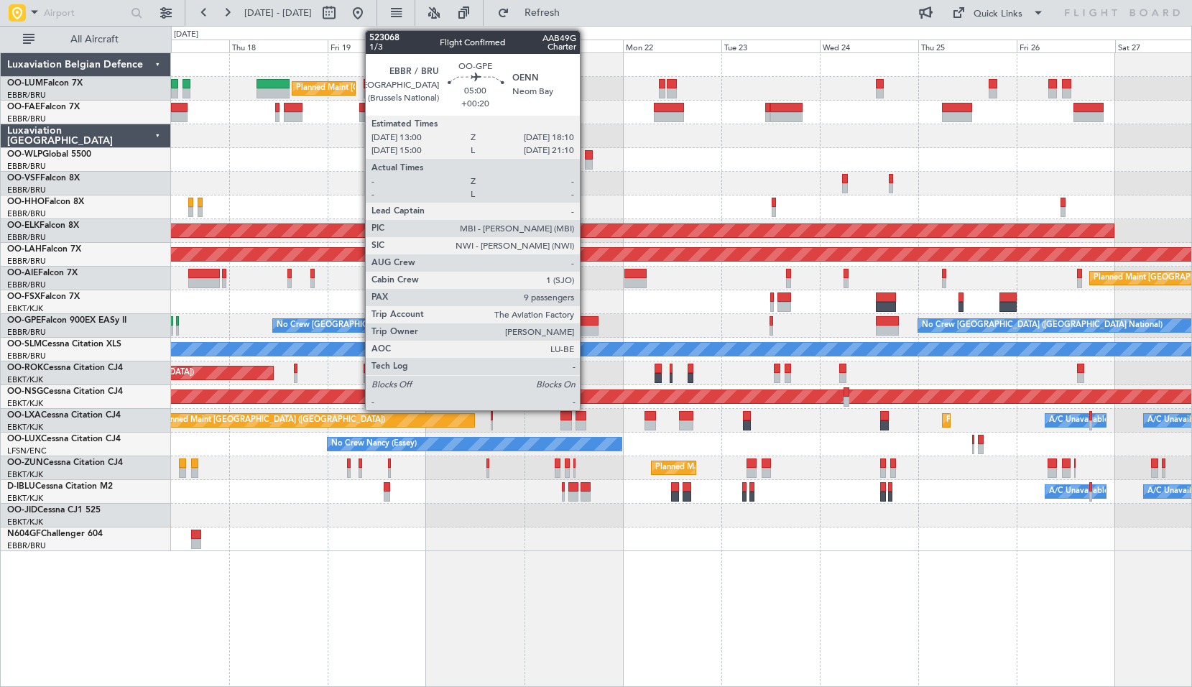
click at [587, 328] on div at bounding box center [588, 330] width 22 height 10
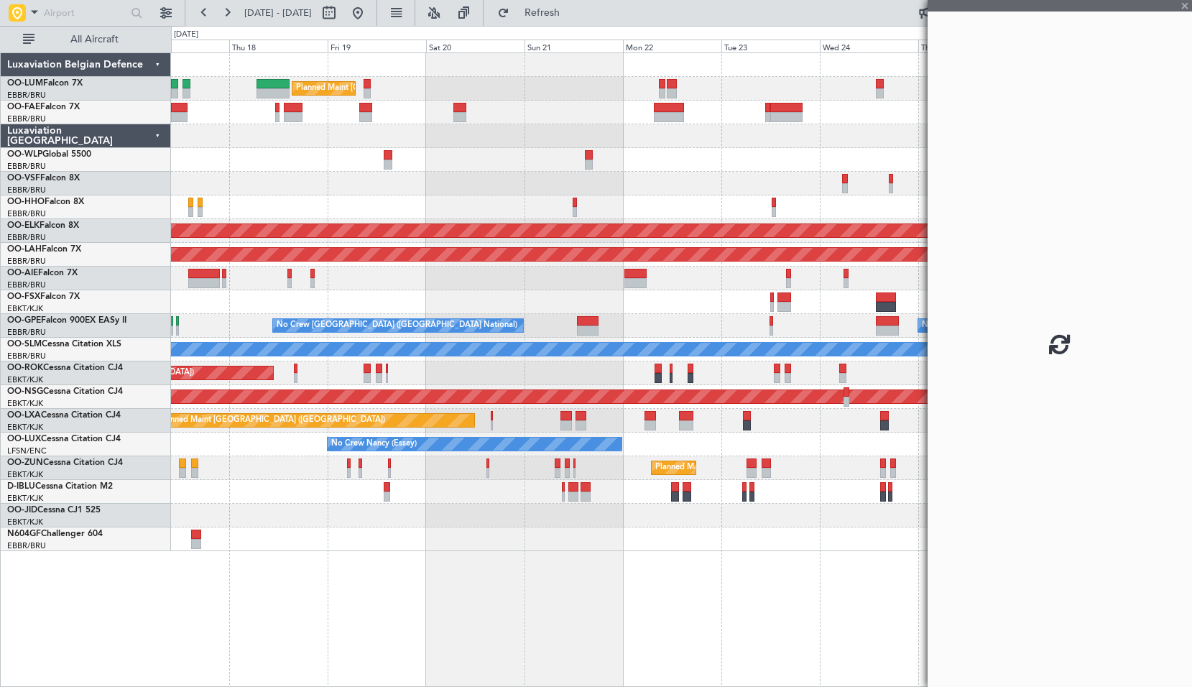
click at [626, 322] on div "Planned Maint [GEOGRAPHIC_DATA] ([GEOGRAPHIC_DATA] National) No Crew [GEOGRAPHI…" at bounding box center [681, 326] width 1020 height 24
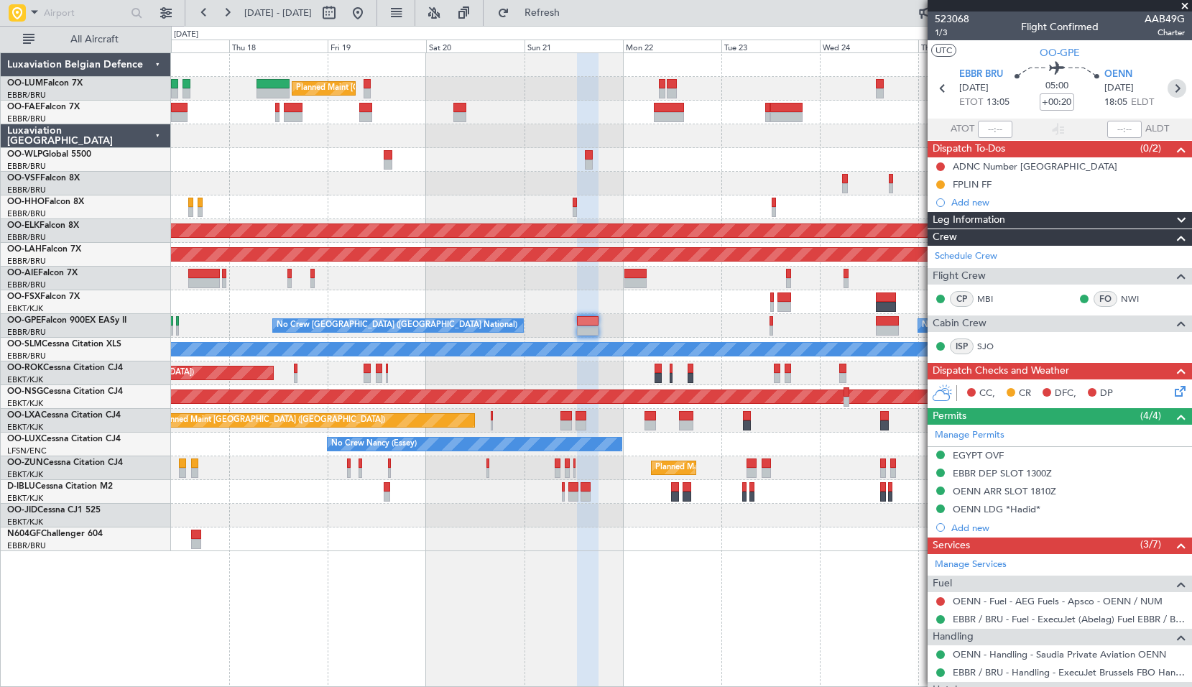
click at [1168, 93] on icon at bounding box center [1177, 88] width 19 height 19
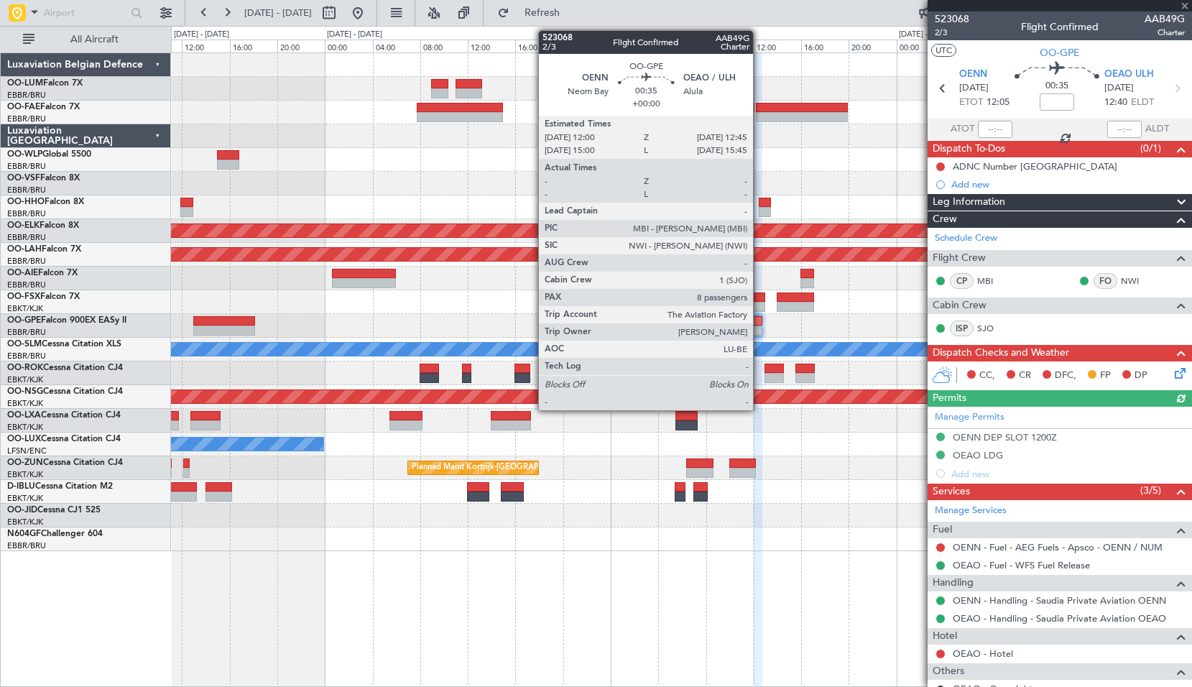
click at [759, 319] on div at bounding box center [757, 321] width 9 height 10
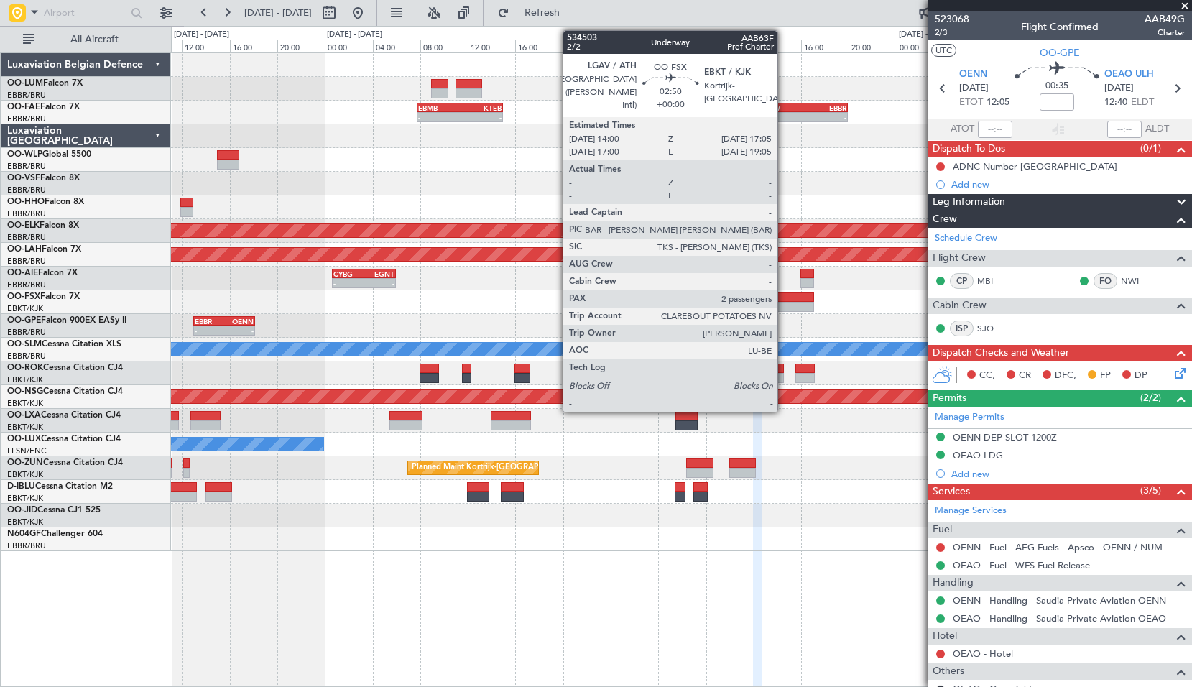
click at [784, 300] on div at bounding box center [795, 297] width 37 height 10
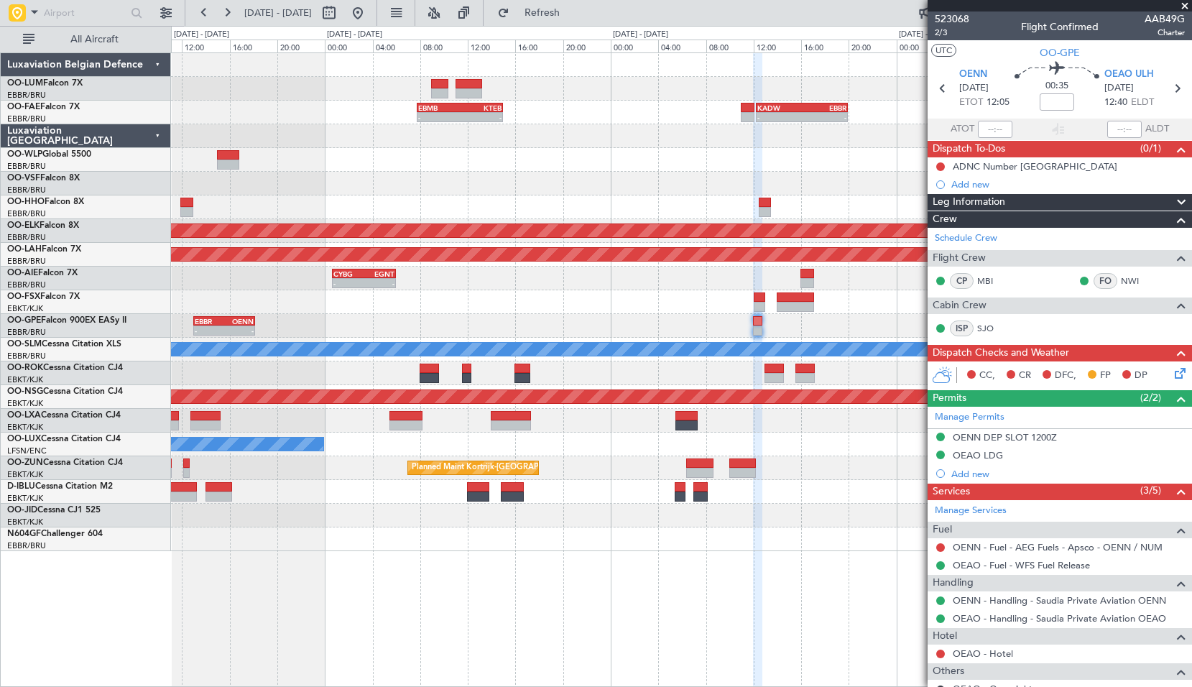
click at [815, 306] on div "EBBR 14:00 Z BGGH 18:40 Z" at bounding box center [681, 302] width 1020 height 24
type input "2"
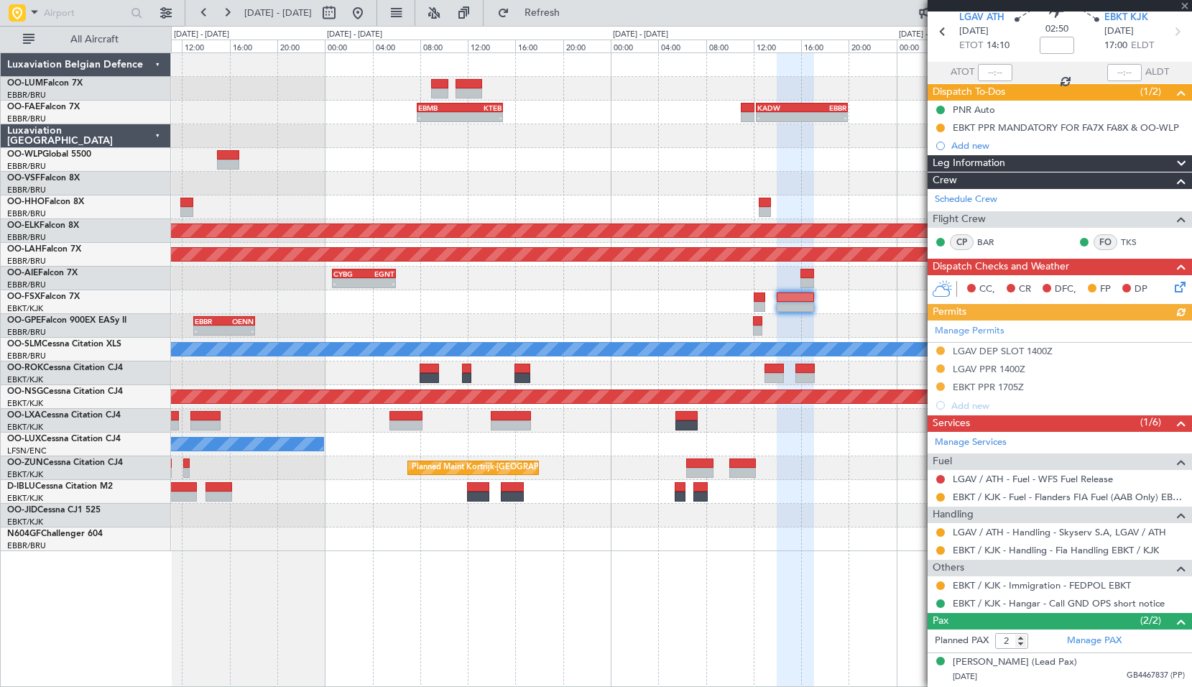
scroll to position [87, 0]
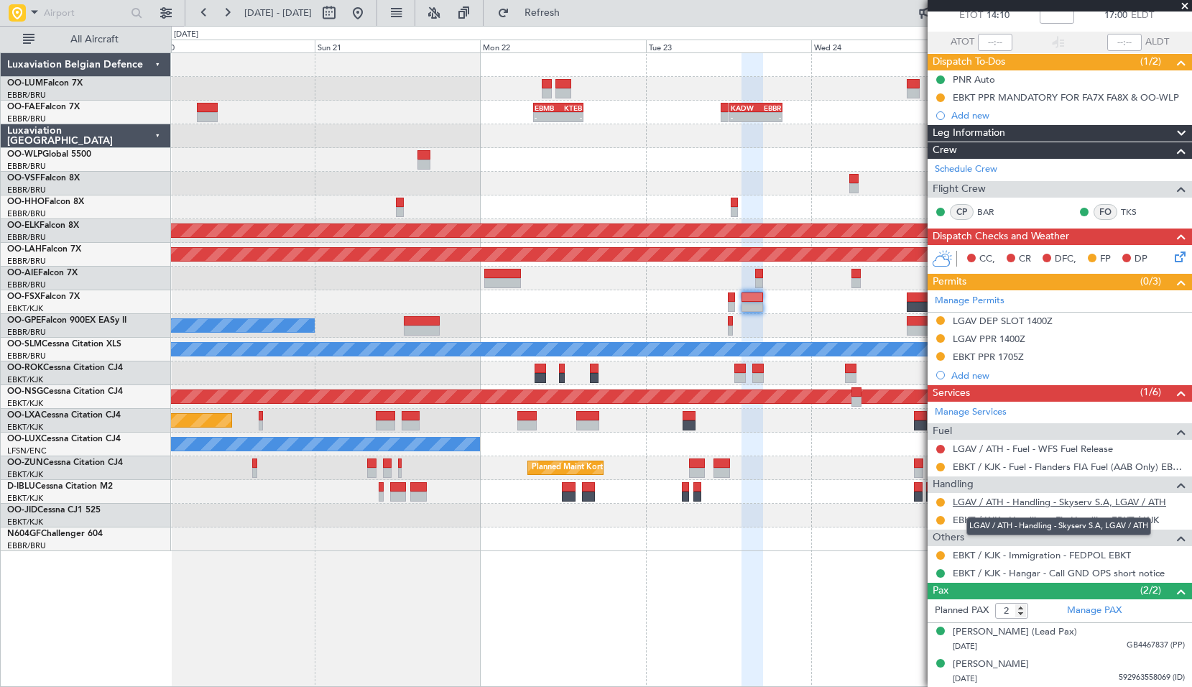
click at [1070, 501] on link "LGAV / ATH - Handling - Skyserv S.A, LGAV / ATH" at bounding box center [1059, 502] width 213 height 12
click at [369, 12] on button at bounding box center [357, 12] width 23 height 23
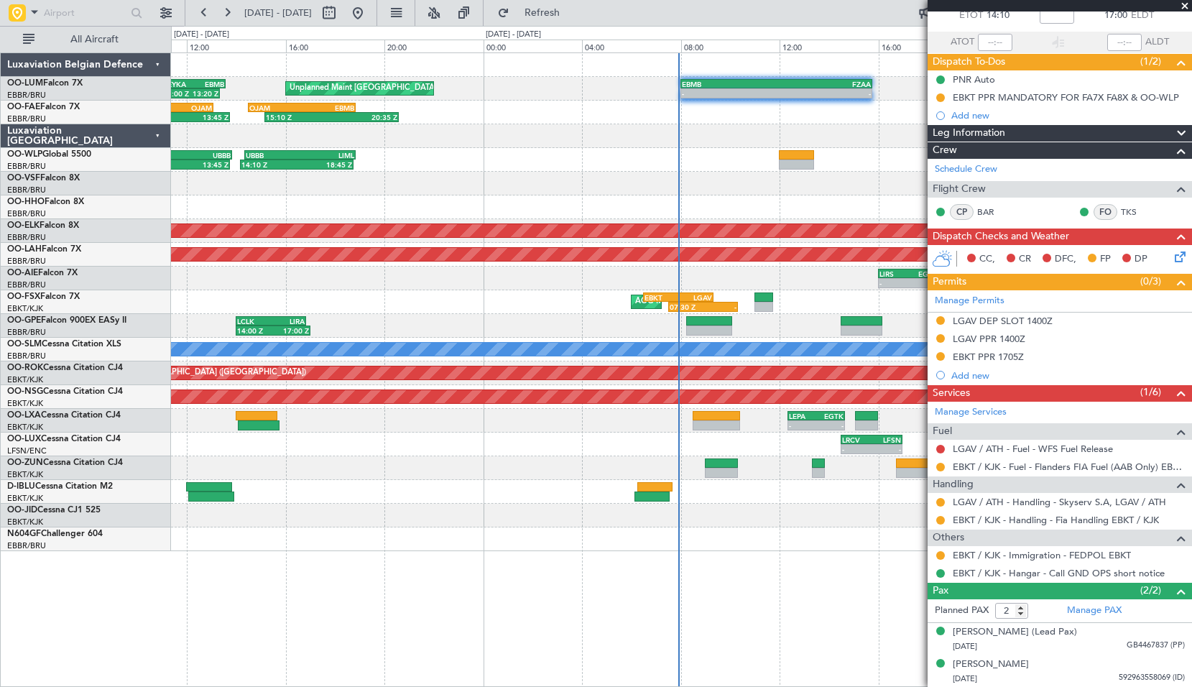
click at [568, 272] on div "LIRS 16:00 Z EGLF 18:25 Z - - - - EHAM 14:20 Z KTEB 21:55 Z" at bounding box center [681, 279] width 1020 height 24
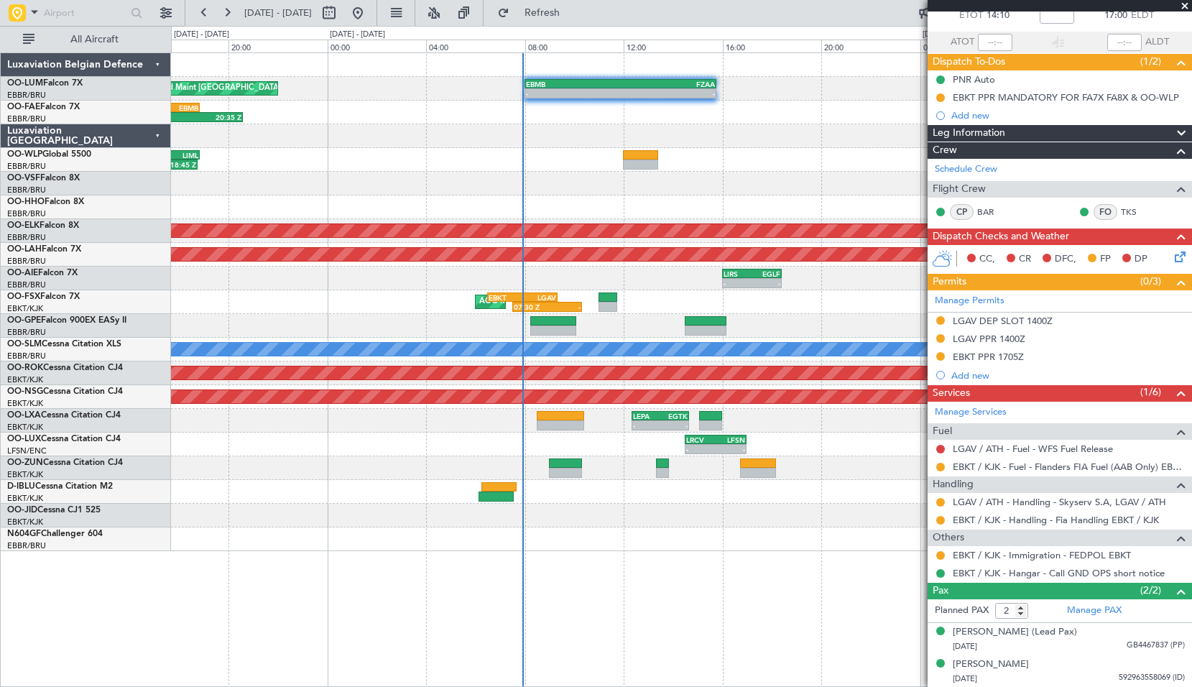
click at [661, 274] on div "LIRS 16:00 Z EGLF 18:25 Z - - - - EHAM 14:20 Z KTEB 21:55 Z" at bounding box center [681, 279] width 1020 height 24
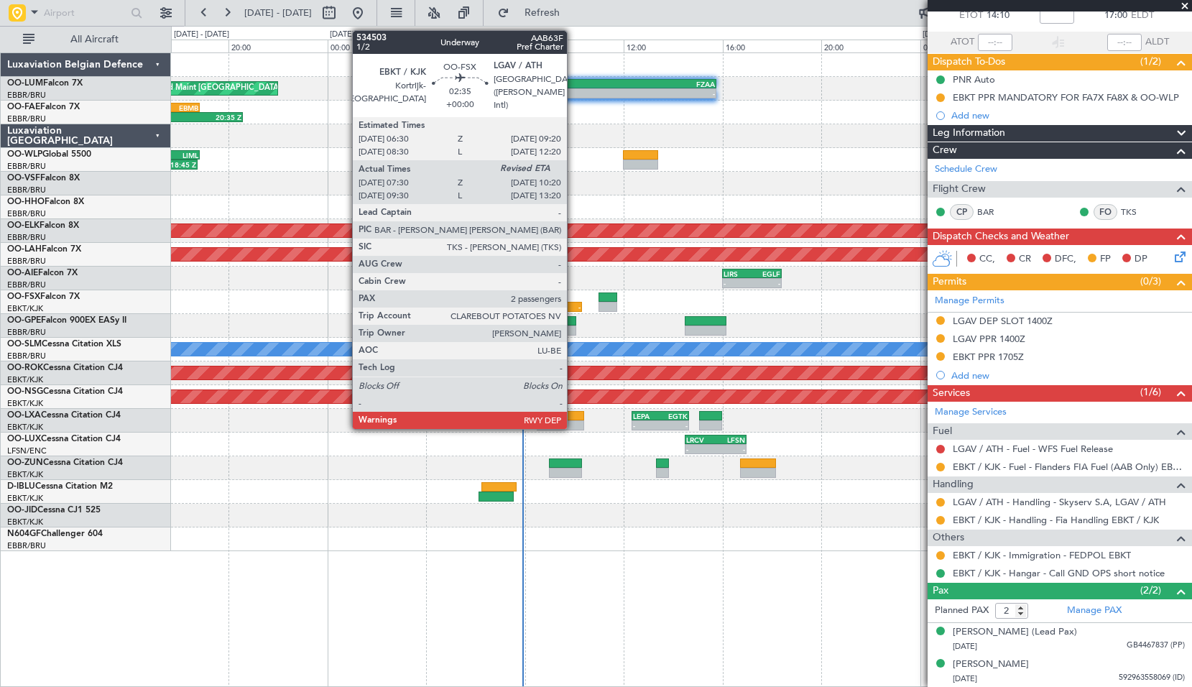
click at [573, 305] on div "-" at bounding box center [564, 306] width 34 height 9
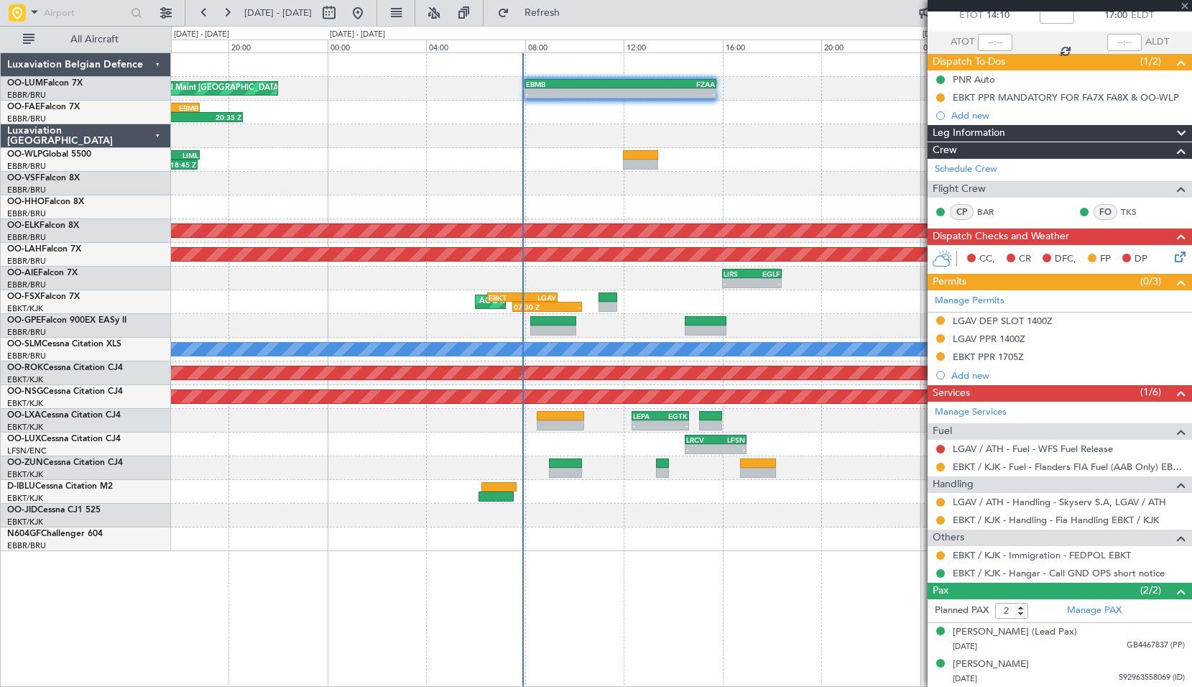
click at [665, 281] on div "LIRS 16:00 Z EGLF 18:25 Z - - - - EHAM 14:20 Z KTEB 21:55 Z" at bounding box center [681, 279] width 1020 height 24
type input "07:40"
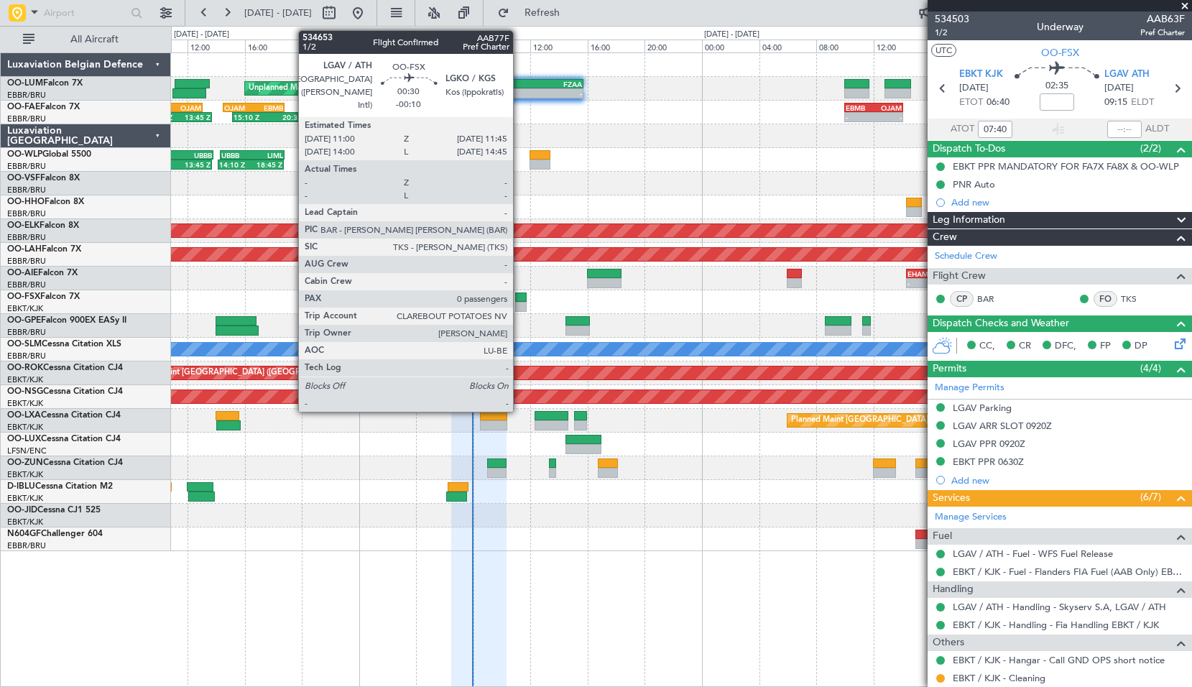
click at [519, 305] on div at bounding box center [520, 307] width 11 height 10
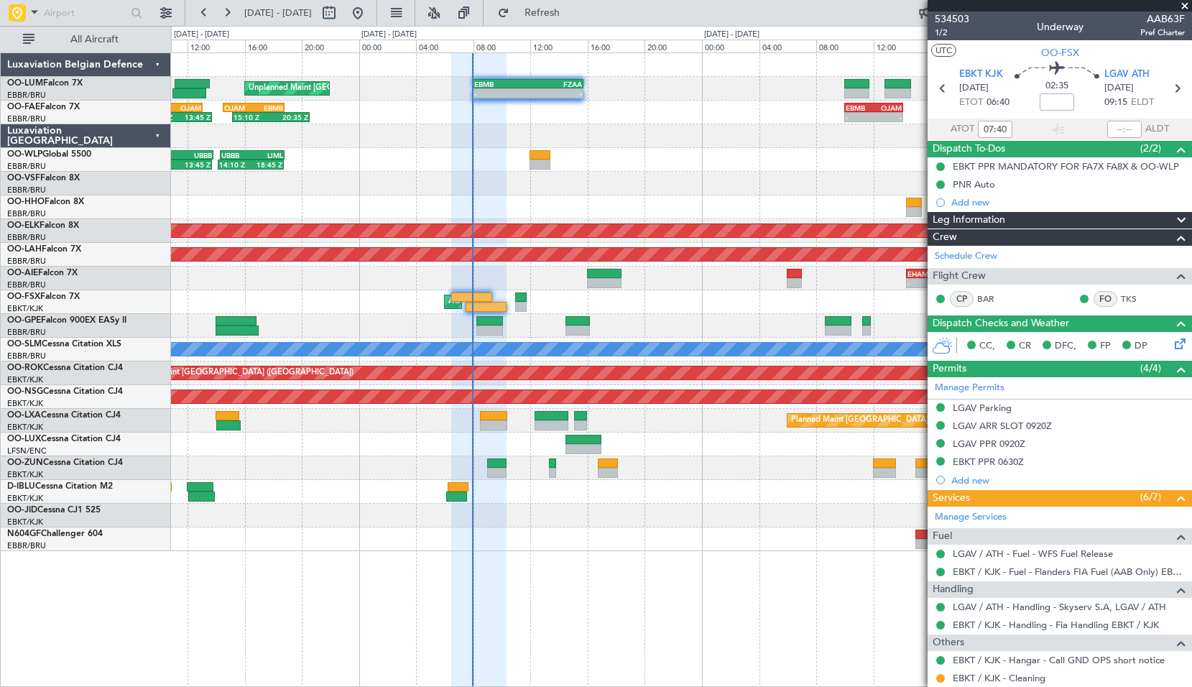
click at [550, 302] on div "AOG Maint Kortrijk-[GEOGRAPHIC_DATA]" at bounding box center [681, 302] width 1020 height 24
type input "-00:10"
type input "0"
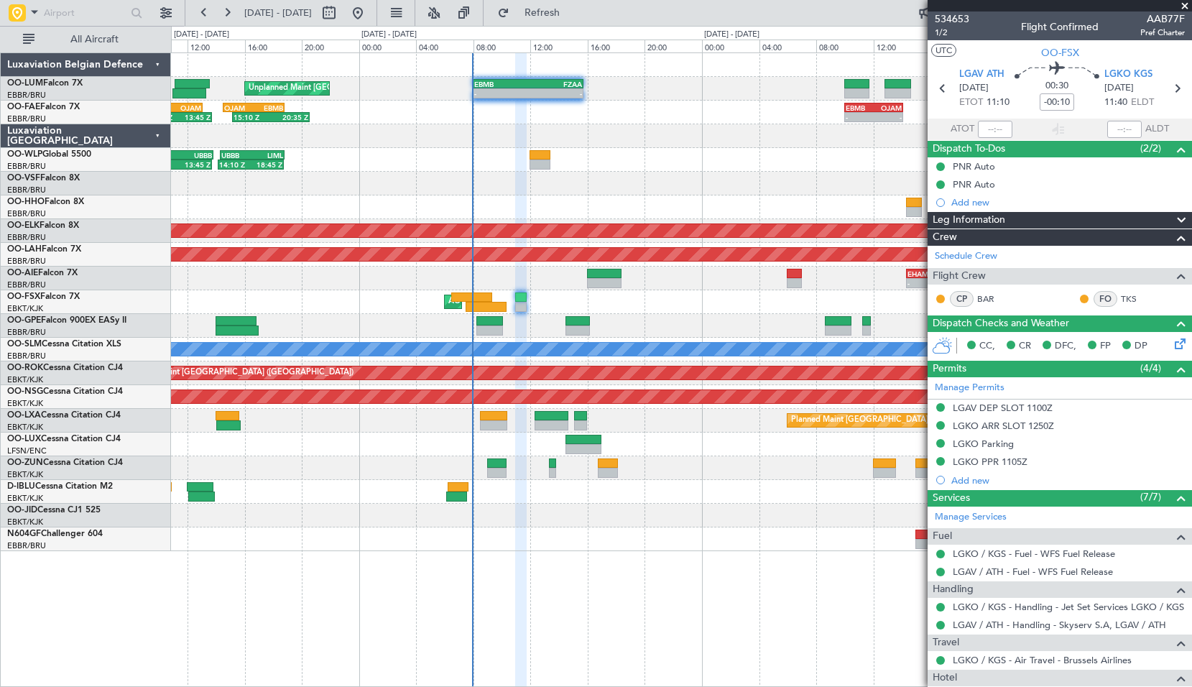
click at [1182, 2] on span at bounding box center [1185, 6] width 14 height 13
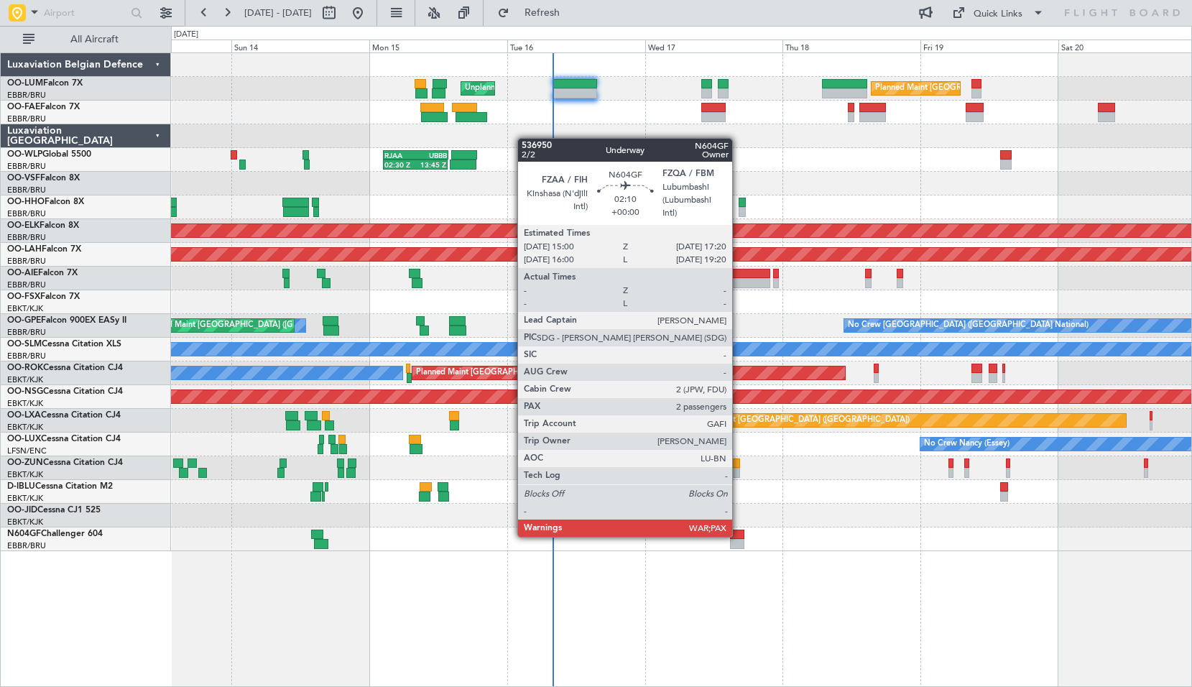
click at [739, 535] on div at bounding box center [737, 535] width 14 height 10
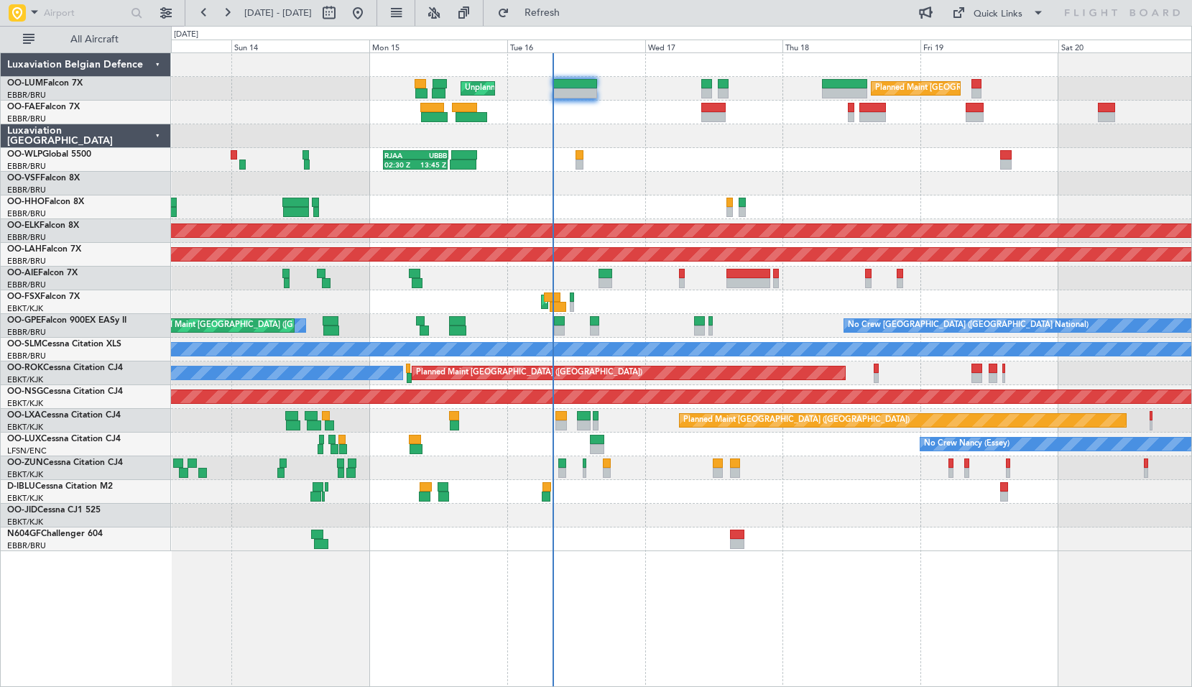
click at [787, 543] on div at bounding box center [681, 539] width 1020 height 24
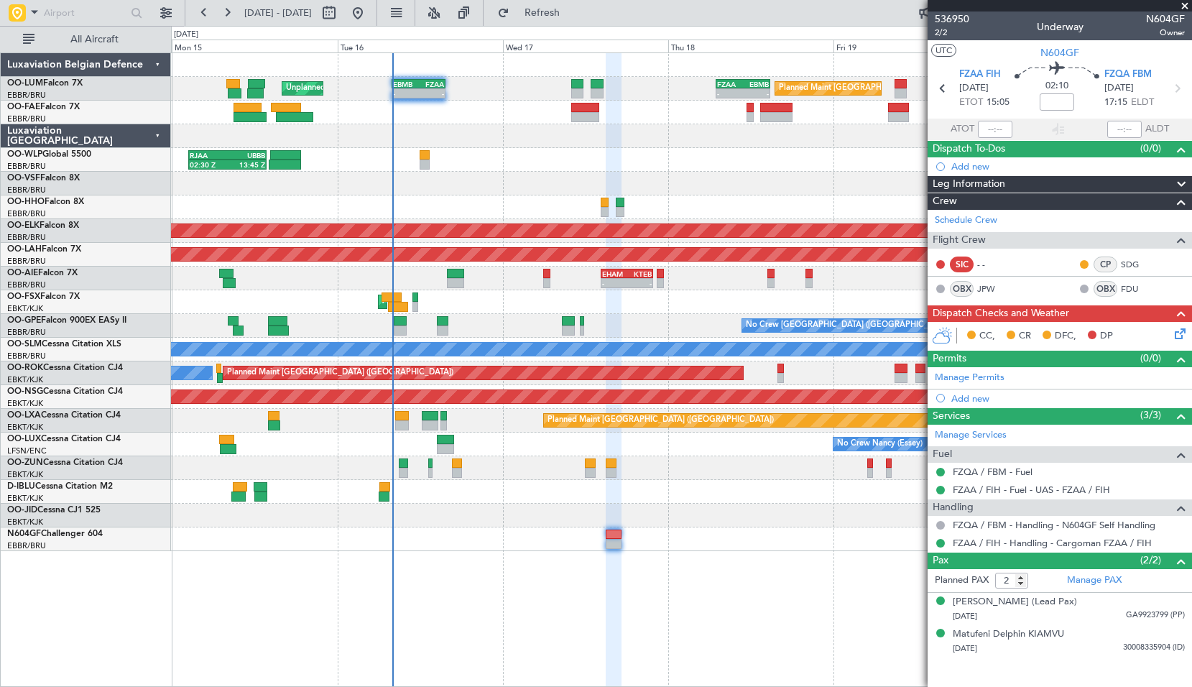
click at [1185, 4] on span at bounding box center [1185, 6] width 14 height 13
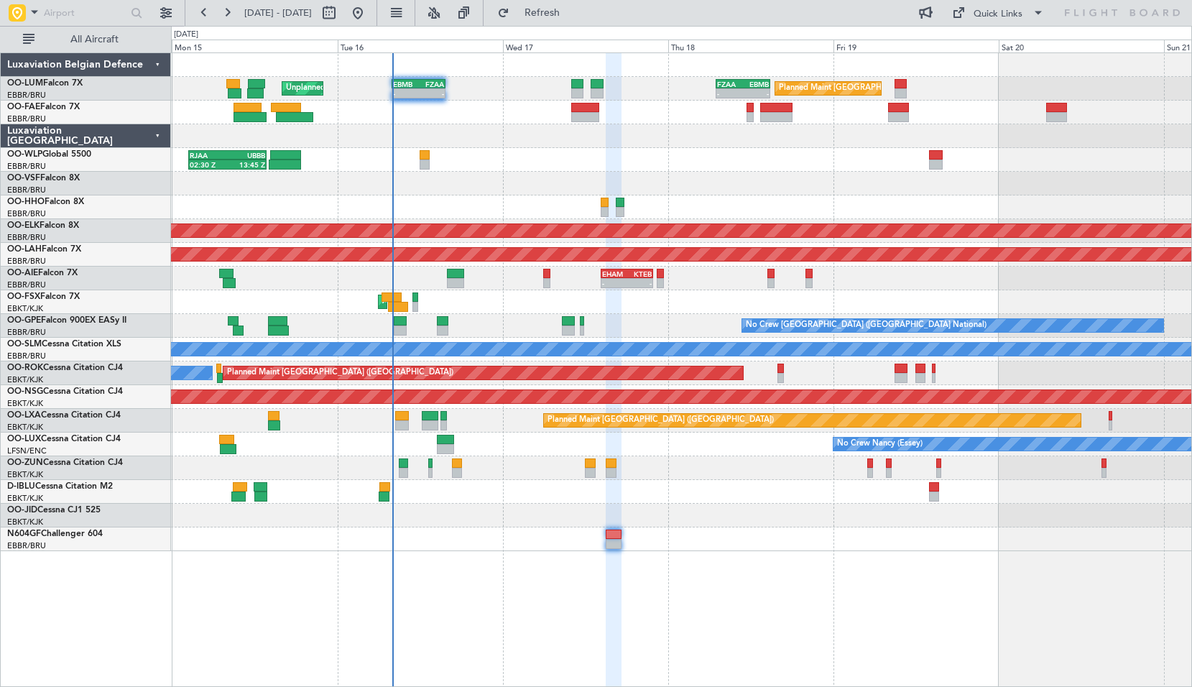
type input "0"
click at [37, 14] on span at bounding box center [34, 12] width 17 height 18
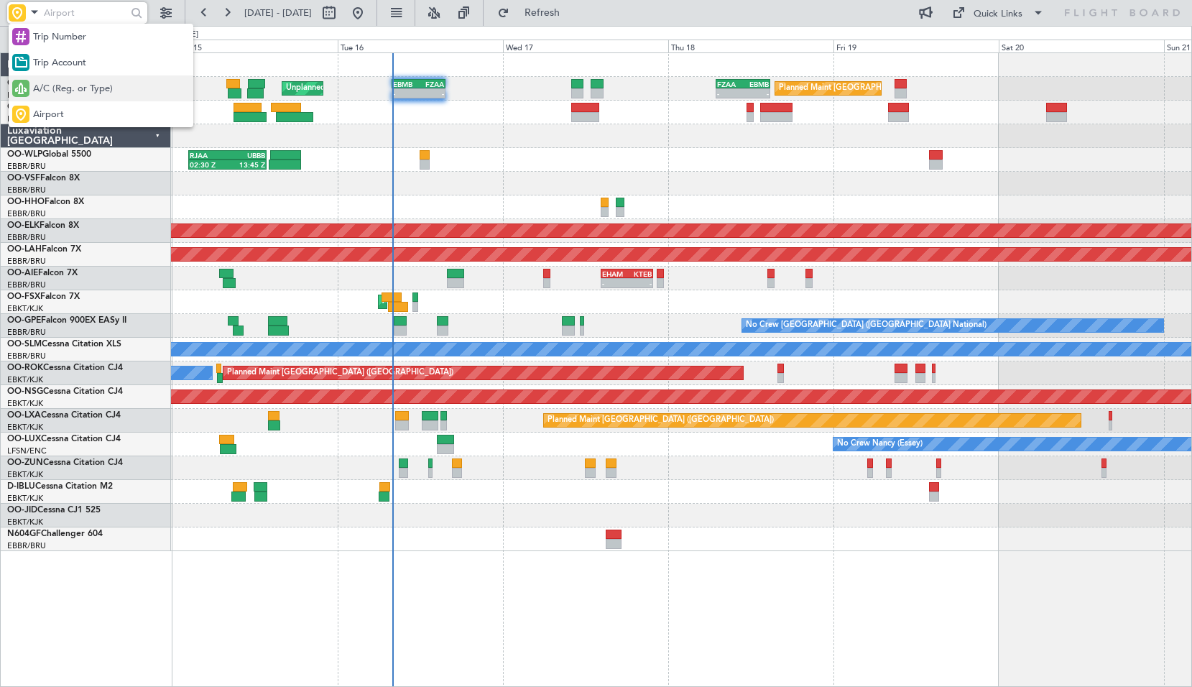
click at [57, 82] on span "A/C (Reg. or Type)" at bounding box center [73, 89] width 80 height 14
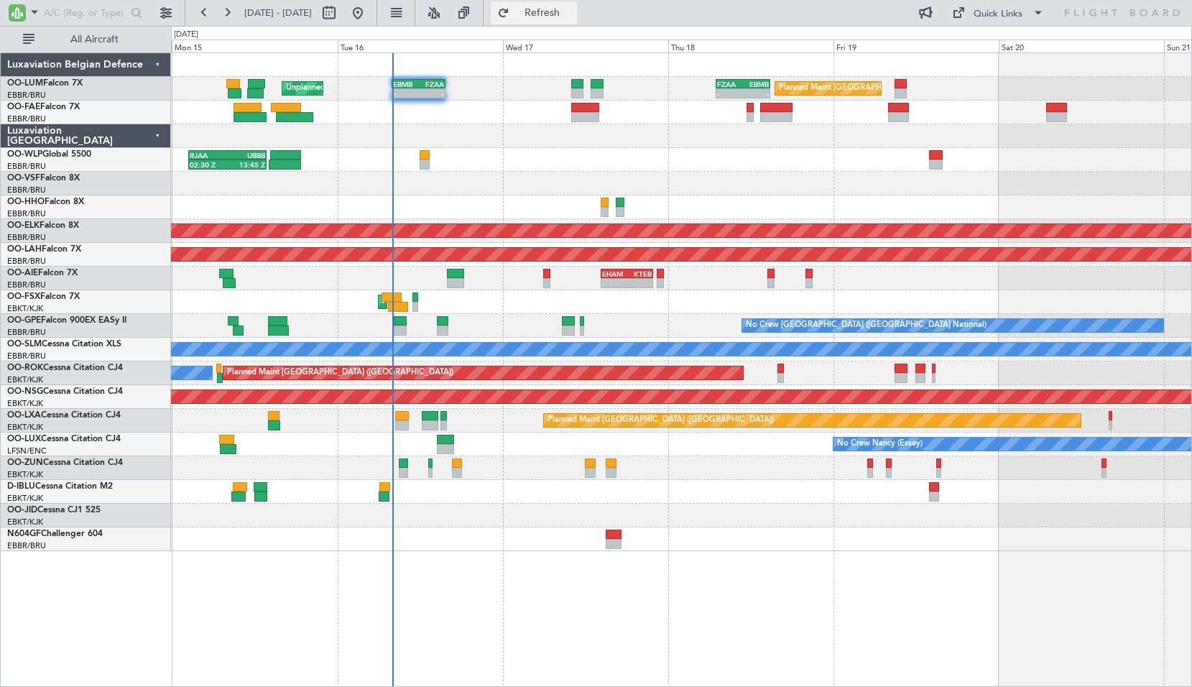
click at [573, 11] on span "Refresh" at bounding box center [542, 13] width 60 height 10
click at [497, 570] on div "Planned Maint Brussels (Brussels National) Unplanned Maint Brussels (Brussels N…" at bounding box center [681, 369] width 1021 height 634
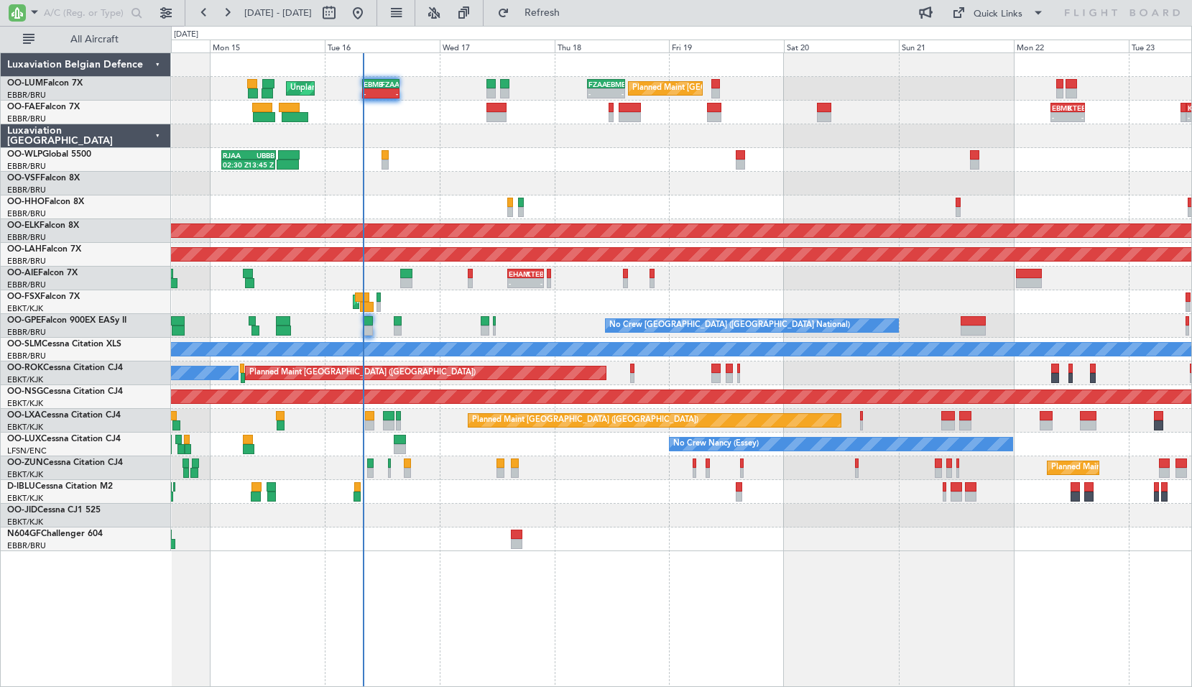
click at [763, 581] on div "Planned Maint Brussels (Brussels National) Unplanned Maint Brussels (Brussels N…" at bounding box center [681, 369] width 1021 height 634
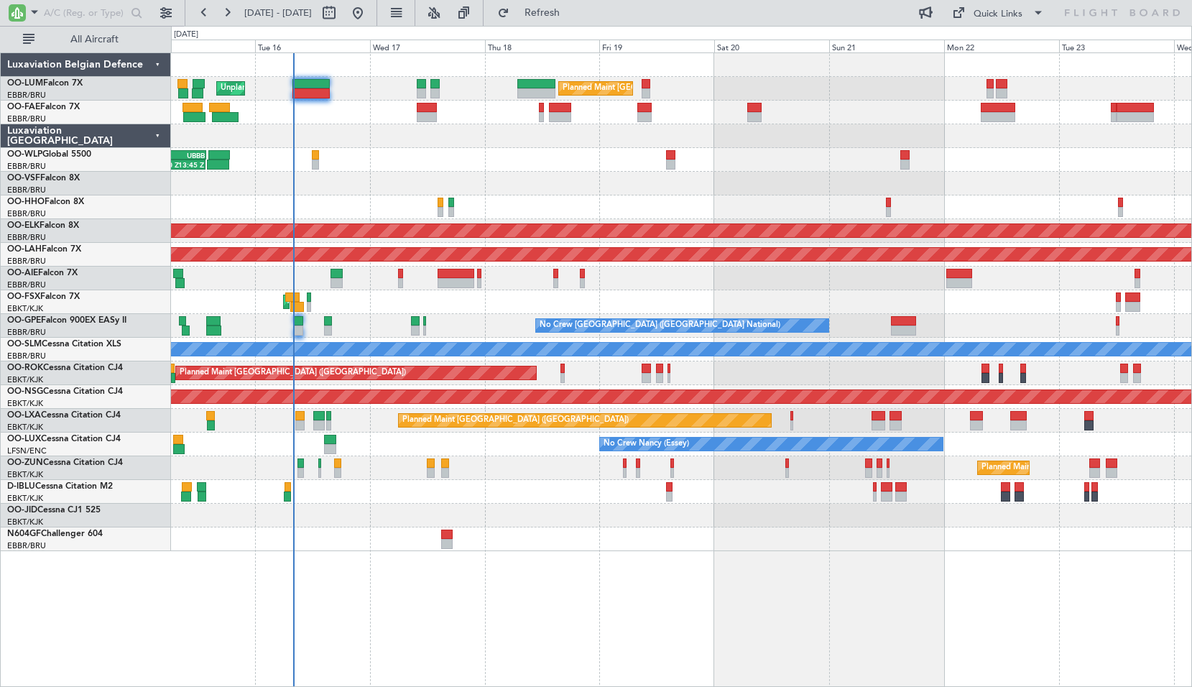
click at [932, 283] on div at bounding box center [681, 279] width 1020 height 24
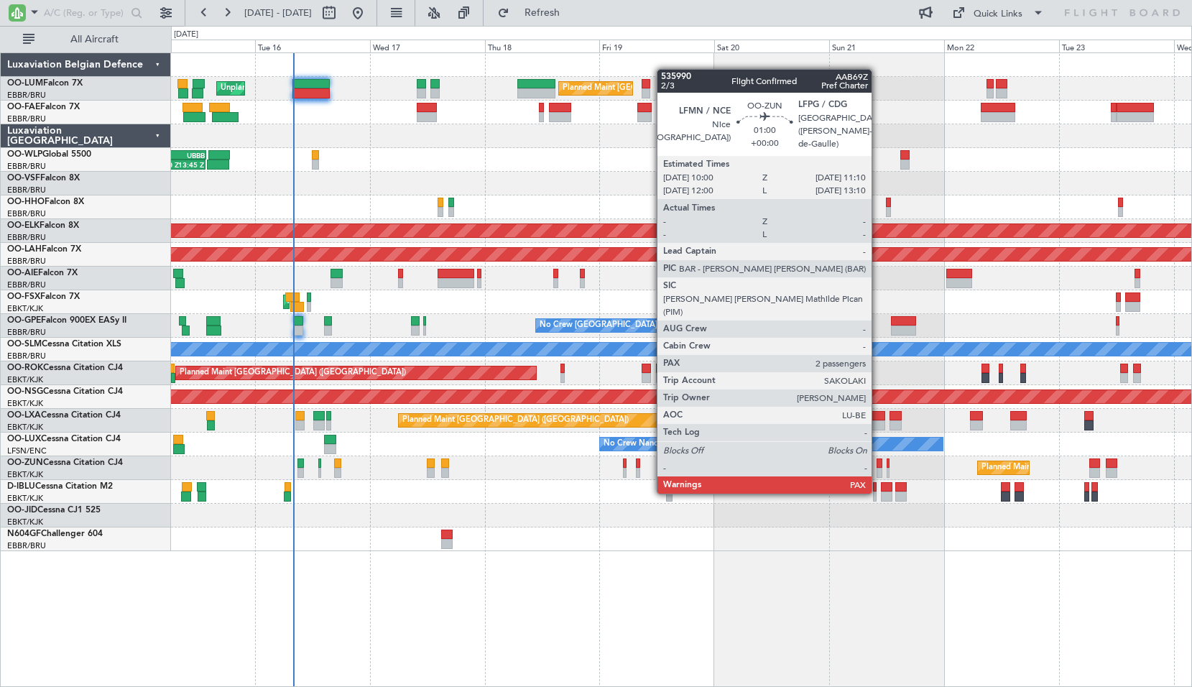
click at [878, 465] on div at bounding box center [880, 463] width 6 height 10
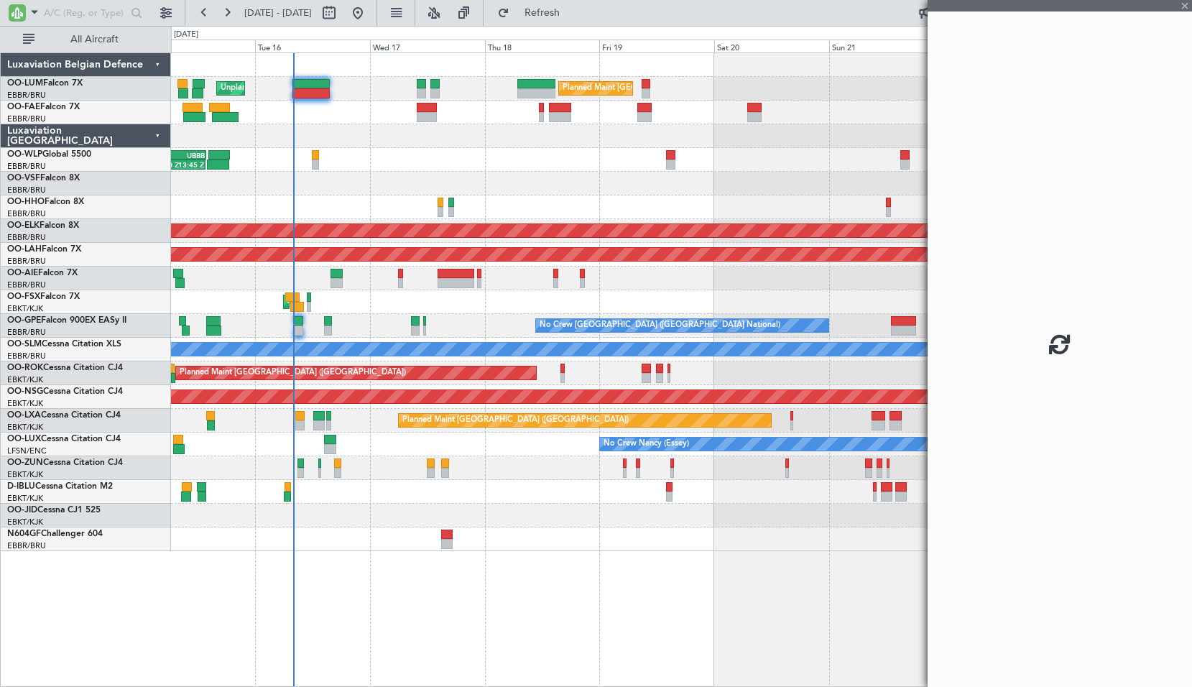
click at [812, 573] on div "Planned Maint Brussels (Brussels National) Unplanned Maint Brussels (Brussels N…" at bounding box center [681, 369] width 1021 height 634
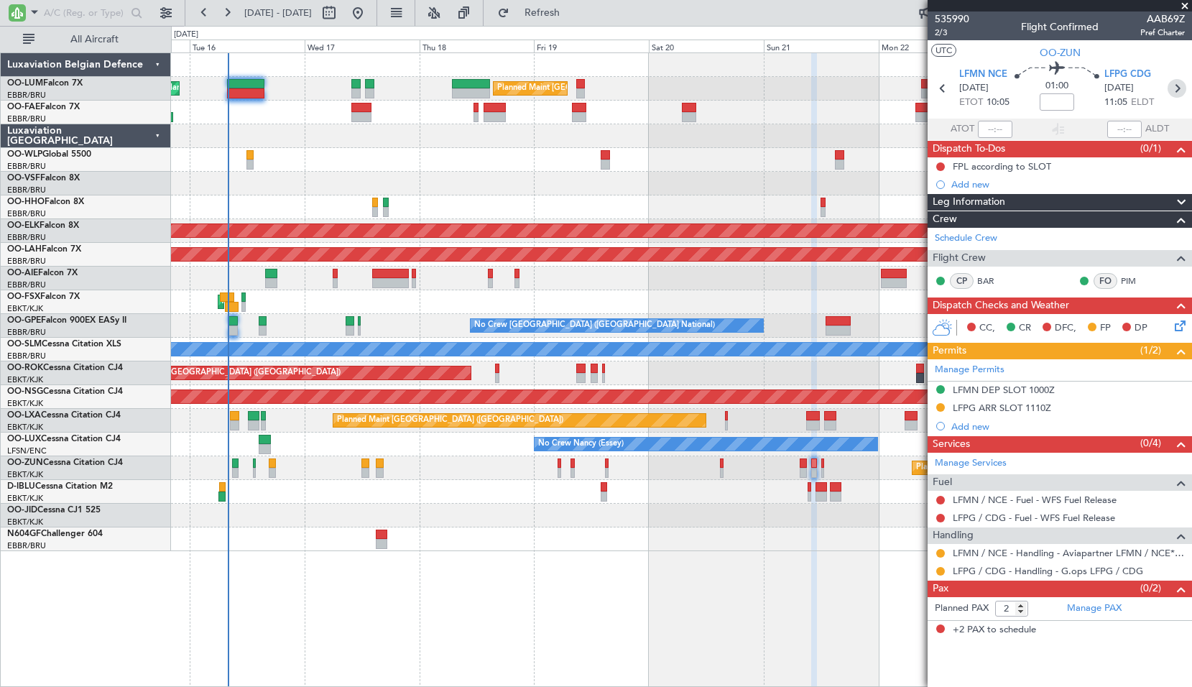
click at [1177, 92] on icon at bounding box center [1177, 88] width 19 height 19
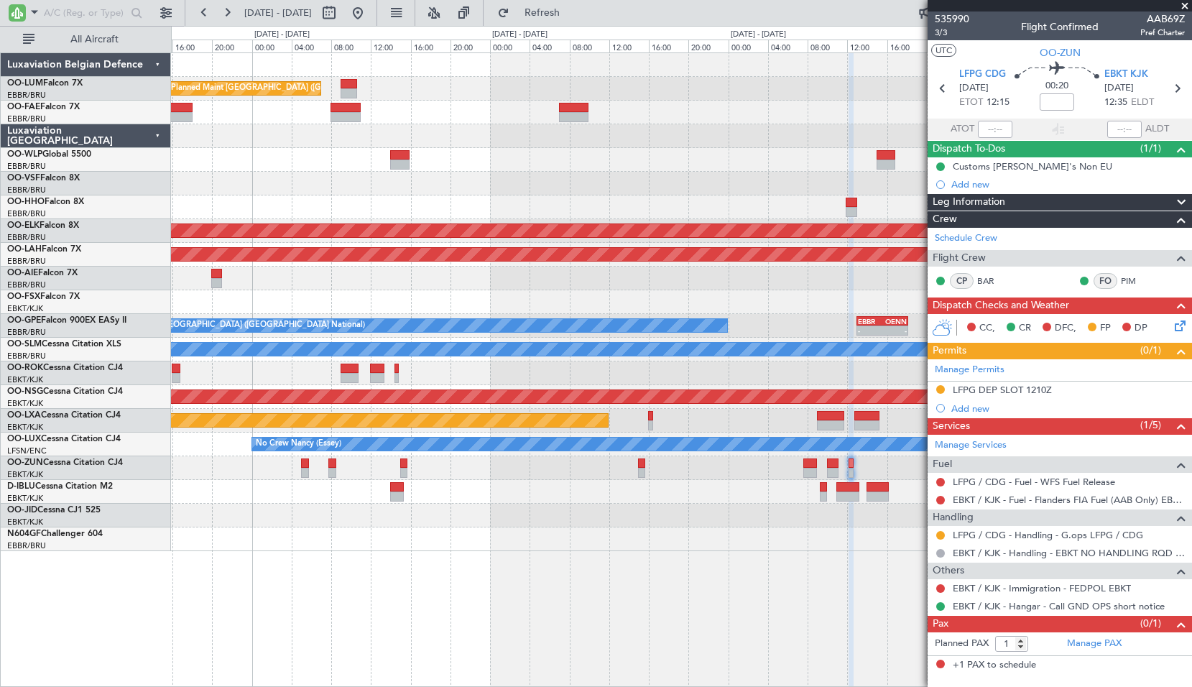
click at [794, 563] on div "Planned Maint Brussels (Brussels National) - - FZAA 07:00 Z EBMB 14:50 Z - - EB…" at bounding box center [681, 369] width 1021 height 634
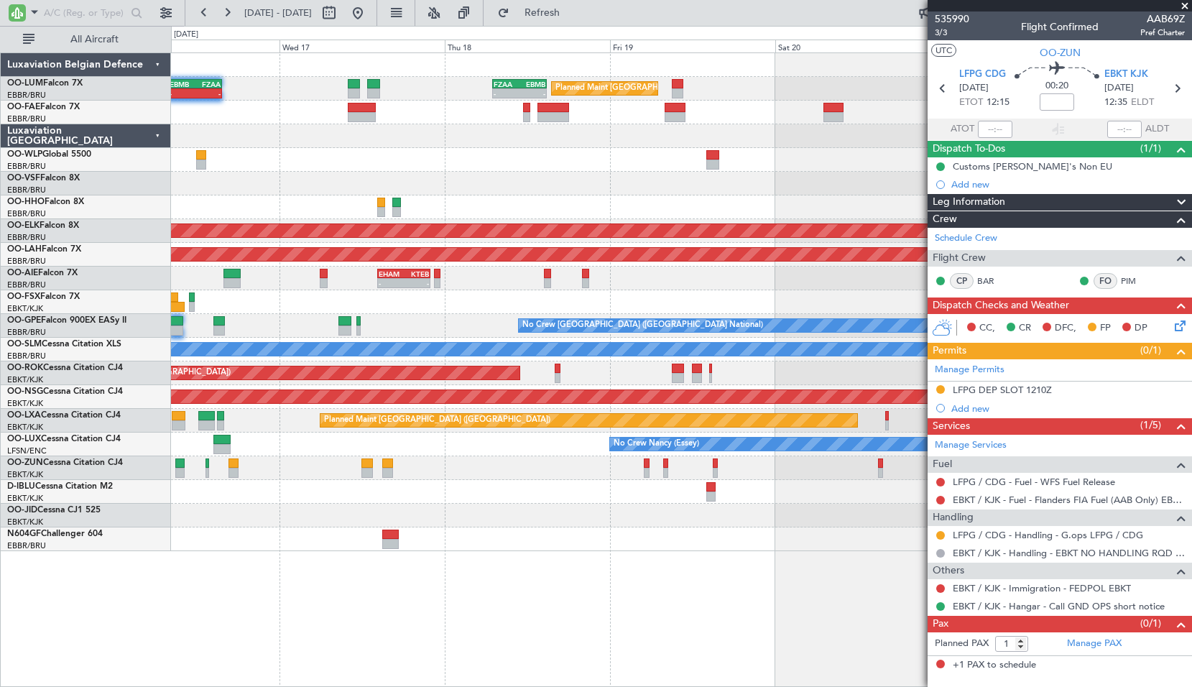
click at [653, 593] on div "Planned Maint Brussels (Brussels National) - - FZAA 07:00 Z EBMB 14:50 Z EBMB 0…" at bounding box center [681, 369] width 1021 height 634
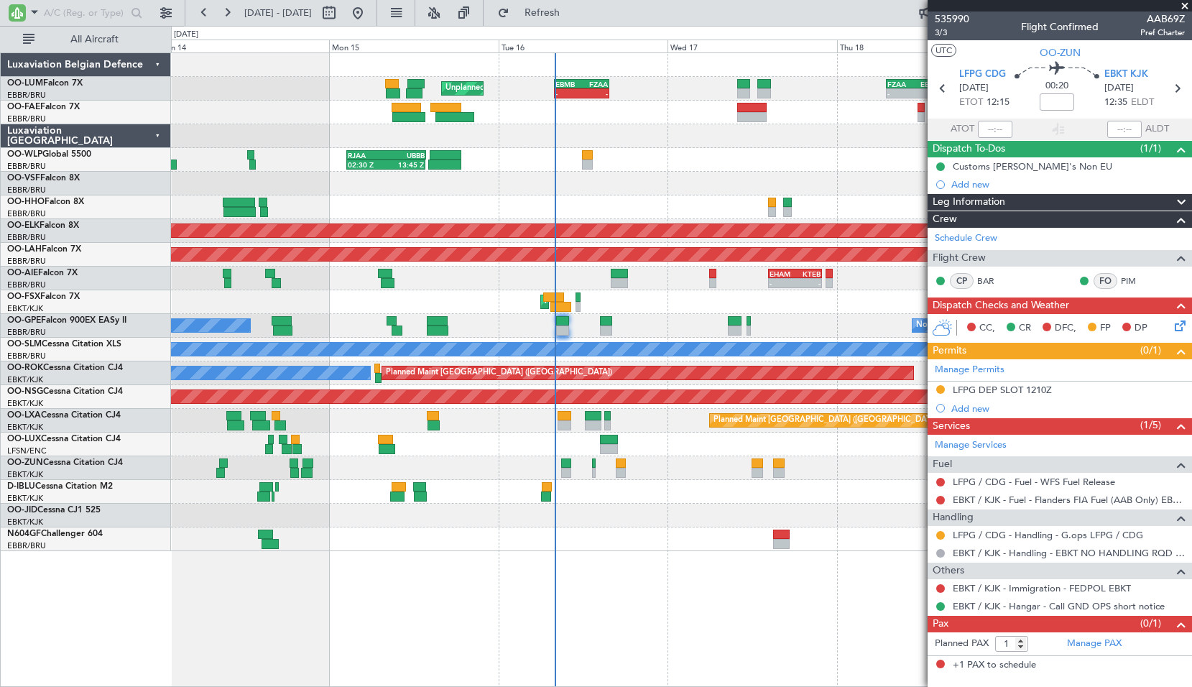
click at [627, 320] on div "Planned Maint Brussels (Brussels National) Unplanned Maint Brussels (Brussels N…" at bounding box center [681, 302] width 1020 height 498
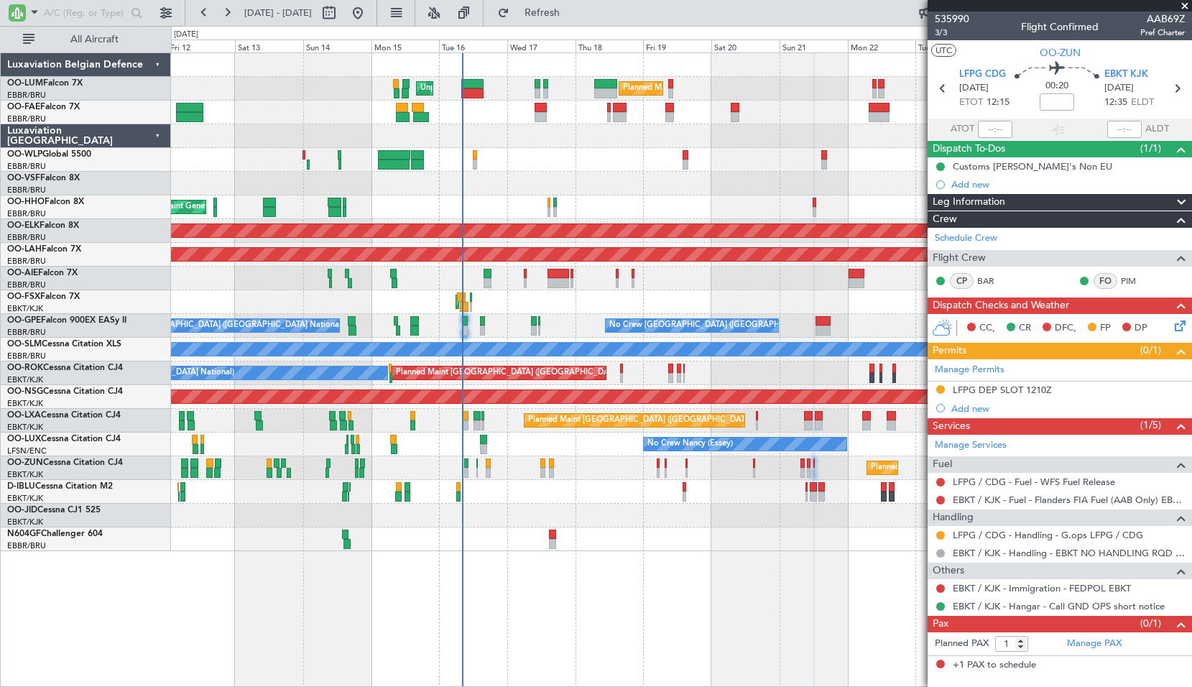
click at [622, 297] on div "AOG Maint Kortrijk-Wevelgem Planned Maint Kortrijk-Wevelgem" at bounding box center [681, 302] width 1020 height 24
click at [1185, 6] on span at bounding box center [1185, 6] width 14 height 13
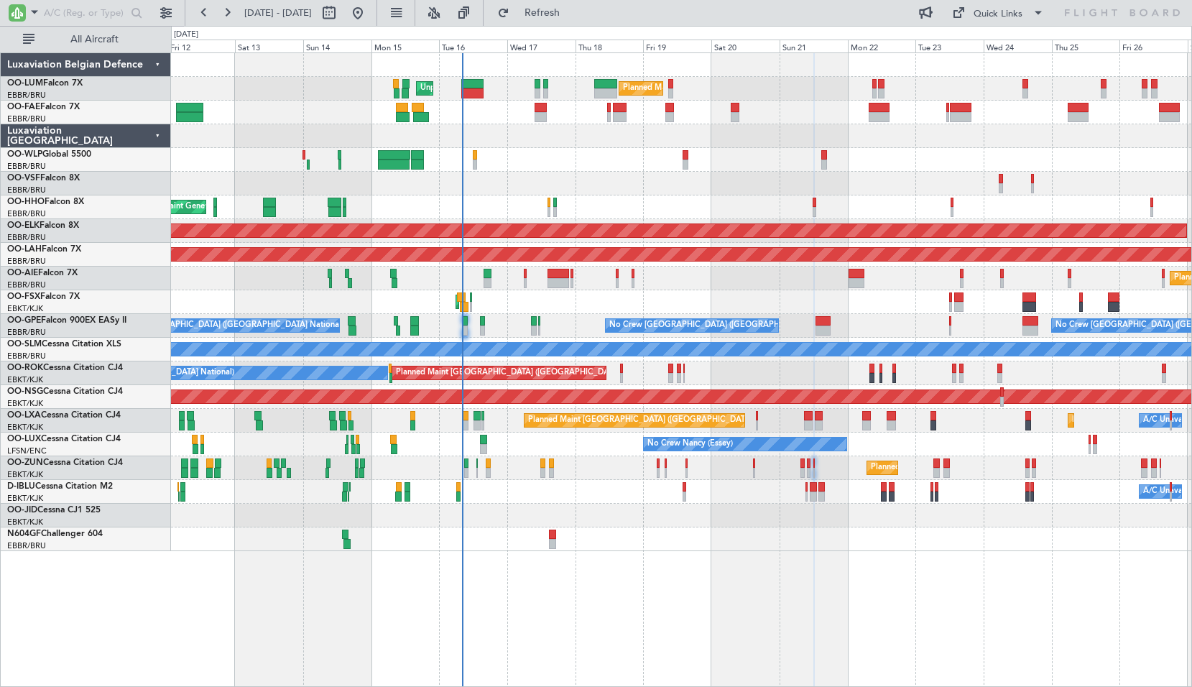
type input "0"
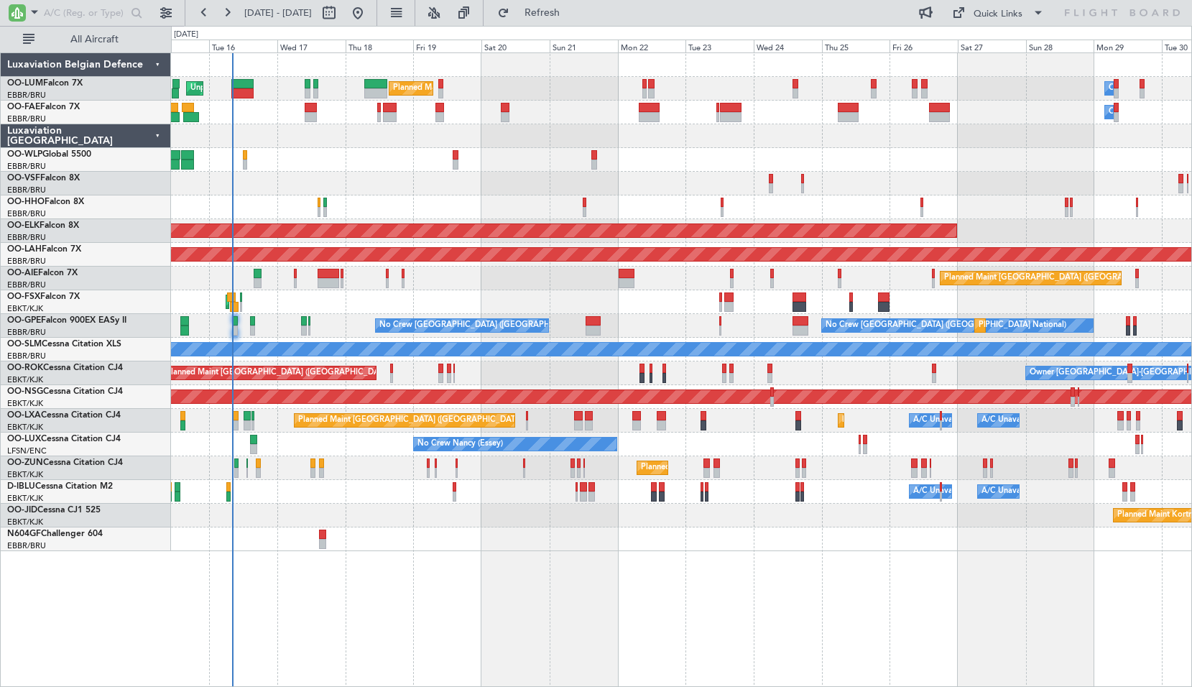
click at [566, 589] on div "Planned Maint Brussels (Brussels National) Unplanned Maint Brussels (Brussels N…" at bounding box center [681, 369] width 1021 height 634
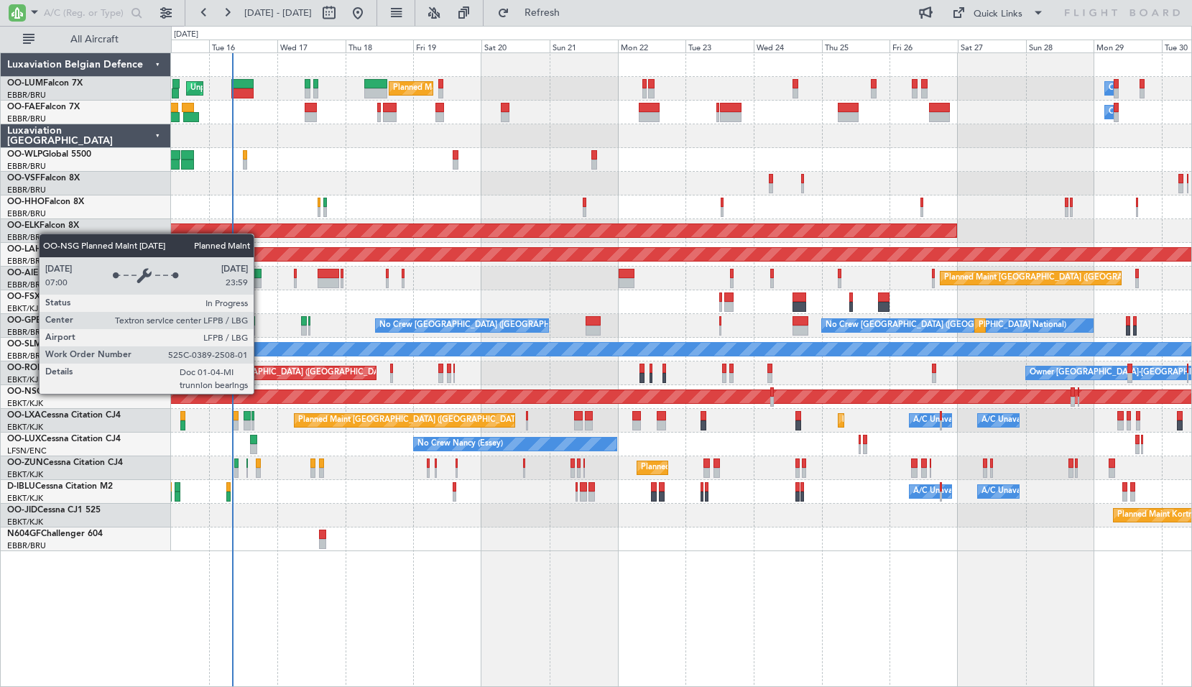
click at [260, 393] on div "Planned Maint [GEOGRAPHIC_DATA] ([GEOGRAPHIC_DATA])" at bounding box center [189, 396] width 2077 height 13
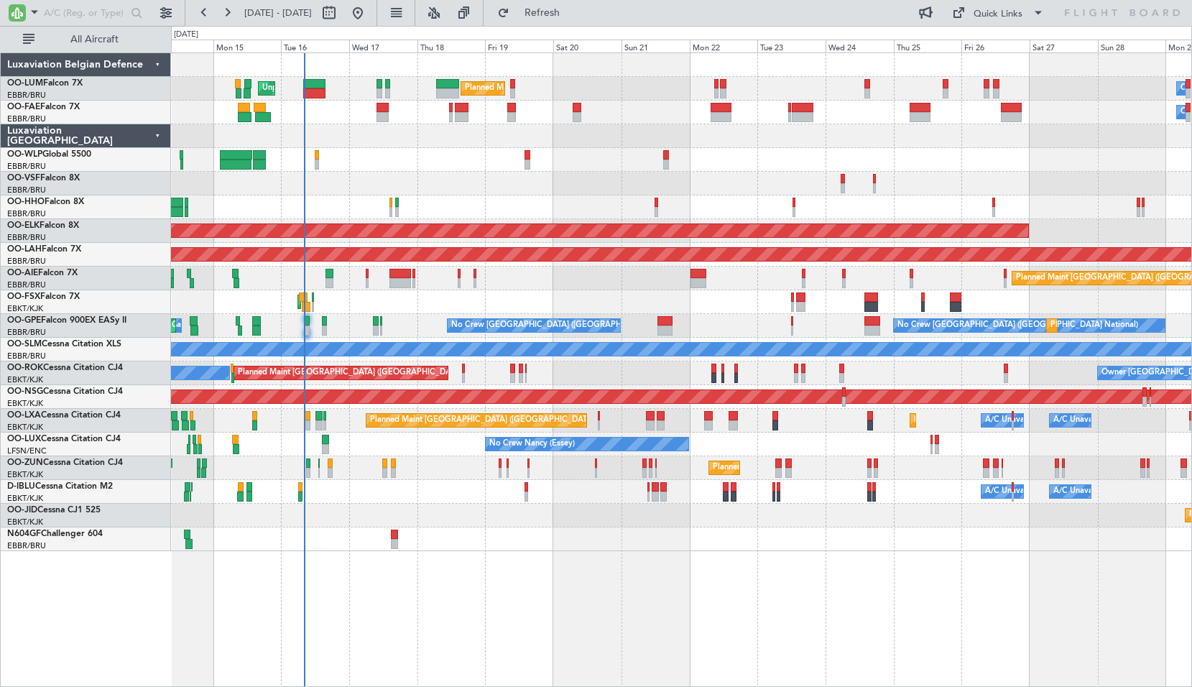
click at [463, 506] on div "Planned Maint Brussels (Brussels National) Unplanned Maint Brussels (Brussels N…" at bounding box center [681, 302] width 1020 height 498
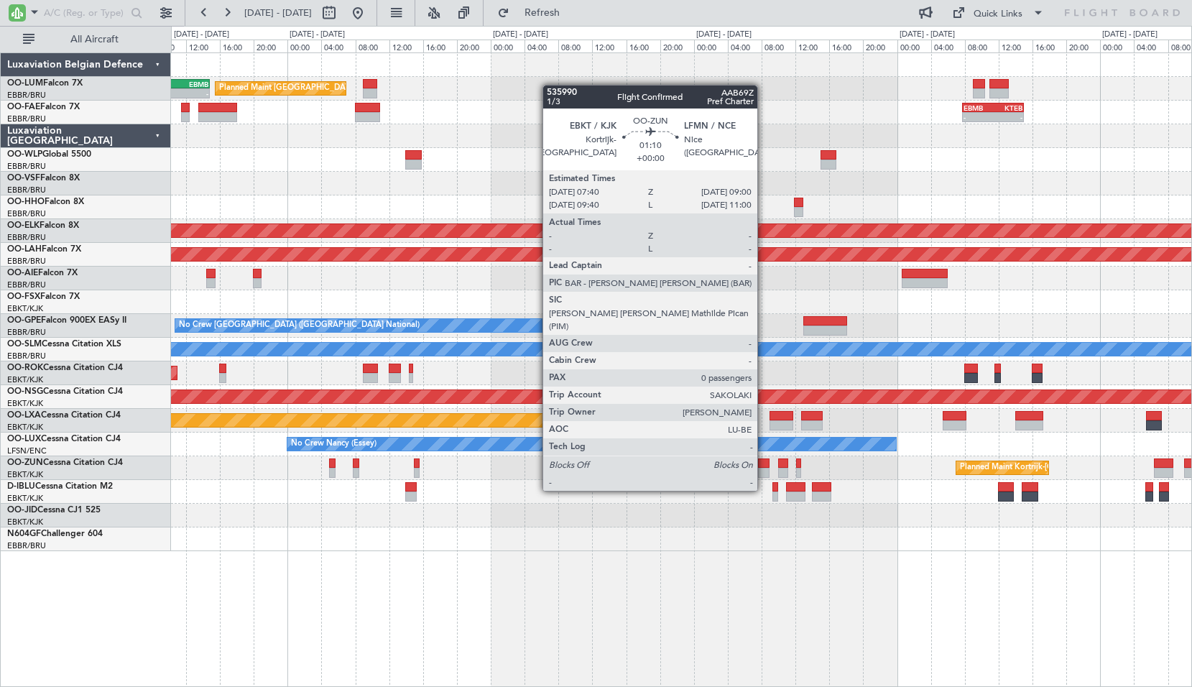
click at [764, 463] on div at bounding box center [763, 463] width 11 height 10
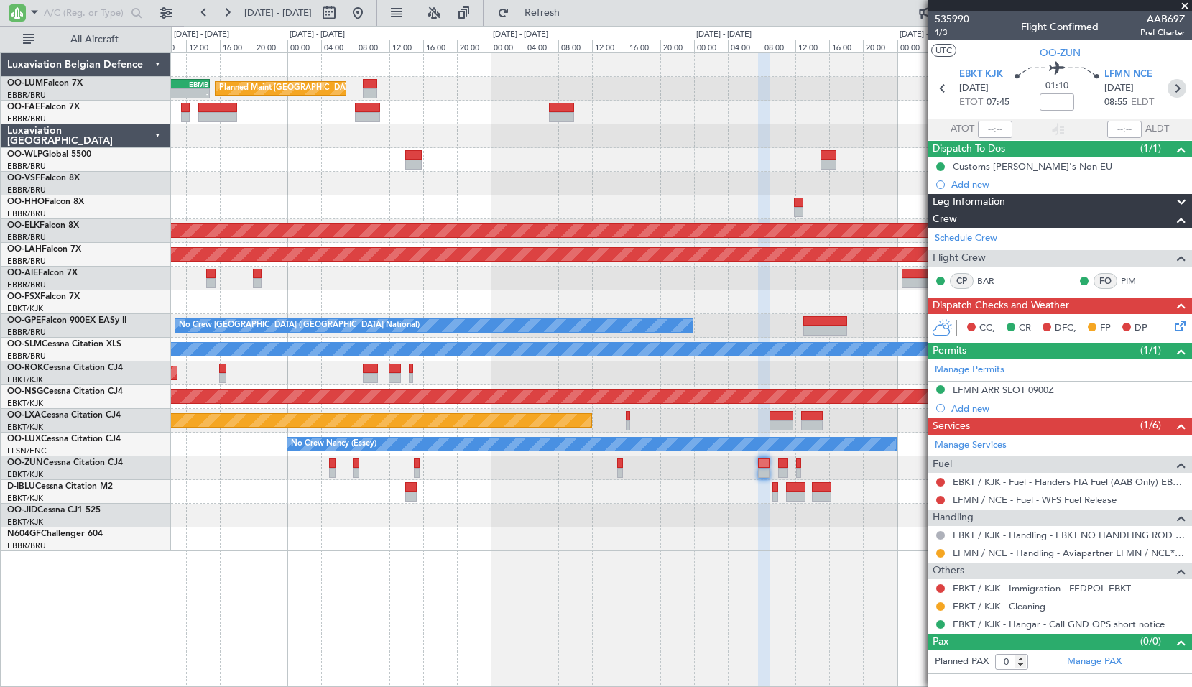
click at [1175, 88] on icon at bounding box center [1177, 88] width 19 height 19
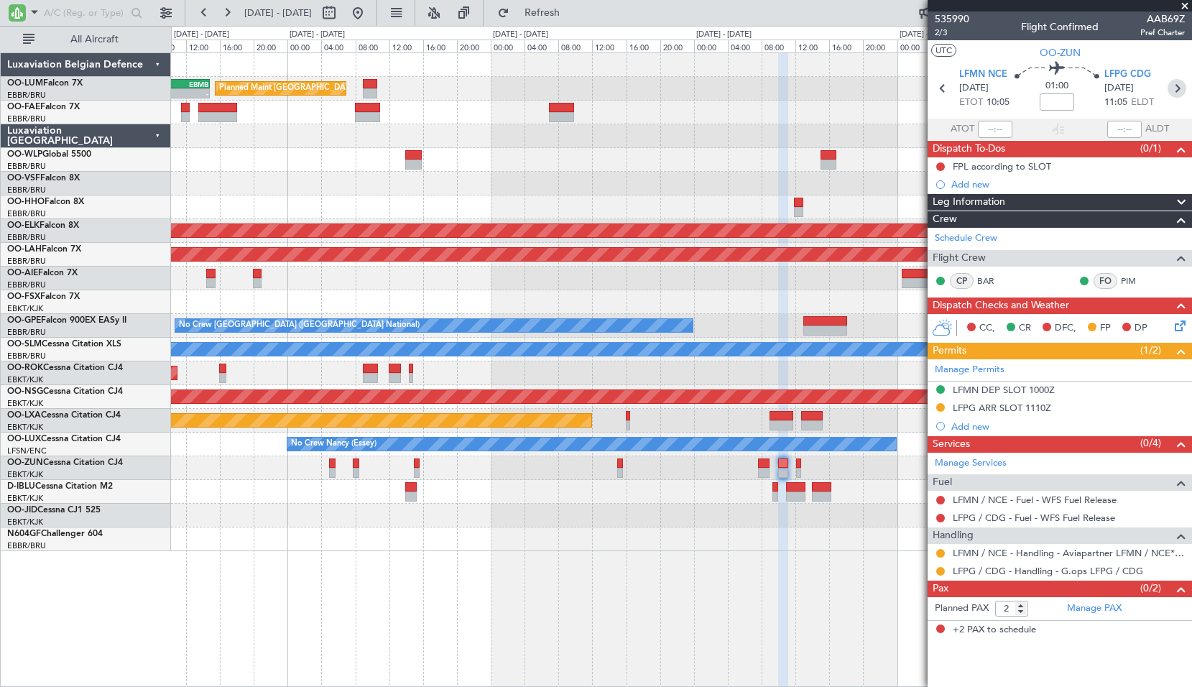
click at [1181, 85] on icon at bounding box center [1177, 88] width 19 height 19
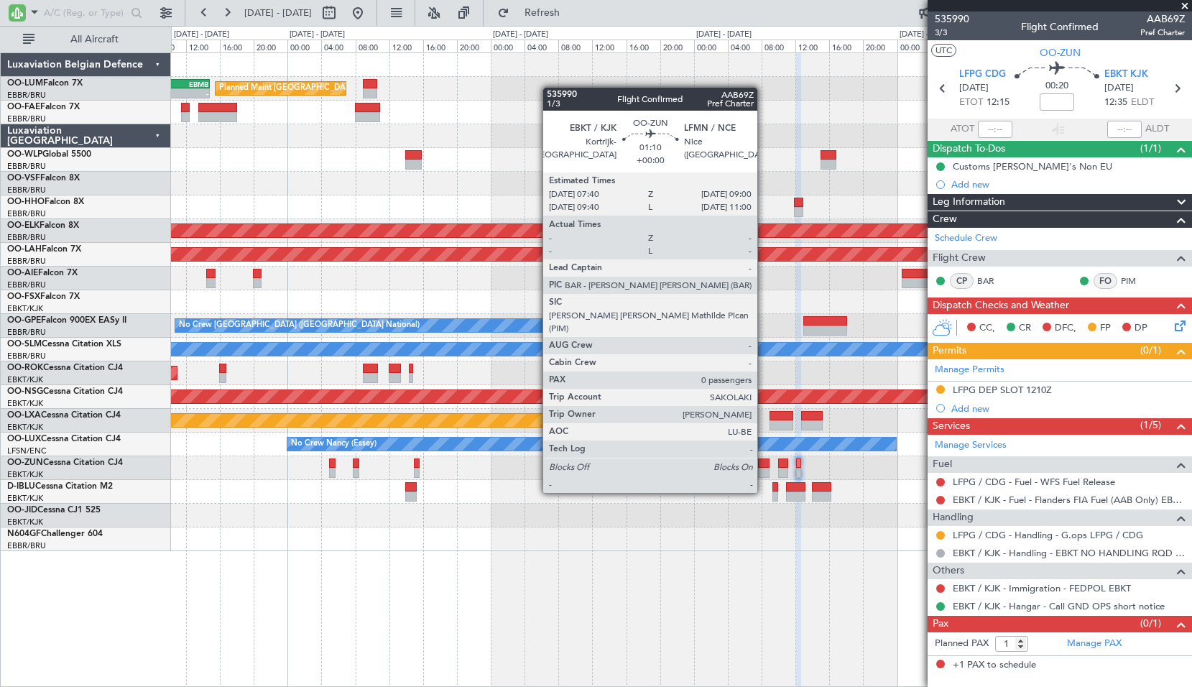
click at [764, 466] on div at bounding box center [763, 463] width 11 height 10
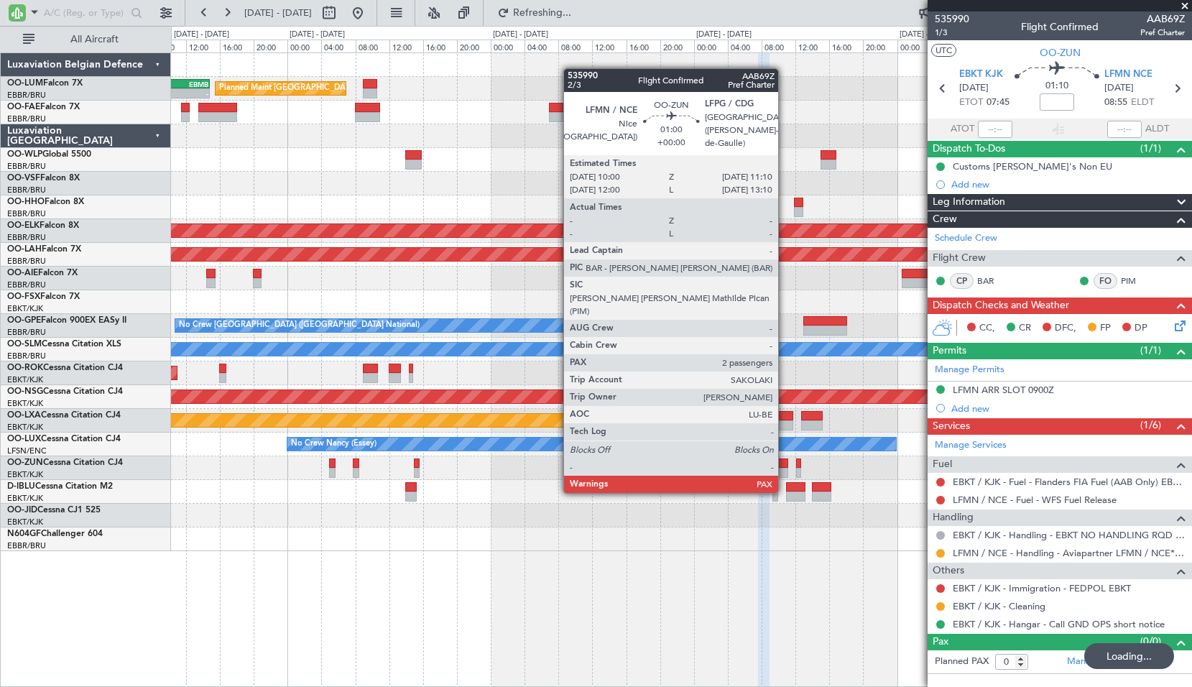
click at [785, 464] on div at bounding box center [783, 463] width 10 height 10
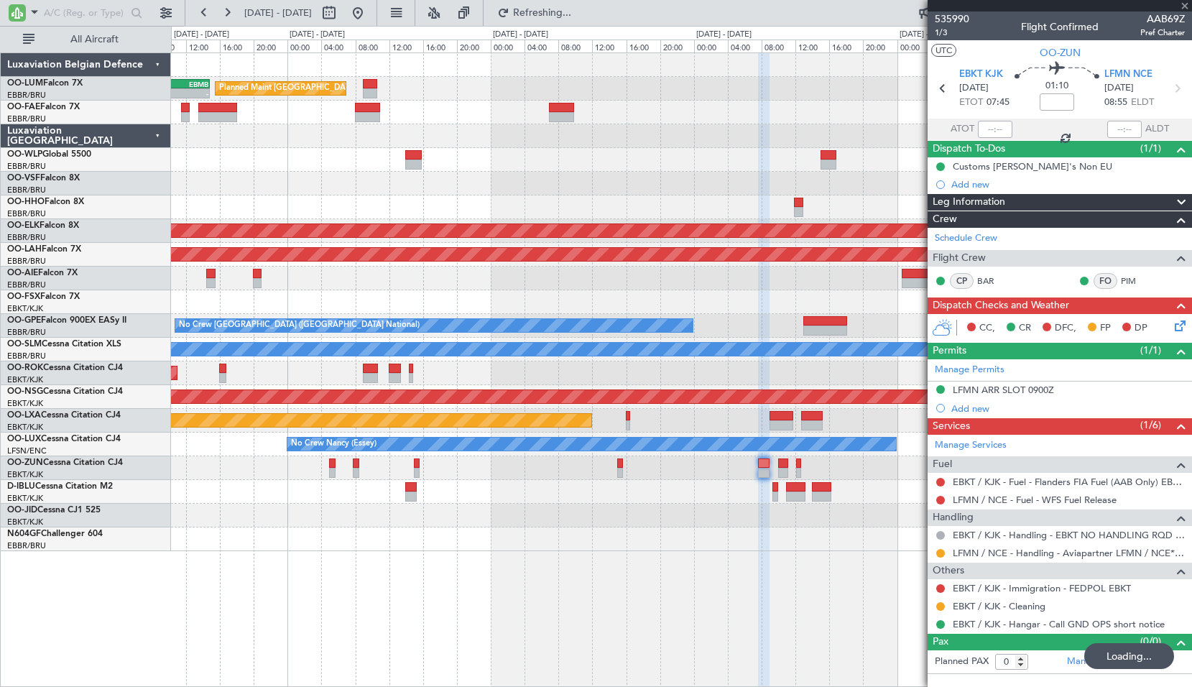
click at [790, 558] on div "Planned Maint Brussels (Brussels National) - - FZAA 07:00 Z EBMB 14:50 Z - - EB…" at bounding box center [681, 369] width 1021 height 634
type input "2"
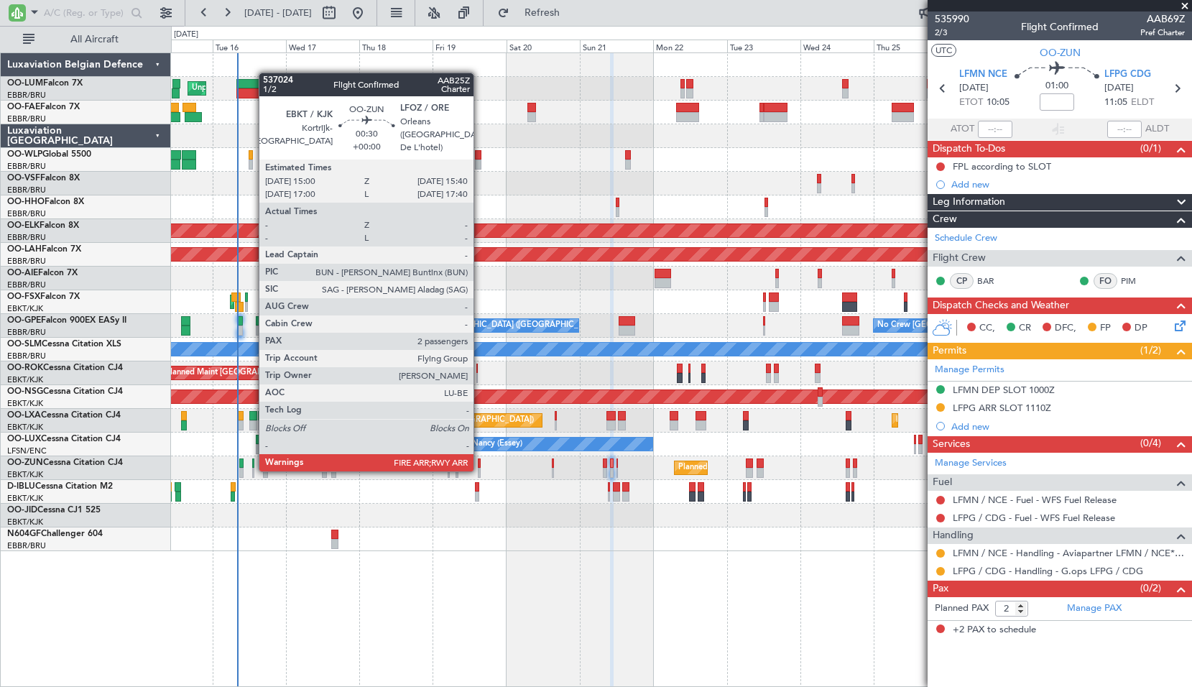
click at [480, 470] on div at bounding box center [479, 473] width 2 height 10
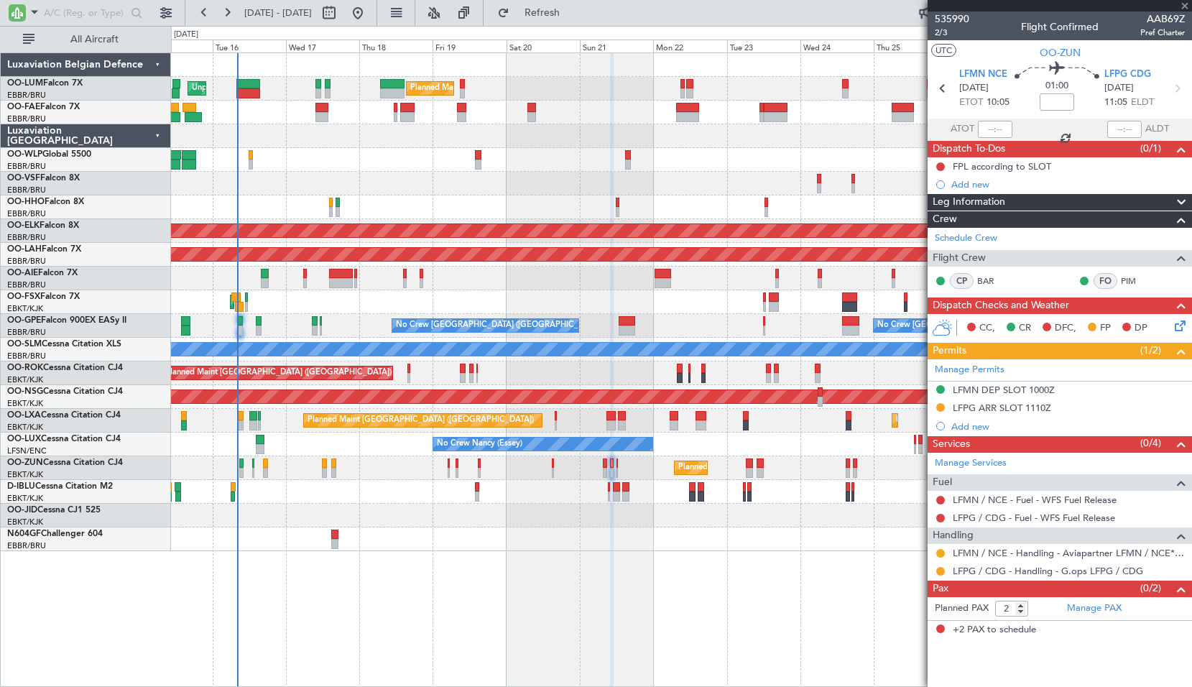
click at [512, 558] on div "Planned Maint Brussels (Brussels National) Unplanned Maint Brussels (Brussels N…" at bounding box center [681, 369] width 1021 height 634
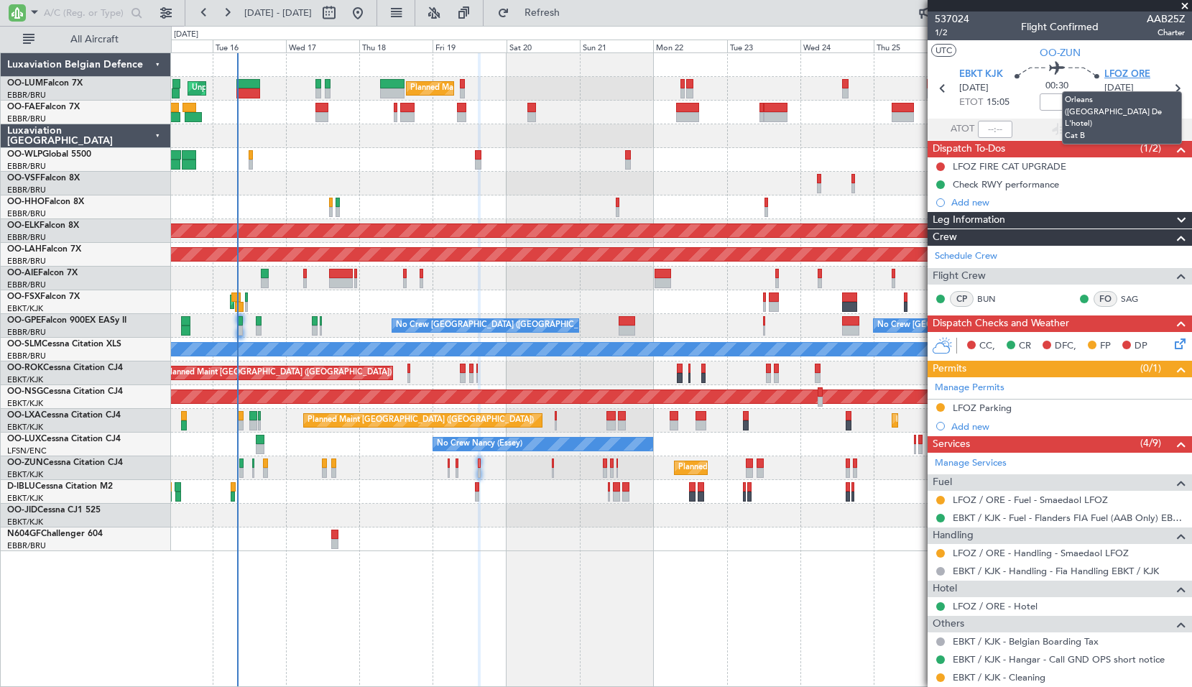
click at [1125, 73] on span "LFOZ ORE" at bounding box center [1127, 75] width 46 height 14
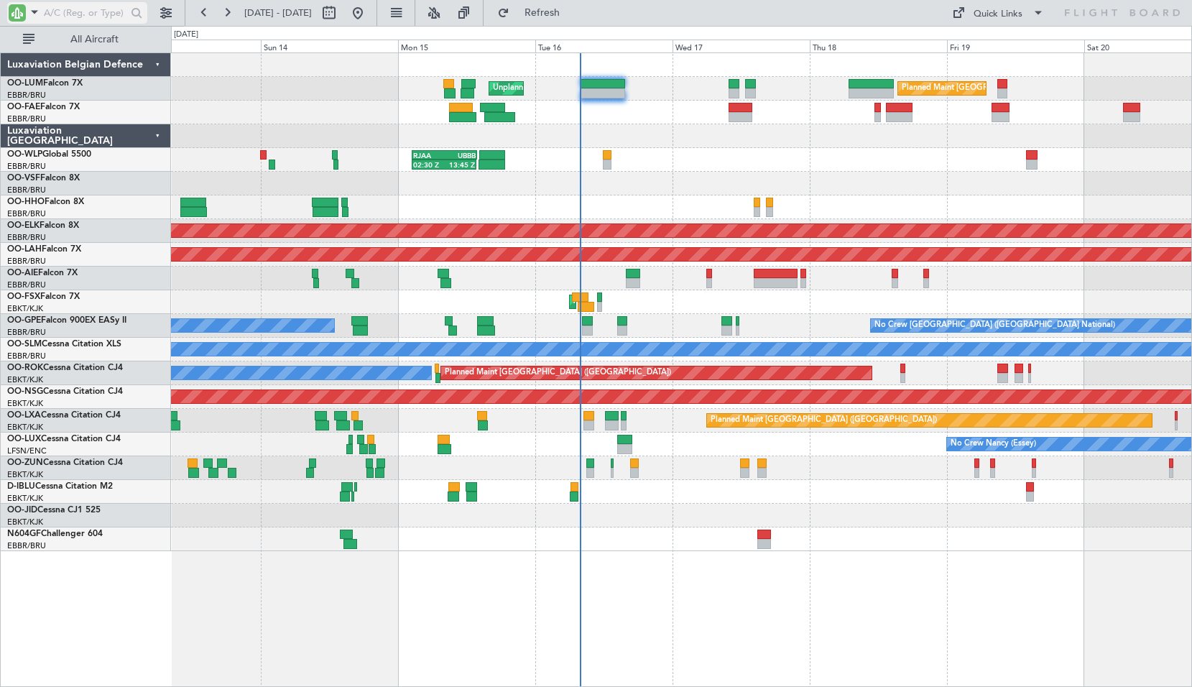
click at [96, 11] on input "text" at bounding box center [85, 13] width 83 height 22
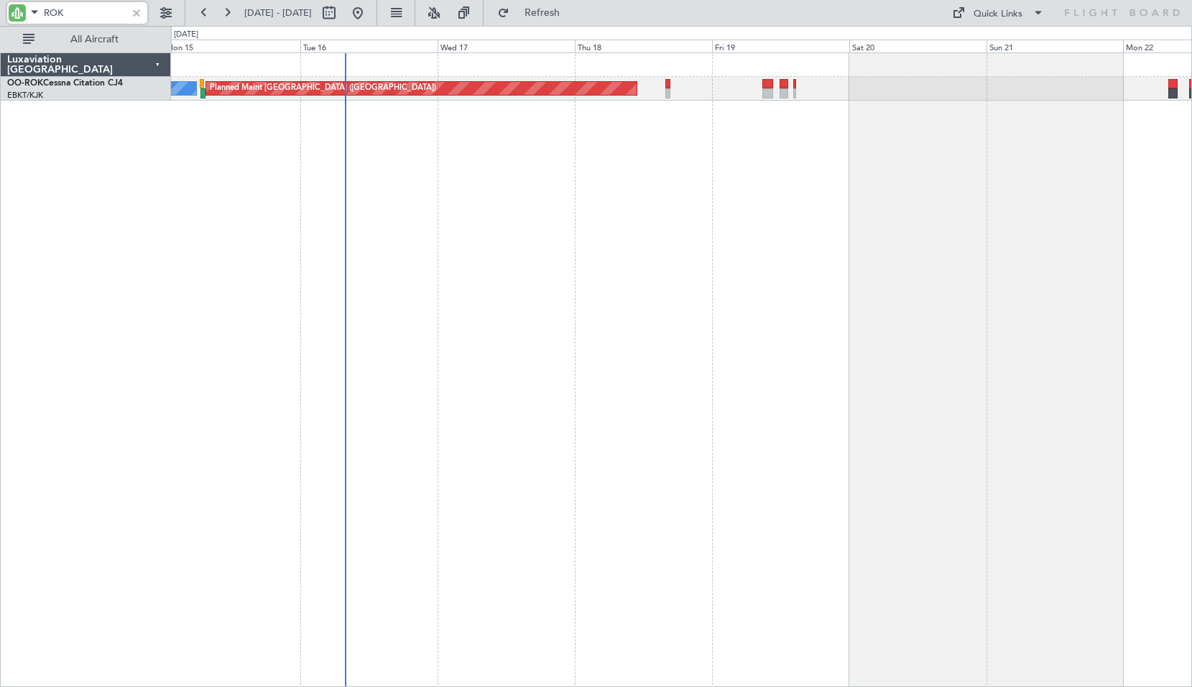
click at [675, 212] on div "Planned Maint [GEOGRAPHIC_DATA] ([GEOGRAPHIC_DATA]) A/C Unavailable [GEOGRAPHIC…" at bounding box center [681, 369] width 1021 height 634
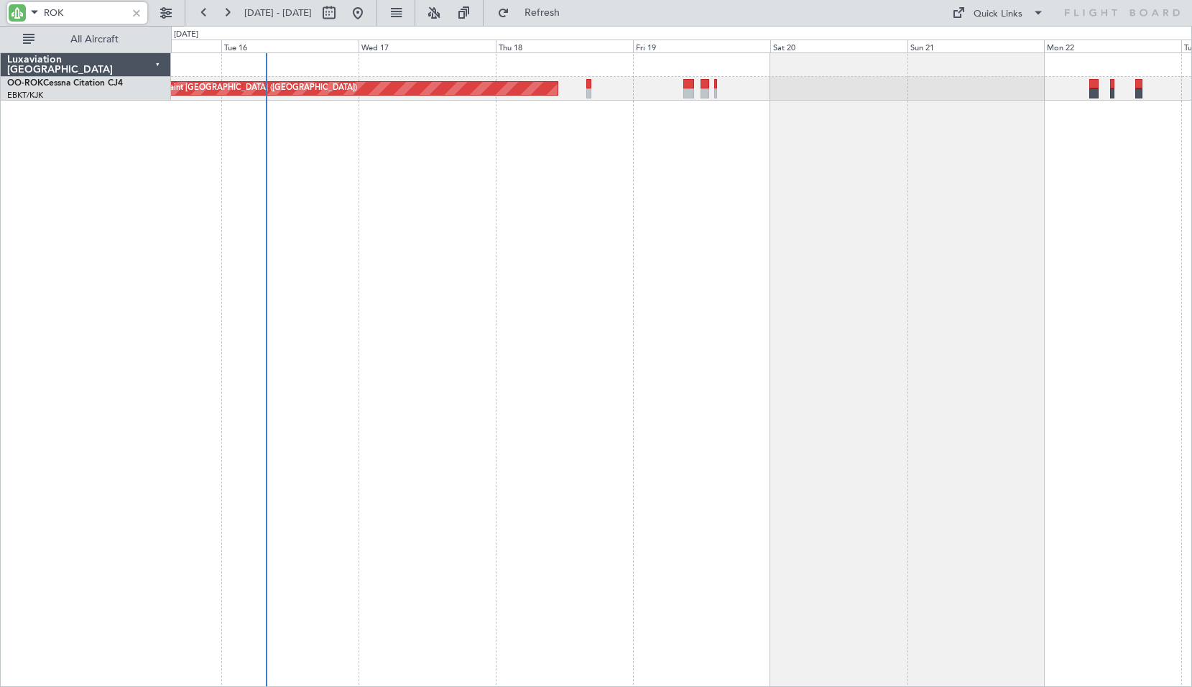
click at [767, 252] on div "Planned Maint [GEOGRAPHIC_DATA] ([GEOGRAPHIC_DATA]) A/C Unavailable [GEOGRAPHIC…" at bounding box center [681, 369] width 1021 height 634
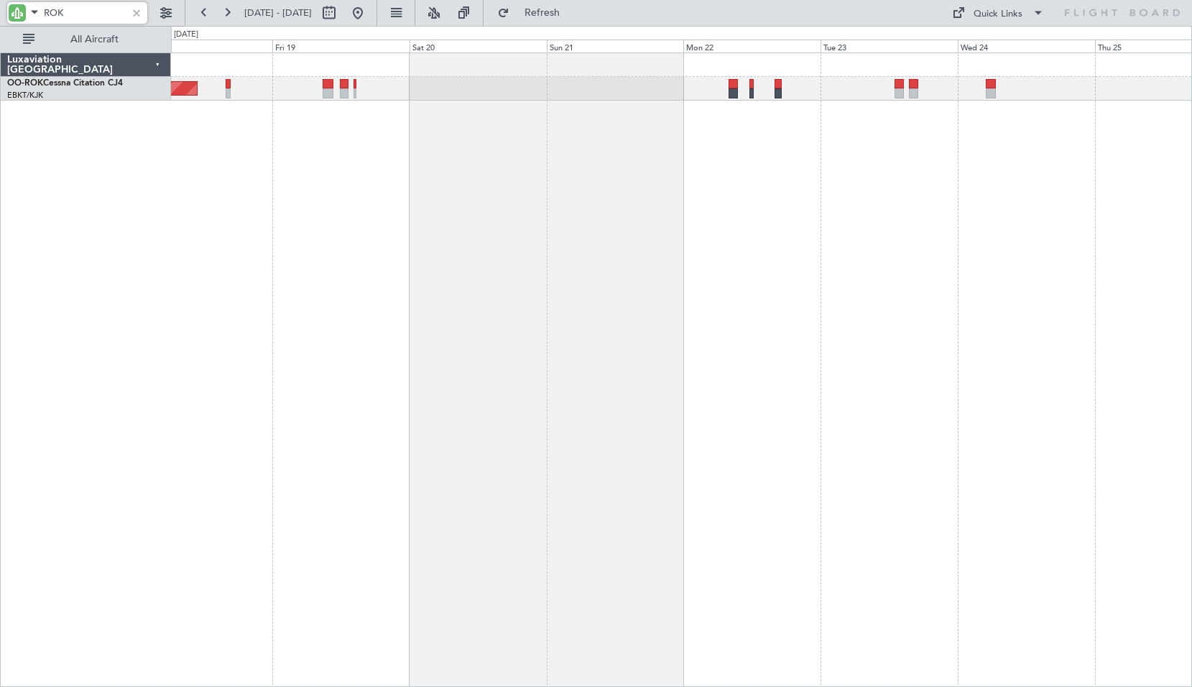
click at [588, 213] on div "Planned Maint [GEOGRAPHIC_DATA] ([GEOGRAPHIC_DATA])" at bounding box center [681, 369] width 1021 height 634
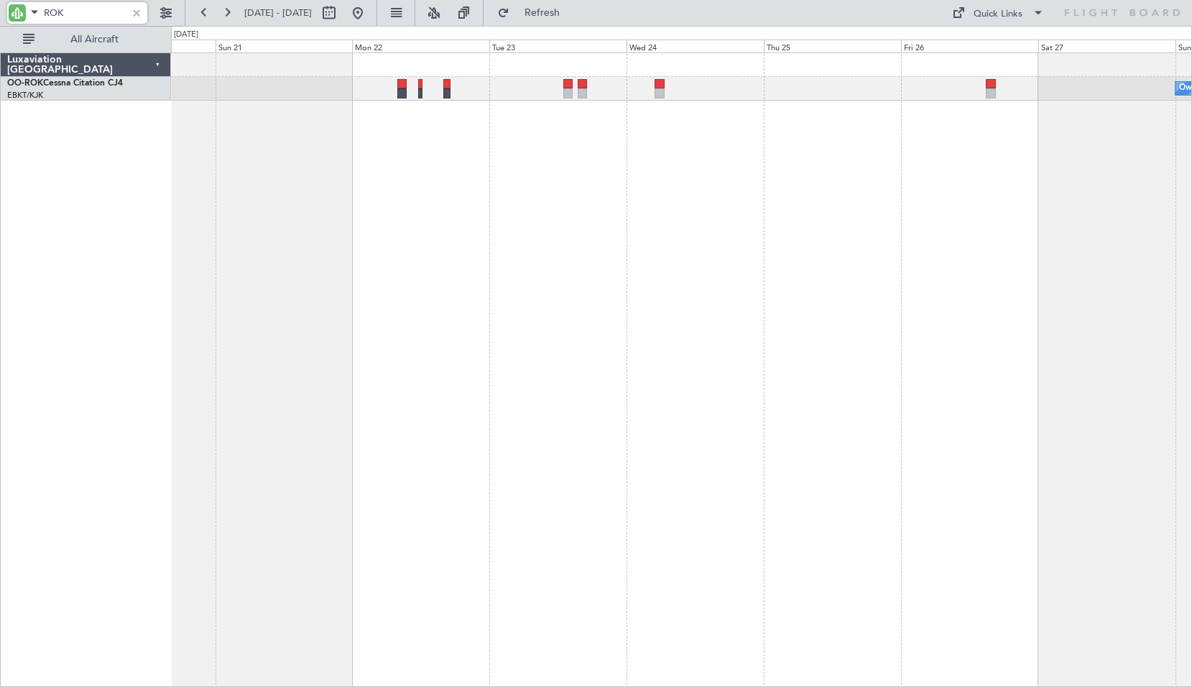
click at [775, 237] on div "Owner [GEOGRAPHIC_DATA]-[GEOGRAPHIC_DATA]" at bounding box center [681, 369] width 1021 height 634
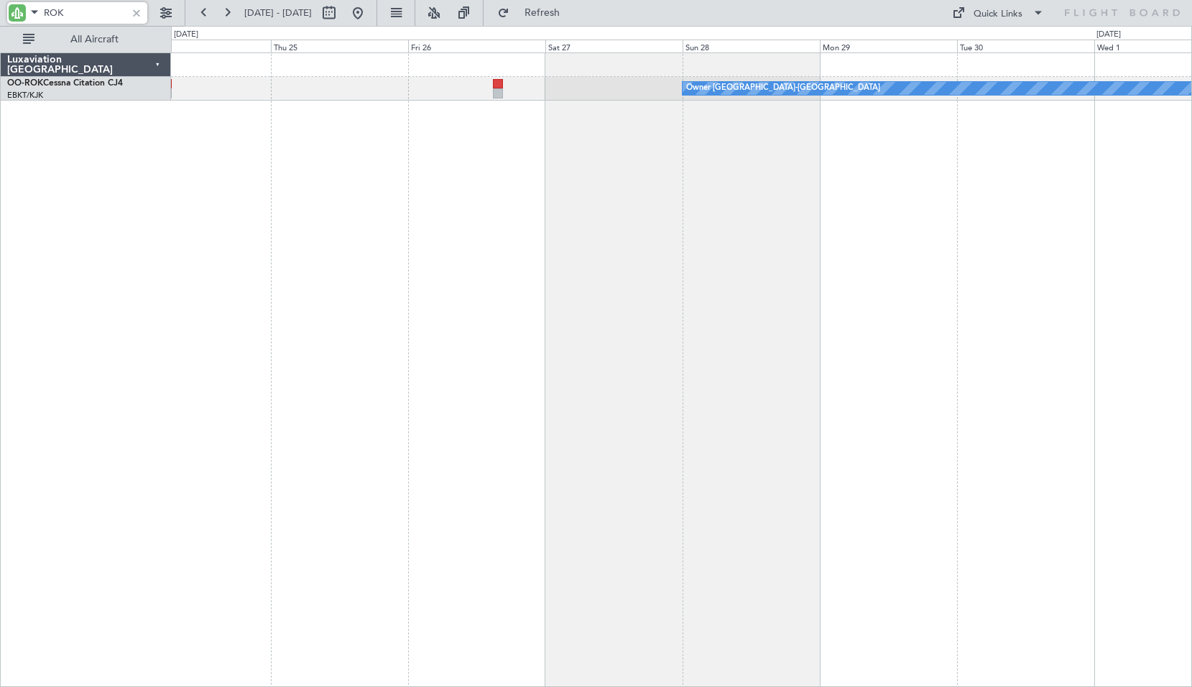
click at [655, 204] on div "Owner [GEOGRAPHIC_DATA]-[GEOGRAPHIC_DATA]" at bounding box center [681, 369] width 1021 height 634
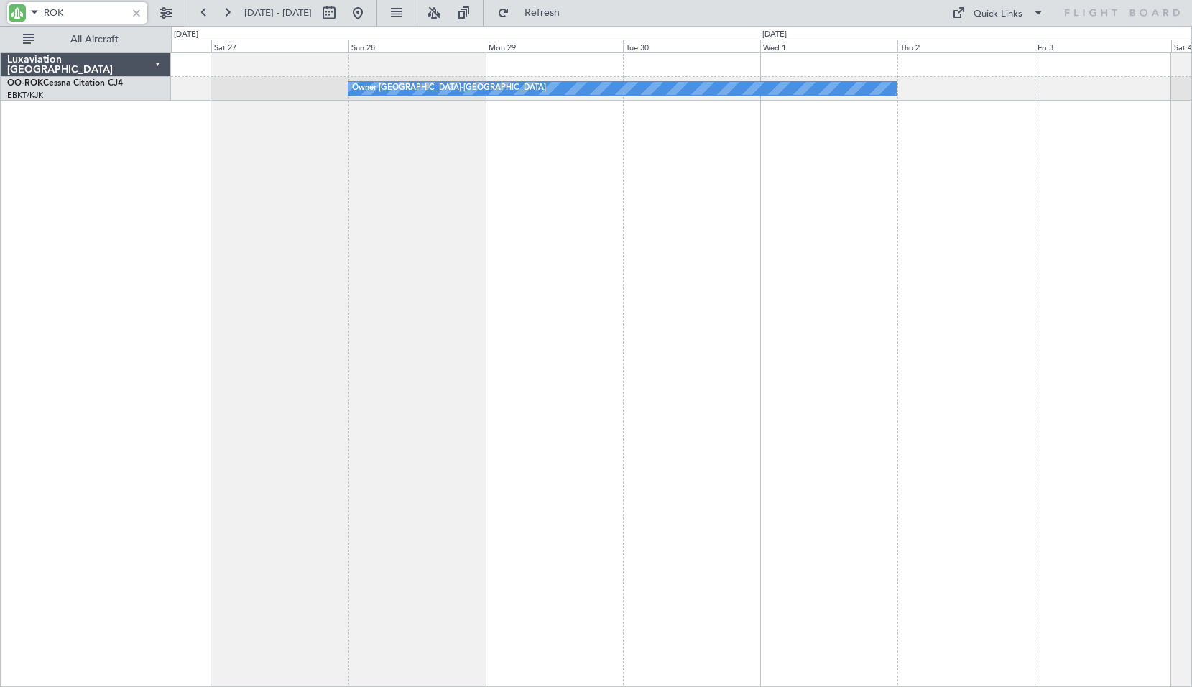
click at [667, 225] on div "Owner [GEOGRAPHIC_DATA]-[GEOGRAPHIC_DATA]" at bounding box center [681, 369] width 1021 height 634
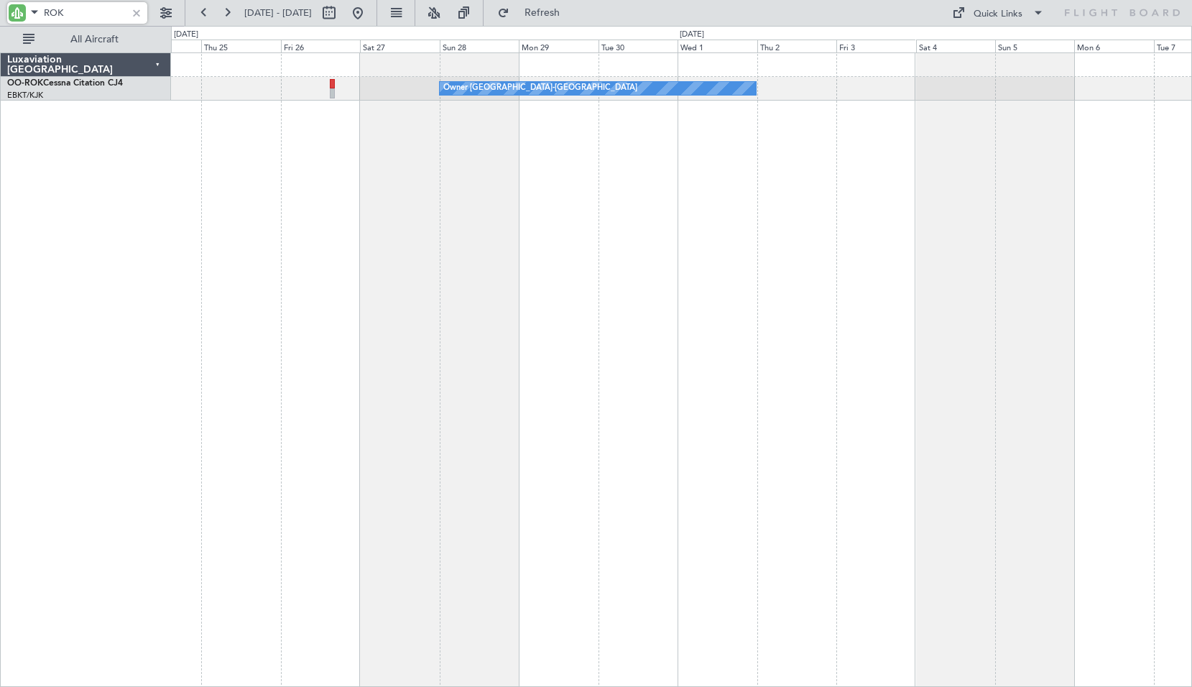
click at [844, 246] on div "Owner [GEOGRAPHIC_DATA]-[GEOGRAPHIC_DATA]" at bounding box center [681, 369] width 1021 height 634
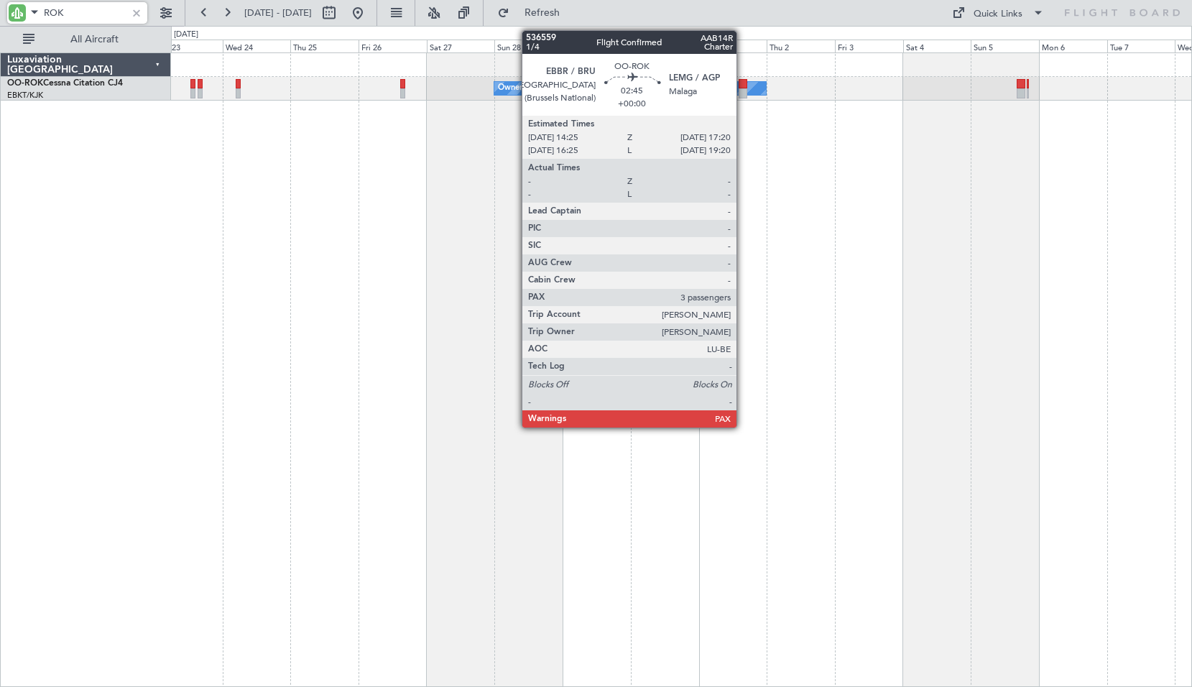
click at [743, 86] on div at bounding box center [743, 84] width 9 height 10
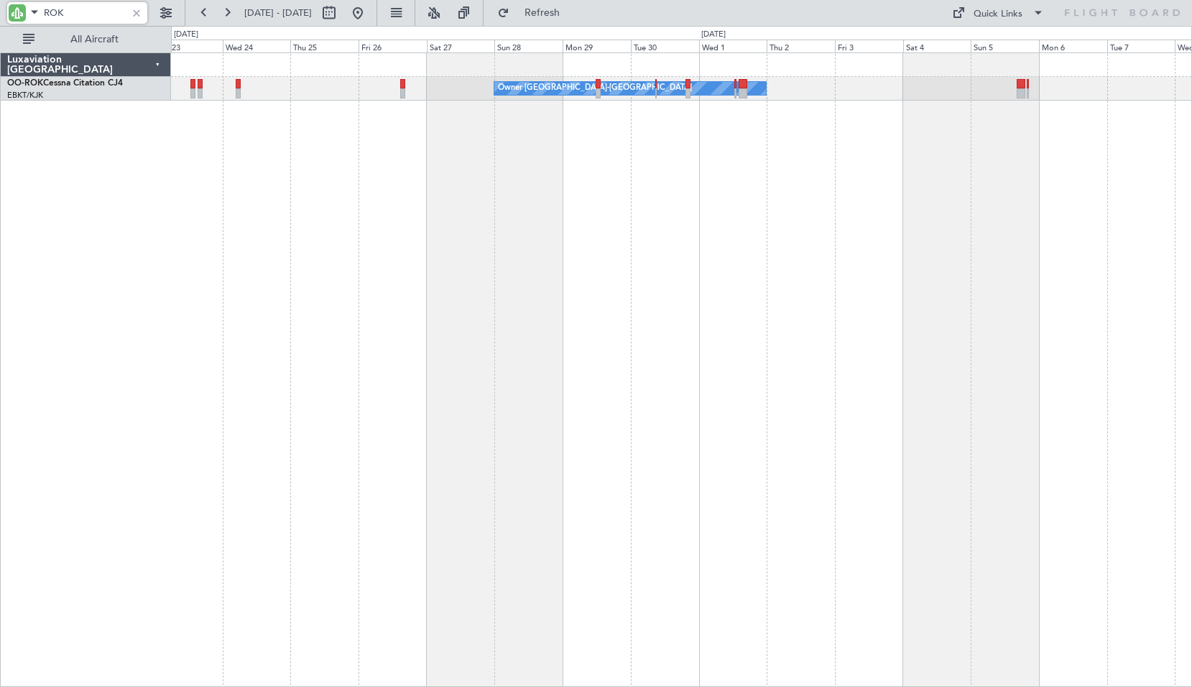
click at [758, 160] on div "Owner [GEOGRAPHIC_DATA]-[GEOGRAPHIC_DATA]" at bounding box center [681, 369] width 1021 height 634
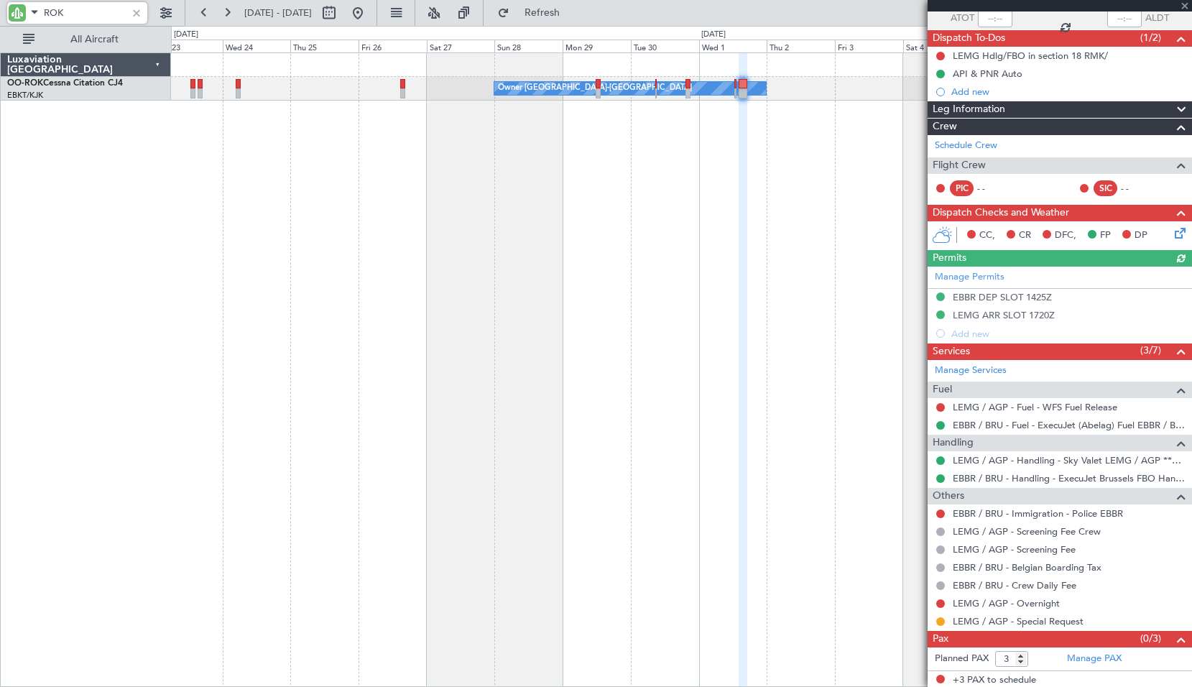
scroll to position [113, 0]
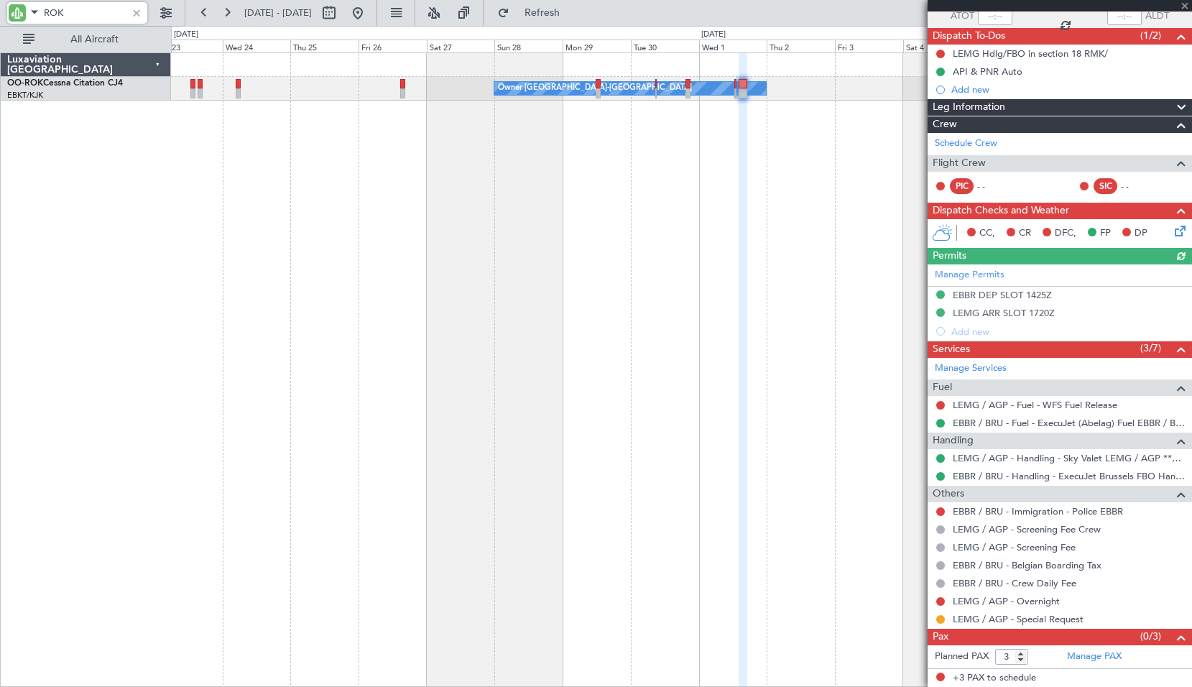
click at [475, 230] on div "Owner [GEOGRAPHIC_DATA]-[GEOGRAPHIC_DATA]" at bounding box center [681, 369] width 1021 height 634
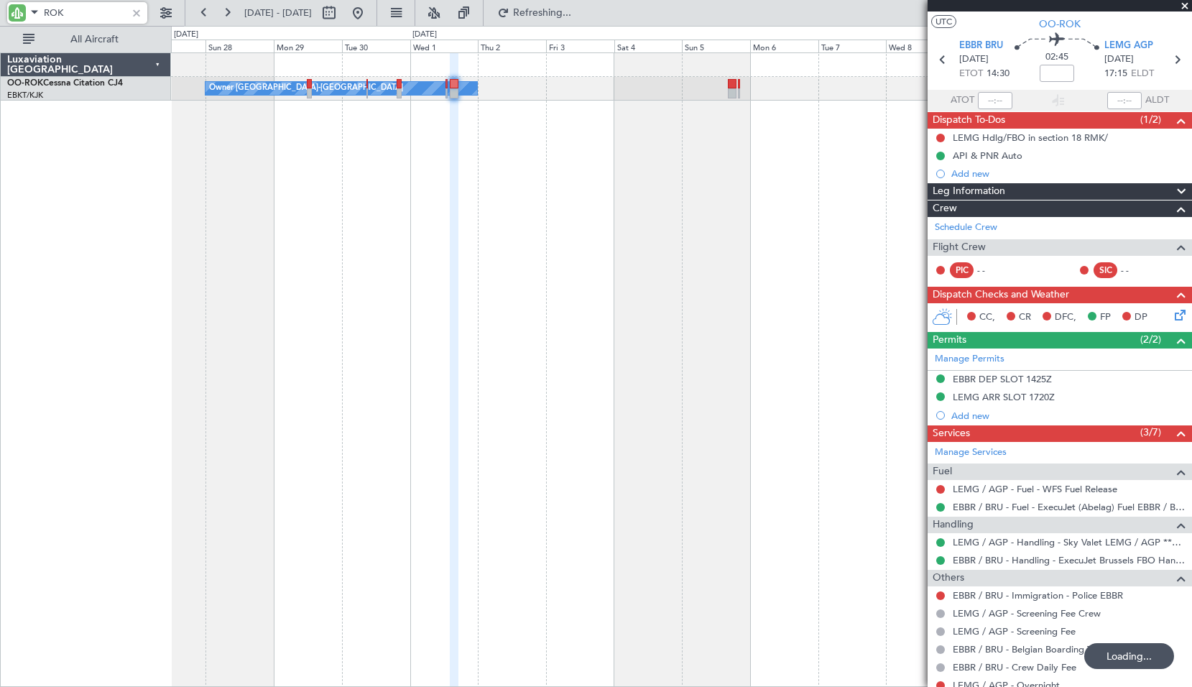
scroll to position [0, 0]
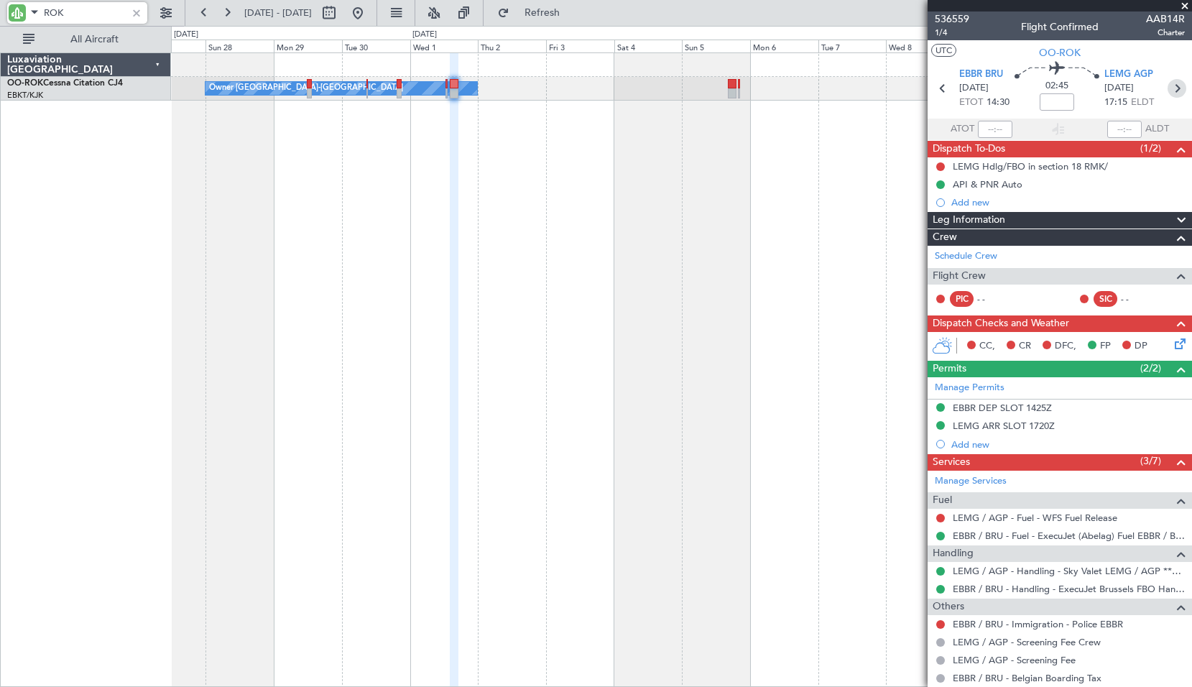
type input "ROK"
click at [1168, 84] on icon at bounding box center [1177, 88] width 19 height 19
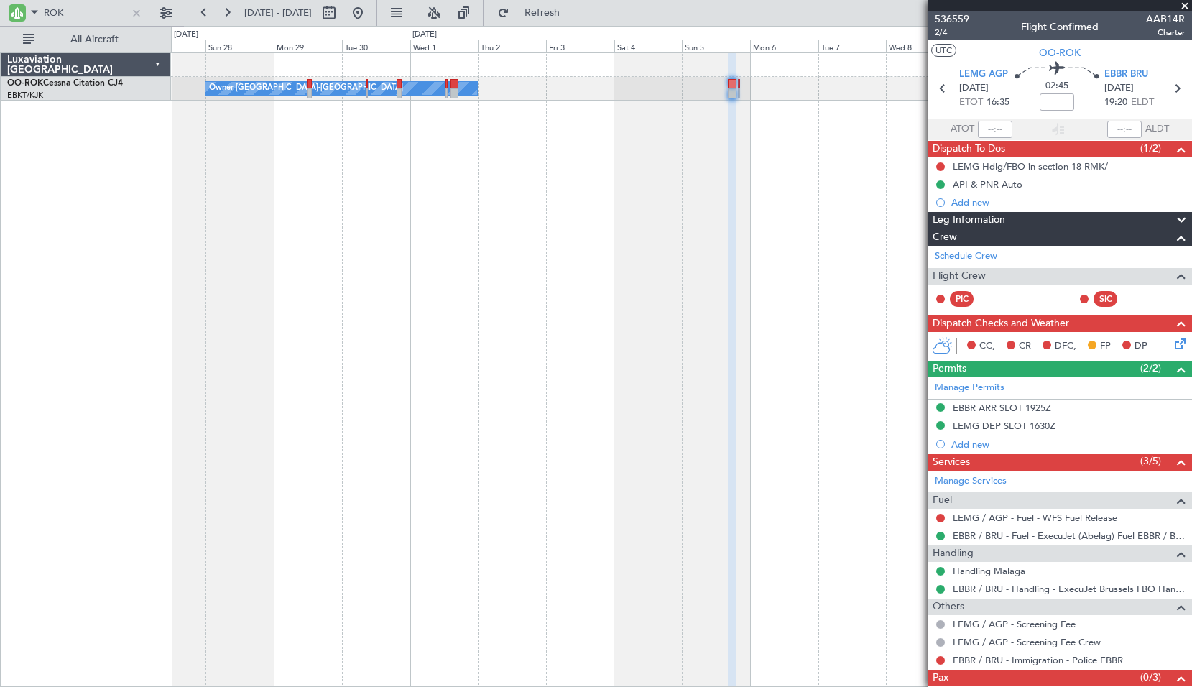
click at [1186, 2] on span at bounding box center [1185, 6] width 14 height 13
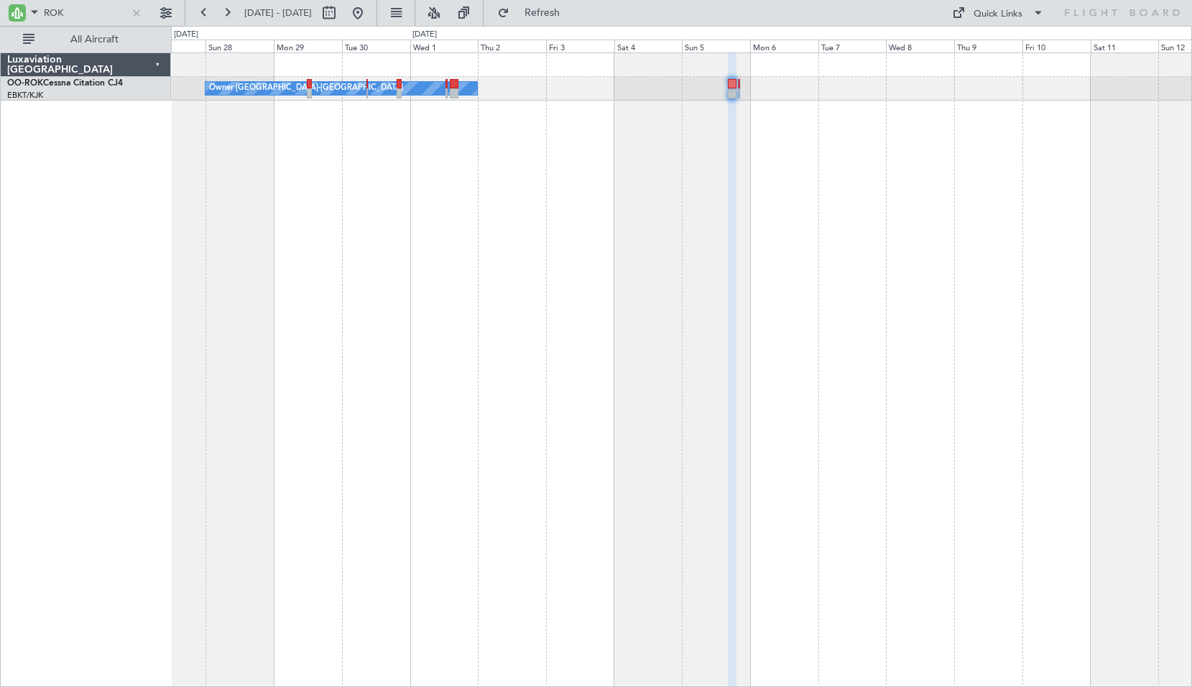
type input "0"
click at [139, 17] on div at bounding box center [137, 13] width 16 height 16
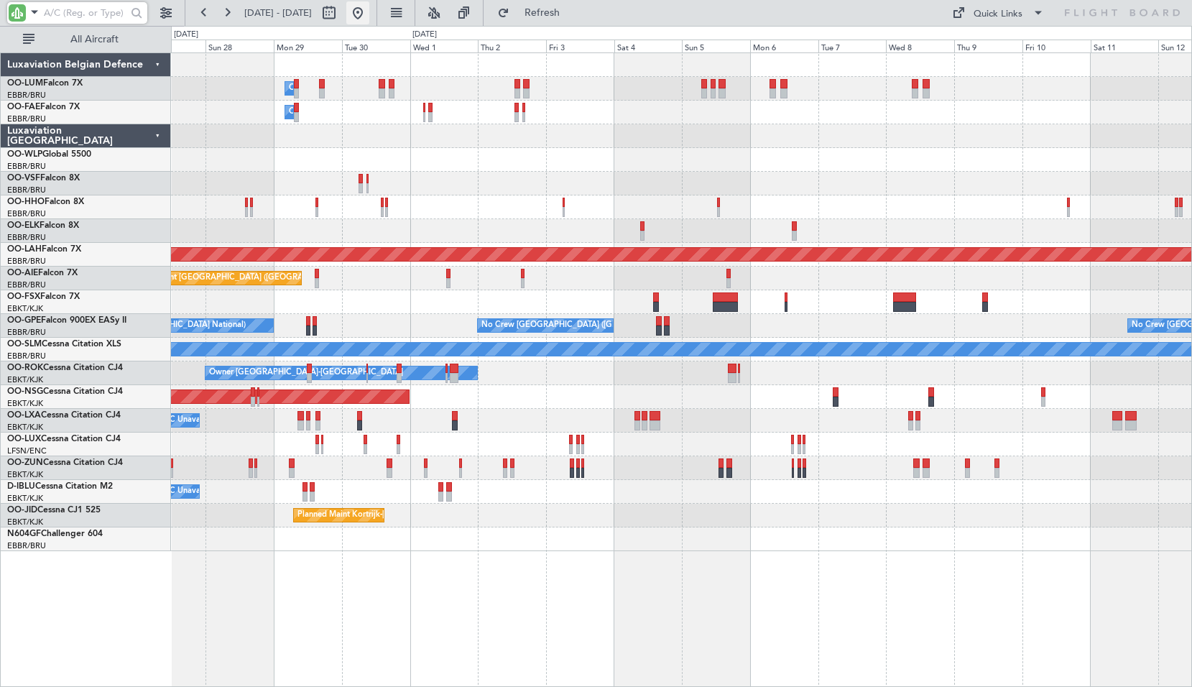
click at [369, 17] on button at bounding box center [357, 12] width 23 height 23
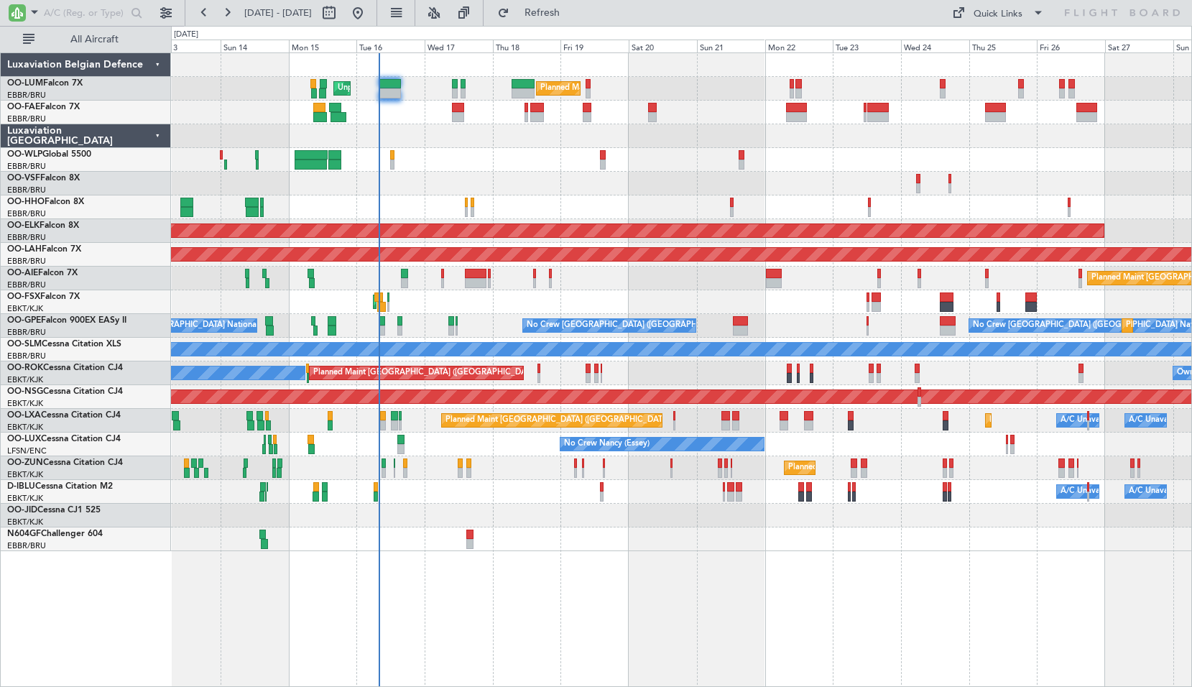
click at [584, 584] on div "Planned Maint Brussels (Brussels National) Unplanned Maint Brussels (Brussels N…" at bounding box center [681, 369] width 1021 height 634
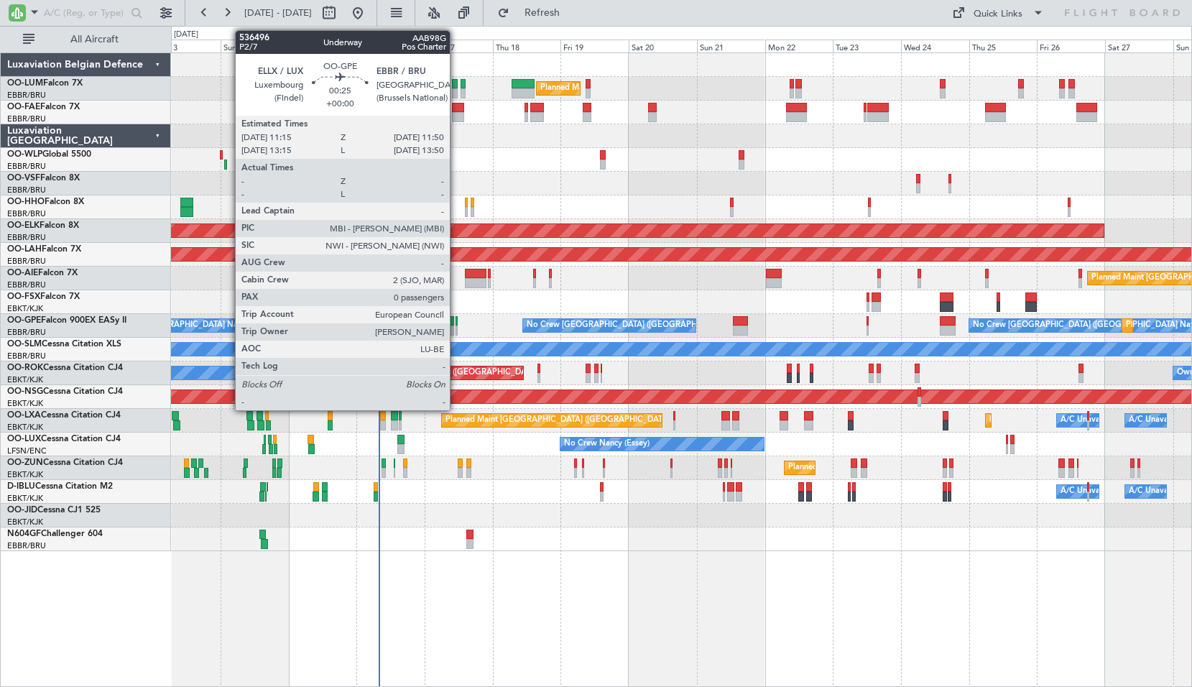
click at [456, 322] on div at bounding box center [457, 321] width 2 height 10
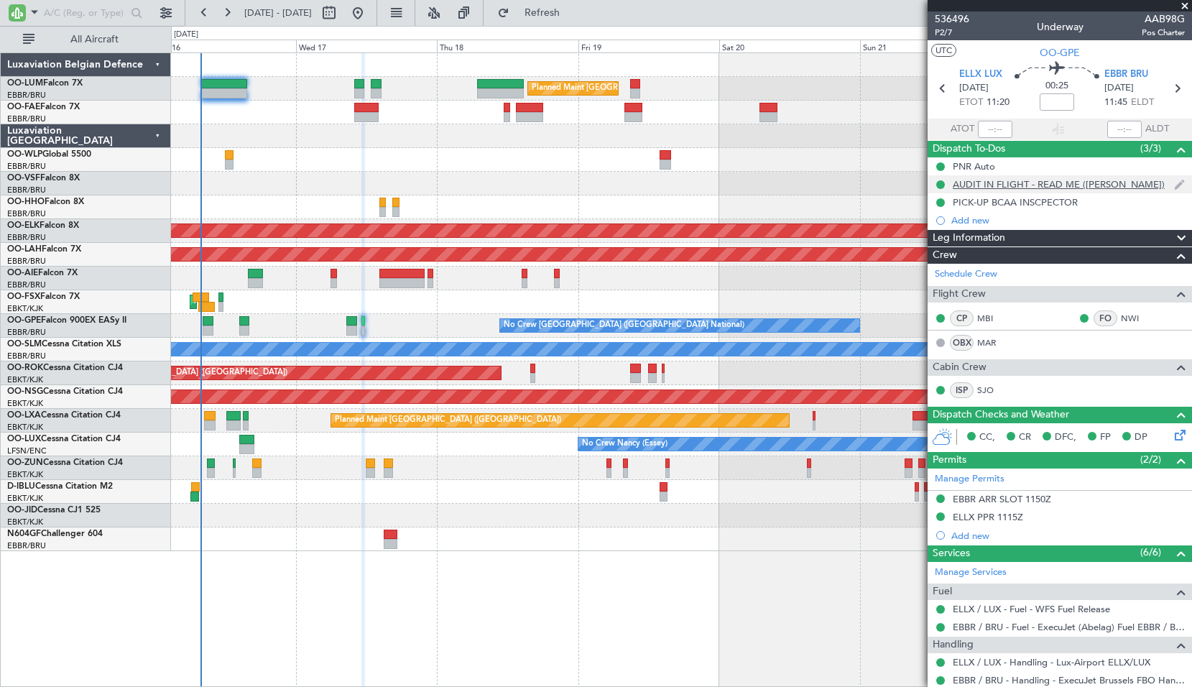
click at [1065, 185] on div "AUDIT IN FLIGHT - READ ME (MICHEL ARMIROTTO)" at bounding box center [1059, 184] width 212 height 12
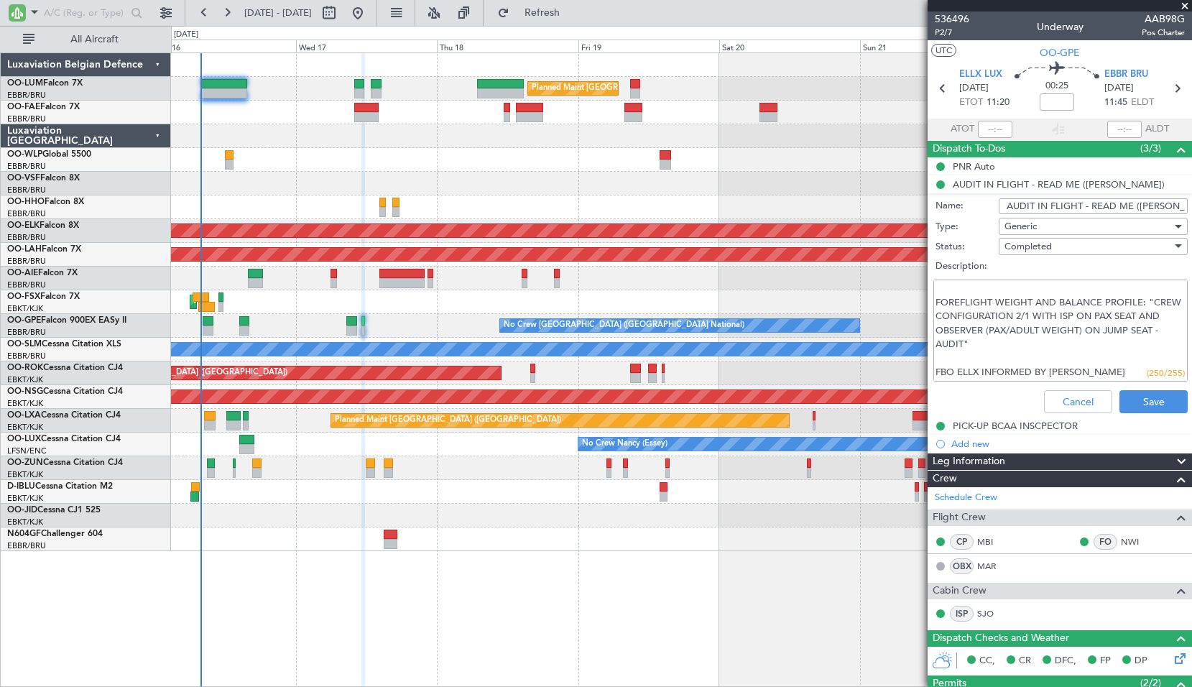
scroll to position [72, 0]
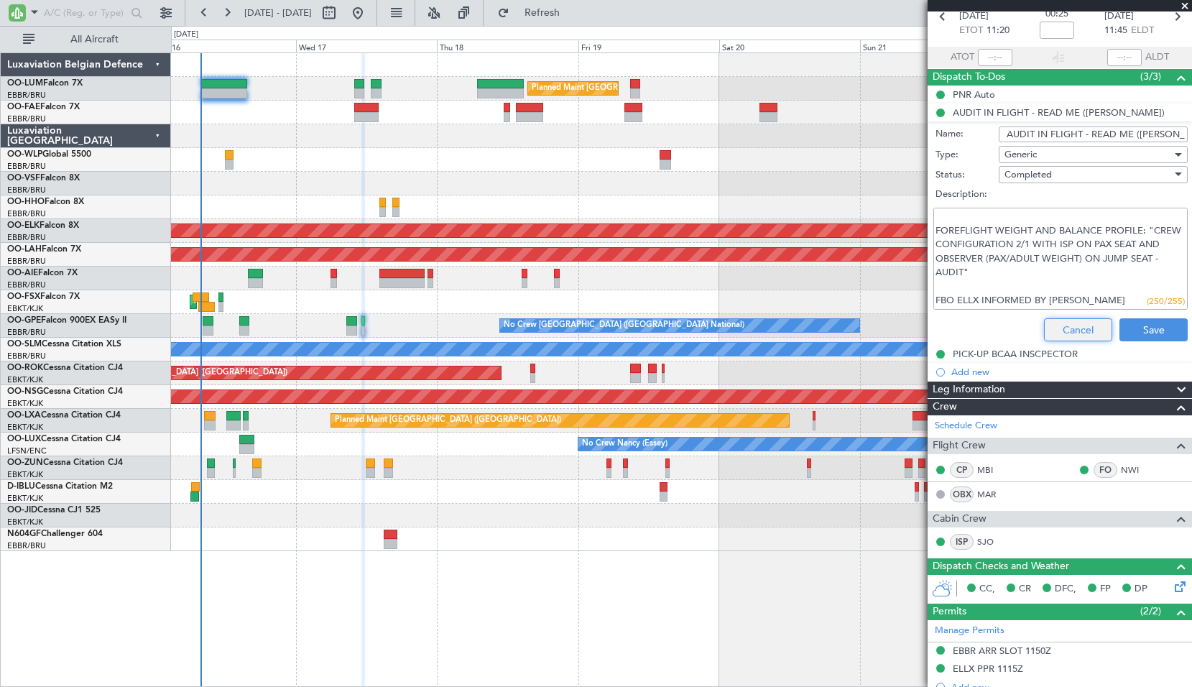
click at [1072, 331] on button "Cancel" at bounding box center [1078, 329] width 68 height 23
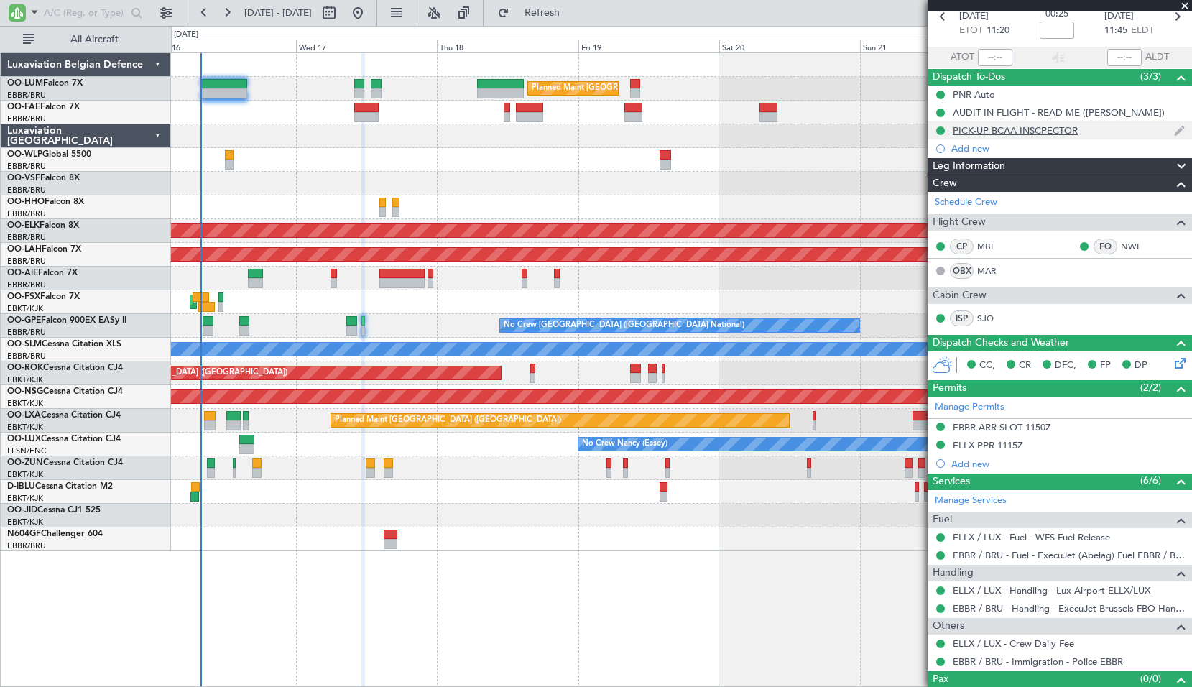
click at [1032, 134] on div "PICK-UP BCAA INSCPECTOR" at bounding box center [1015, 130] width 125 height 12
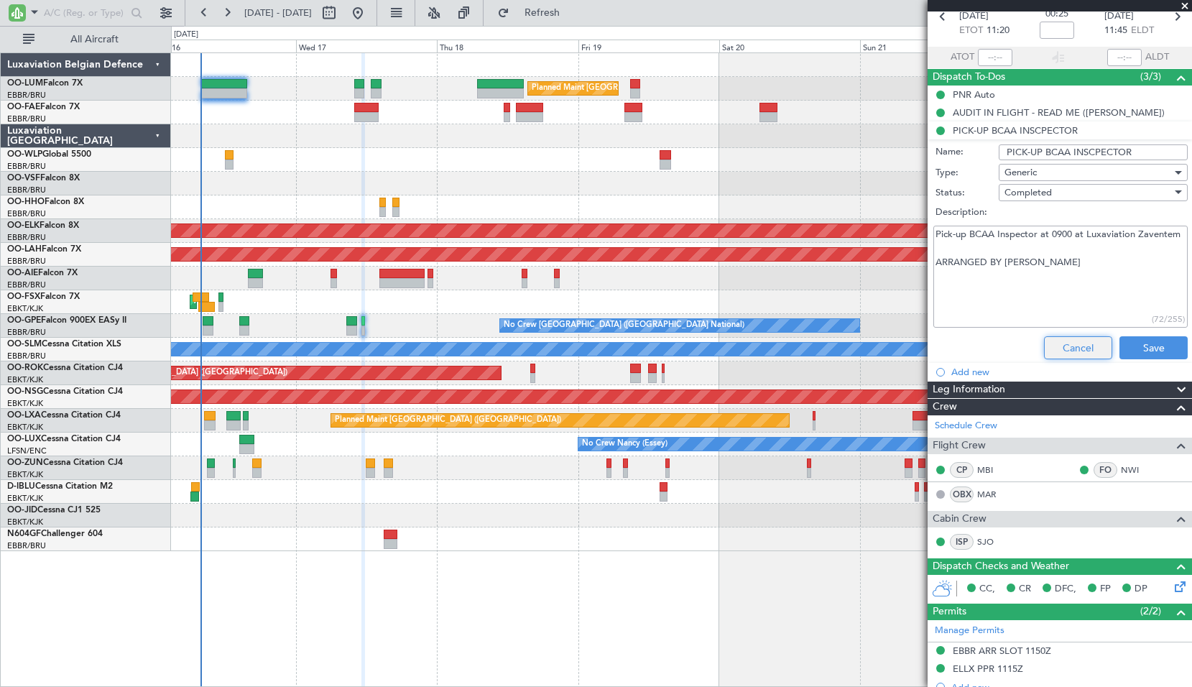
click at [1067, 340] on button "Cancel" at bounding box center [1078, 347] width 68 height 23
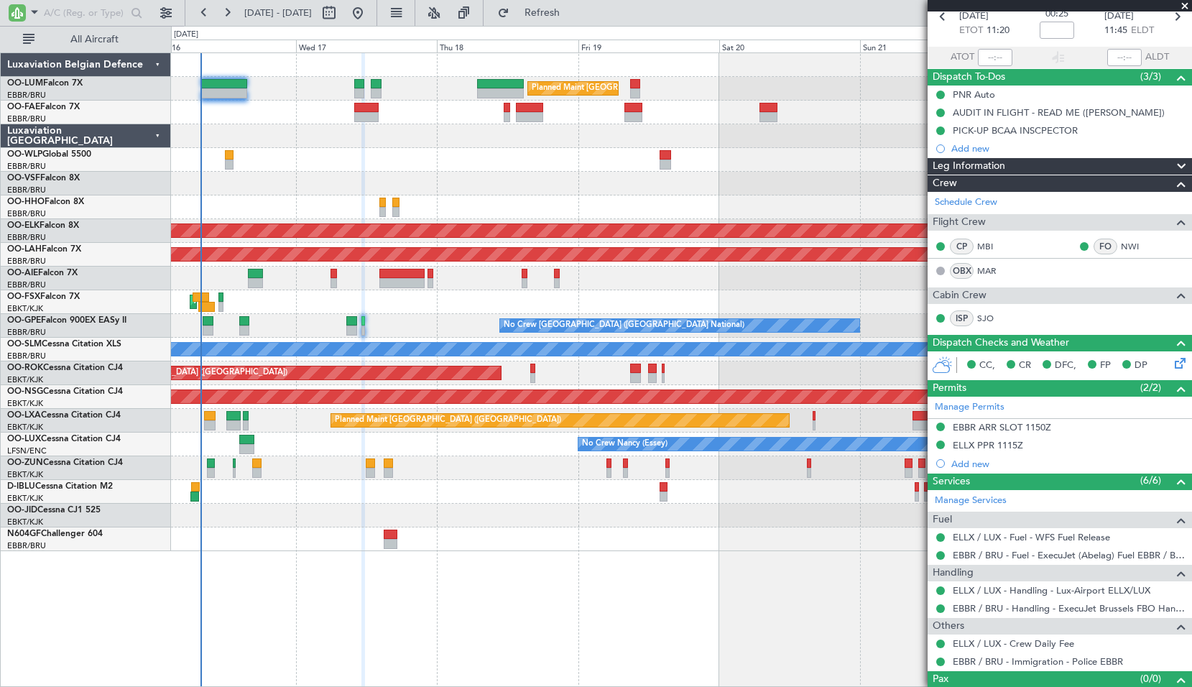
scroll to position [0, 0]
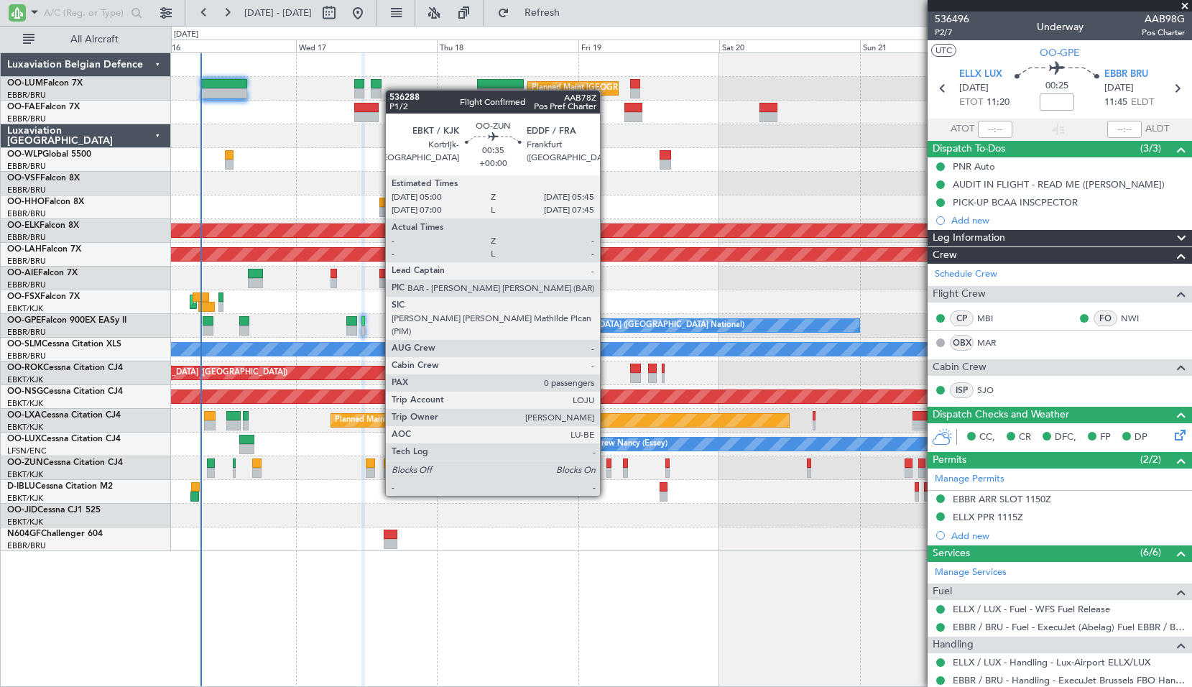
click at [606, 468] on div at bounding box center [608, 473] width 5 height 10
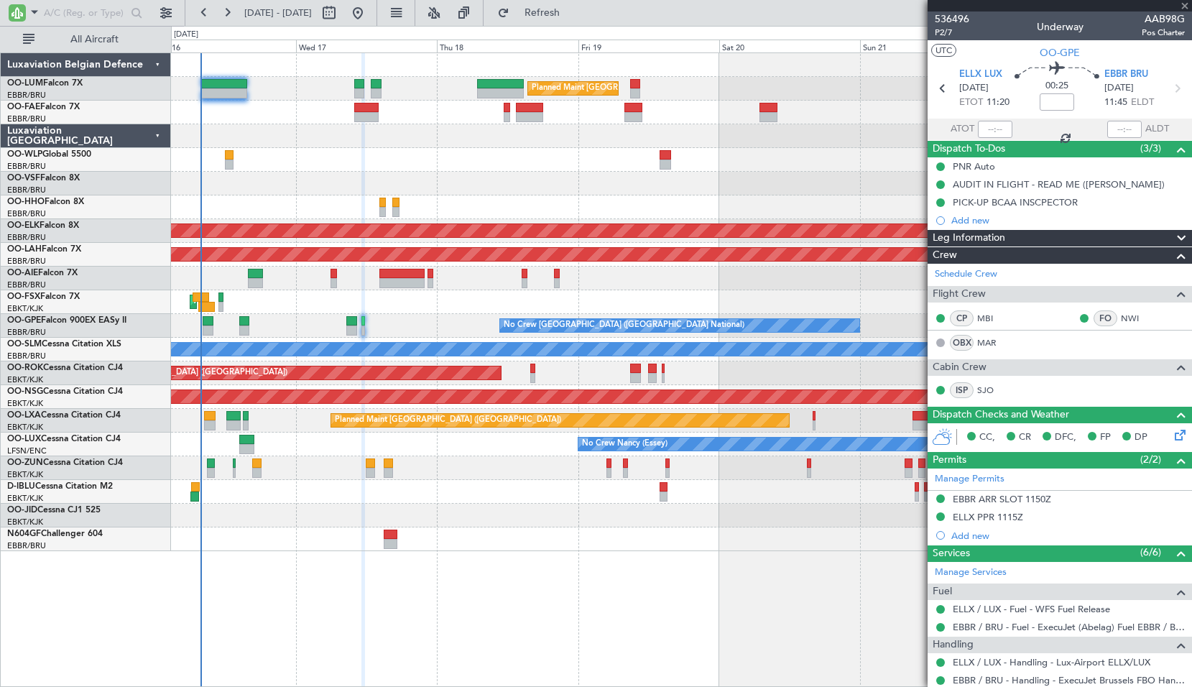
click at [616, 500] on div at bounding box center [681, 492] width 1020 height 24
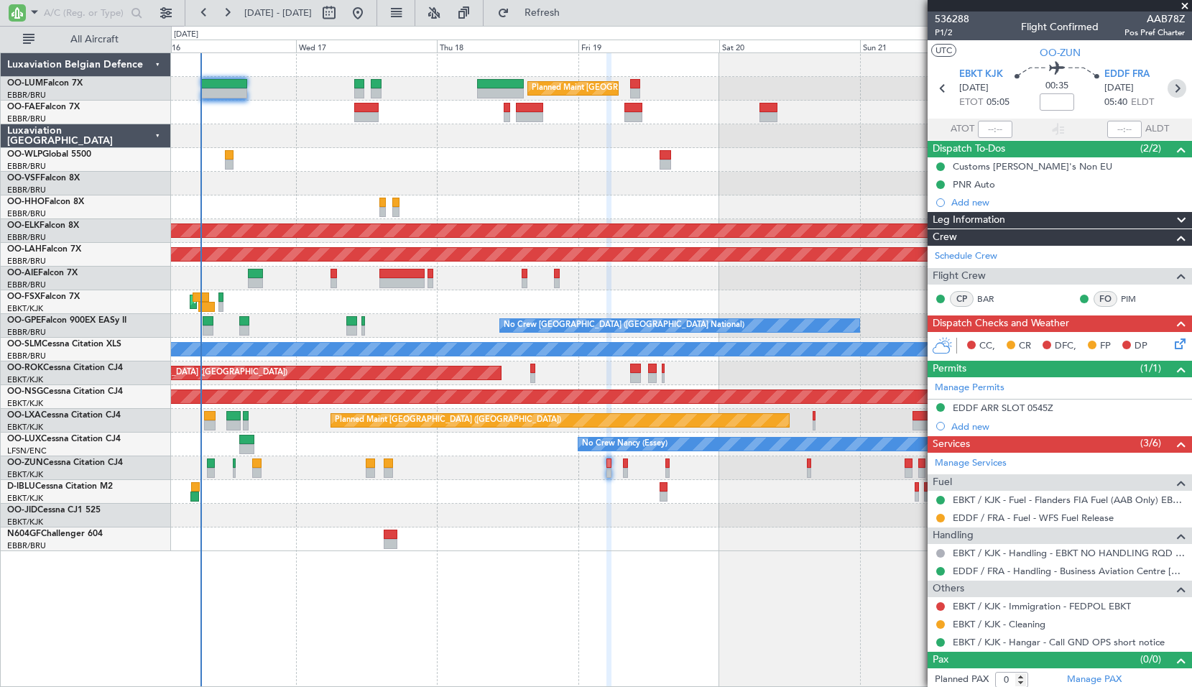
click at [1168, 93] on icon at bounding box center [1177, 88] width 19 height 19
type input "2"
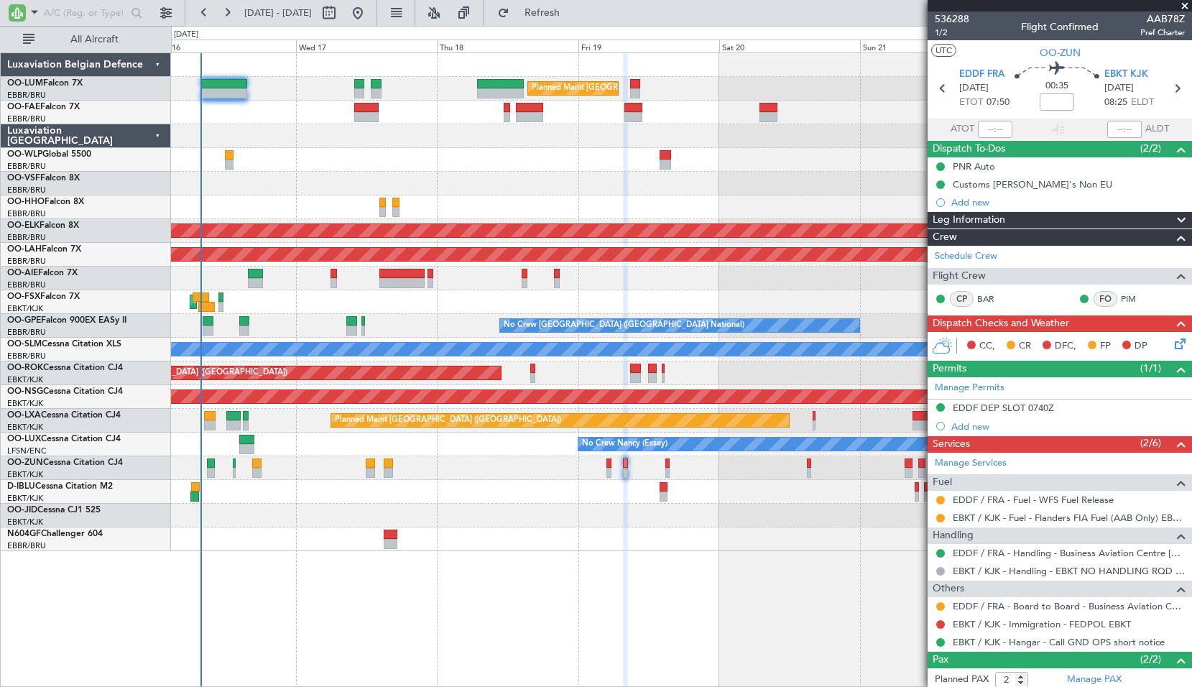
scroll to position [69, 0]
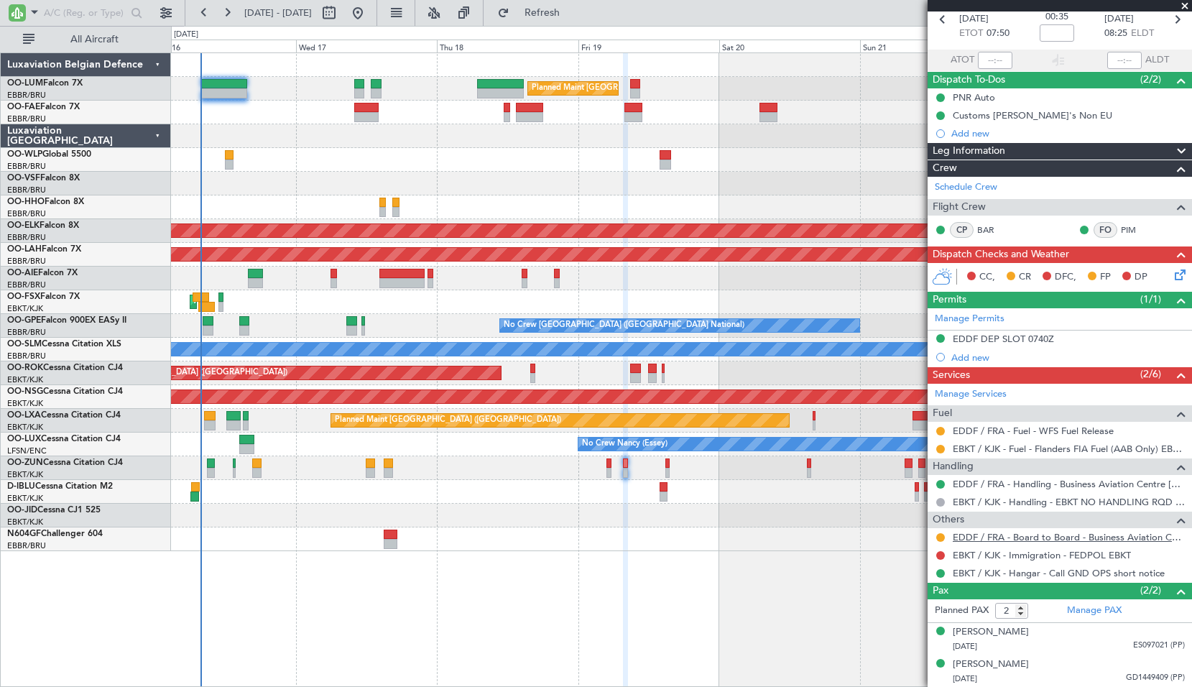
click at [1060, 537] on link "EDDF / FRA - Board to Board - Business Aviation Centre Frankfurt (Kurz Avn) EDD…" at bounding box center [1069, 537] width 232 height 12
